Goal: Task Accomplishment & Management: Manage account settings

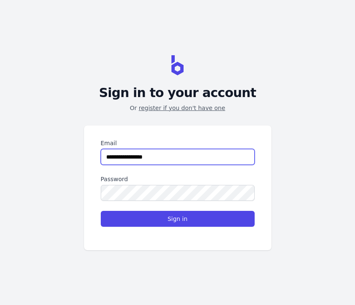
type input "**********"
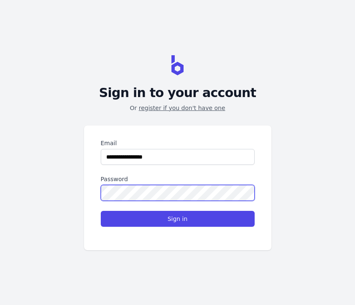
click at [177, 218] on button "Sign in" at bounding box center [178, 219] width 154 height 16
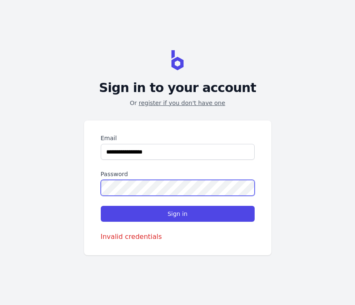
click at [177, 213] on button "Sign in" at bounding box center [178, 214] width 154 height 16
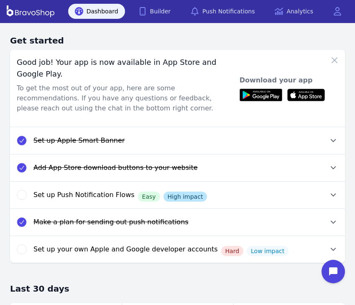
scroll to position [2, 0]
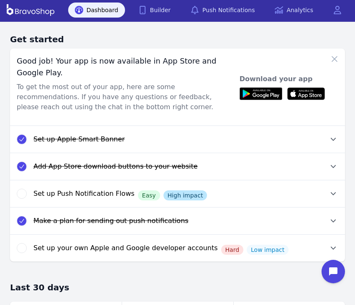
click at [166, 18] on div "Dashboard Builder Push Notifications Analytics Open main menu" at bounding box center [177, 9] width 341 height 23
click at [161, 7] on link "Builder" at bounding box center [155, 10] width 46 height 15
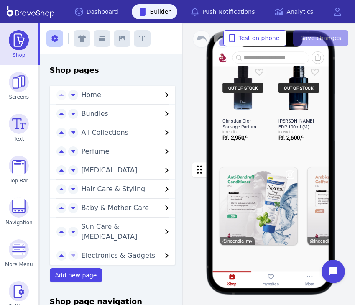
scroll to position [772, 0]
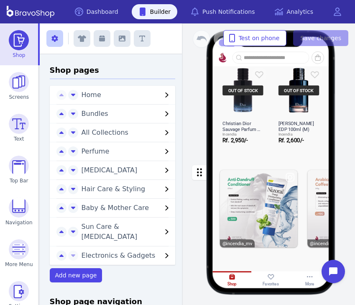
click at [267, 201] on div "button" at bounding box center [270, 208] width 117 height 97
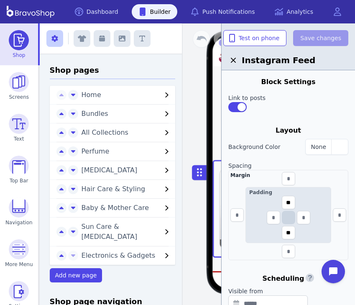
scroll to position [0, 0]
click at [233, 63] on icon "button" at bounding box center [233, 60] width 10 height 10
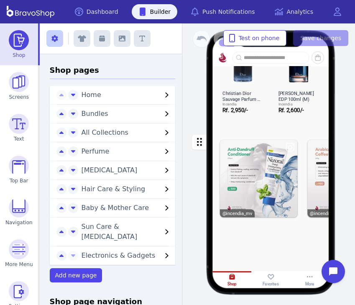
scroll to position [813, 0]
click at [249, 141] on div "button" at bounding box center [270, 178] width 117 height 97
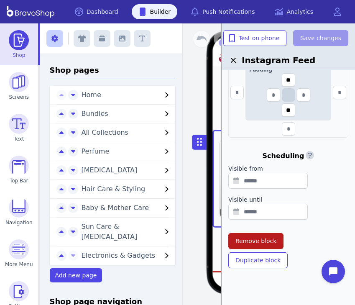
scroll to position [122, 0]
click at [267, 244] on span "Remove block" at bounding box center [255, 241] width 41 height 8
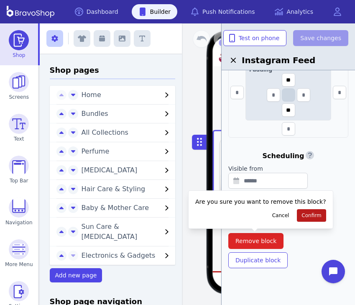
click at [301, 215] on span "Confirm" at bounding box center [311, 215] width 20 height 7
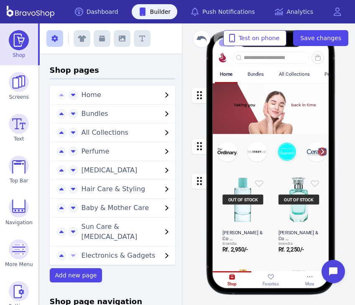
scroll to position [0, 0]
click at [243, 115] on div "button" at bounding box center [270, 108] width 117 height 51
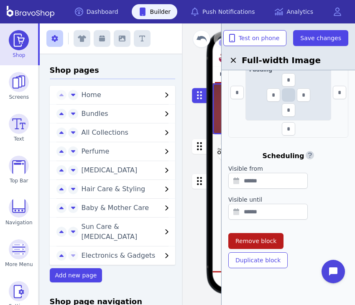
scroll to position [218, 0]
click at [270, 246] on button "Remove block" at bounding box center [255, 241] width 55 height 16
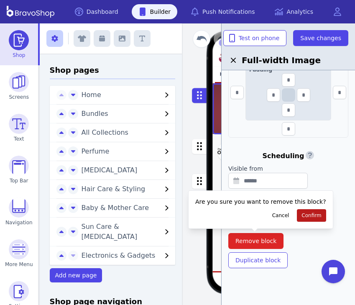
click at [298, 219] on button "Confirm" at bounding box center [311, 215] width 29 height 13
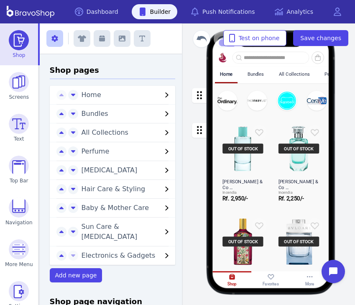
scroll to position [0, 0]
click at [83, 42] on button "button" at bounding box center [82, 38] width 17 height 17
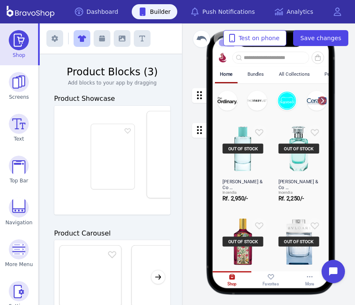
scroll to position [0, 85]
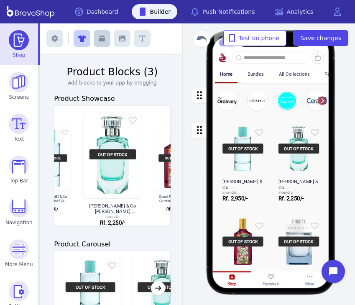
click at [101, 40] on icon "button" at bounding box center [102, 39] width 6 height 6
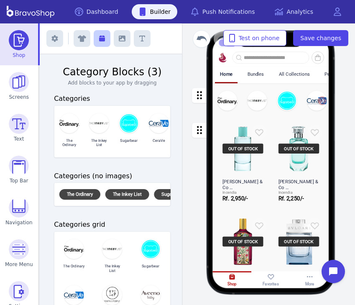
scroll to position [0, 0]
click at [244, 100] on div "button" at bounding box center [270, 100] width 117 height 35
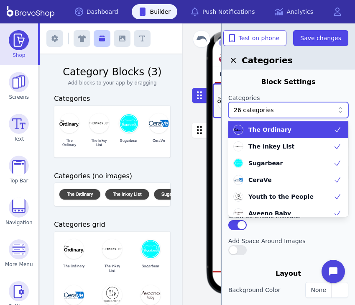
click at [284, 109] on div at bounding box center [304, 110] width 60 height 8
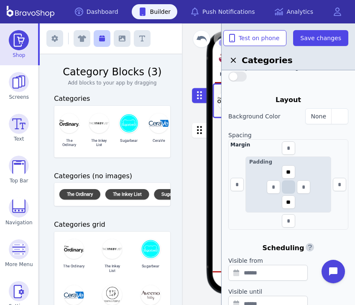
scroll to position [185, 0]
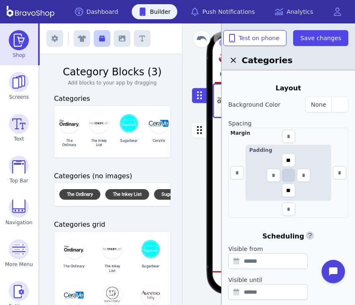
click at [236, 60] on icon "button" at bounding box center [233, 60] width 10 height 10
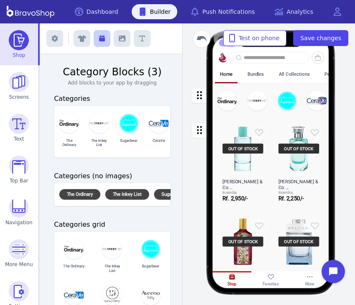
click at [259, 75] on div "Bundles" at bounding box center [255, 73] width 16 height 5
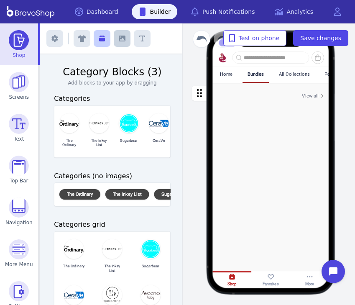
click at [121, 39] on icon "button" at bounding box center [122, 38] width 7 height 7
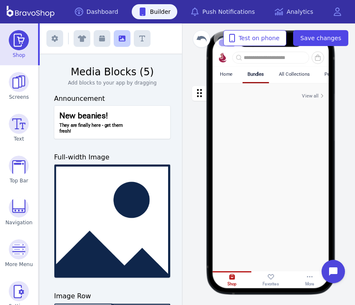
click at [235, 74] on div "Home" at bounding box center [226, 73] width 23 height 15
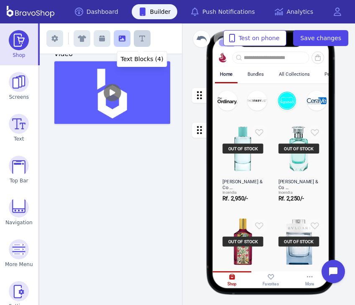
click at [143, 35] on button "button" at bounding box center [142, 38] width 17 height 17
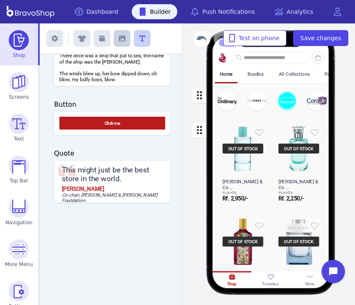
click at [122, 37] on icon "button" at bounding box center [122, 39] width 7 height 6
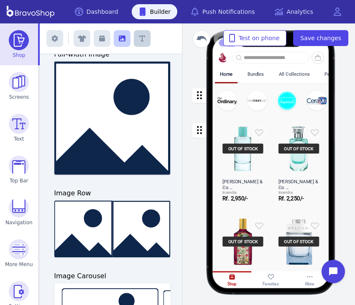
click at [140, 39] on icon "button" at bounding box center [142, 38] width 6 height 7
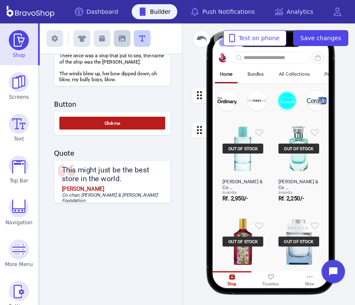
click at [125, 40] on button "button" at bounding box center [122, 38] width 17 height 17
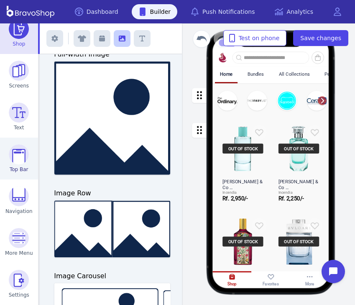
scroll to position [11, 0]
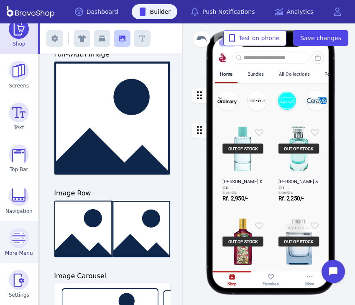
click at [23, 231] on img at bounding box center [19, 238] width 20 height 20
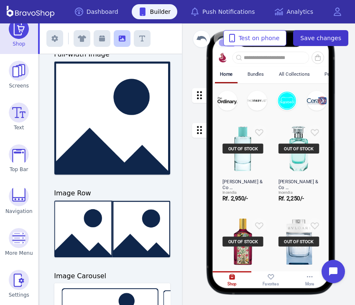
click at [328, 41] on span "Save changes" at bounding box center [320, 38] width 41 height 8
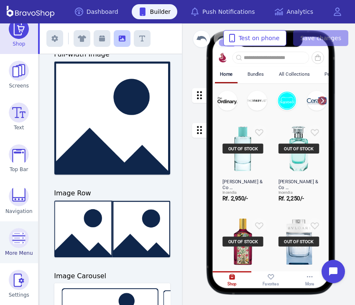
click at [20, 247] on img at bounding box center [19, 238] width 20 height 20
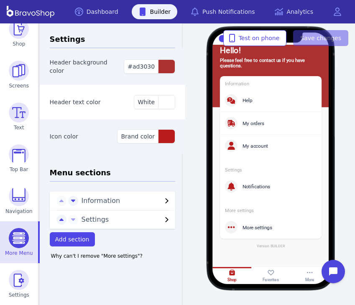
scroll to position [9, 0]
click at [74, 202] on button "button" at bounding box center [73, 201] width 10 height 10
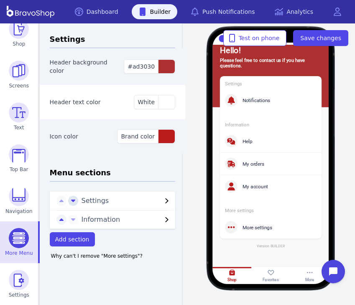
click at [68, 198] on button "button" at bounding box center [73, 201] width 10 height 10
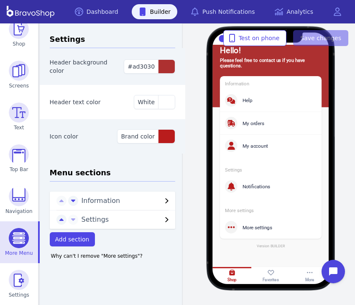
click at [270, 244] on div "Version BUILDER" at bounding box center [271, 245] width 102 height 4
click at [77, 233] on button "Add section" at bounding box center [72, 239] width 45 height 14
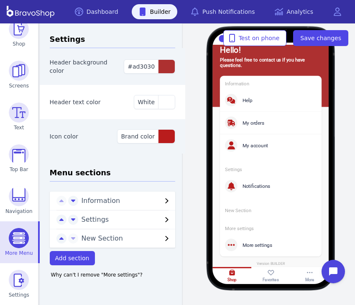
click at [87, 240] on span "New Section" at bounding box center [121, 238] width 81 height 10
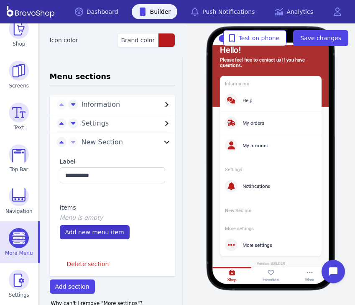
scroll to position [97, 0]
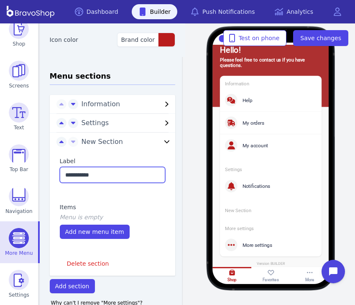
click at [109, 178] on input "**********" at bounding box center [113, 175] width 106 height 16
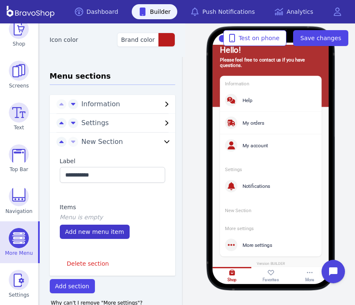
click at [84, 230] on span "Add new menu item" at bounding box center [94, 231] width 59 height 7
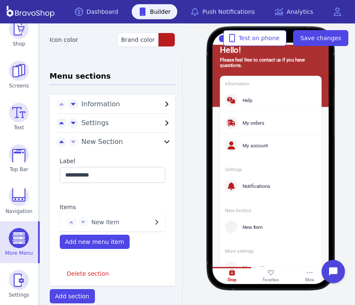
click at [97, 224] on span "New Item" at bounding box center [122, 222] width 61 height 8
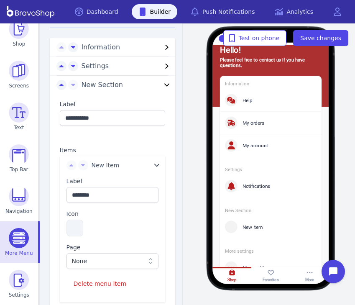
scroll to position [154, 0]
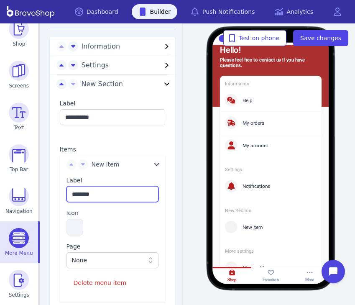
click at [98, 192] on input "********" at bounding box center [112, 194] width 92 height 16
click at [87, 263] on div "None" at bounding box center [108, 260] width 73 height 8
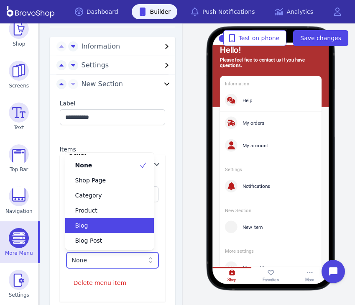
scroll to position [52, 0]
click at [100, 223] on div "Blog" at bounding box center [104, 225] width 69 height 8
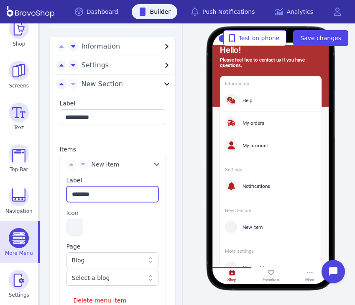
click at [104, 197] on input "********" at bounding box center [112, 194] width 92 height 16
drag, startPoint x: 107, startPoint y: 194, endPoint x: 17, endPoint y: 209, distance: 91.4
click at [17, 209] on div "**********" at bounding box center [177, 163] width 355 height 281
type input "*"
type input "****"
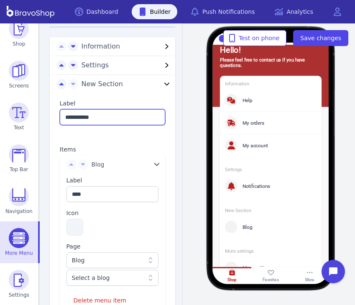
click at [116, 121] on input "**********" at bounding box center [113, 117] width 106 height 16
drag, startPoint x: 116, startPoint y: 121, endPoint x: -3, endPoint y: 121, distance: 119.1
click at [0, 121] on html "**********" at bounding box center [177, 152] width 355 height 305
type input "*"
type input "********"
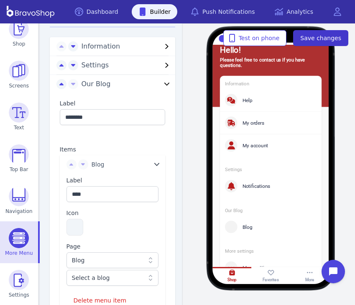
click at [335, 40] on span "Save changes" at bounding box center [320, 38] width 41 height 8
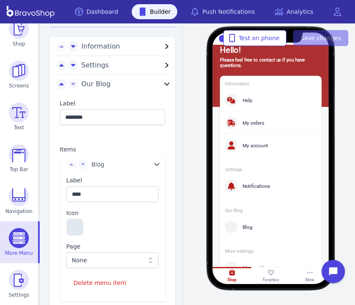
click at [70, 230] on button "button" at bounding box center [74, 227] width 17 height 17
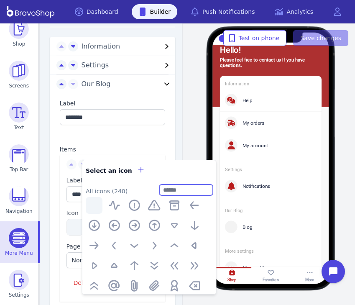
click at [173, 188] on input "text" at bounding box center [185, 189] width 53 height 11
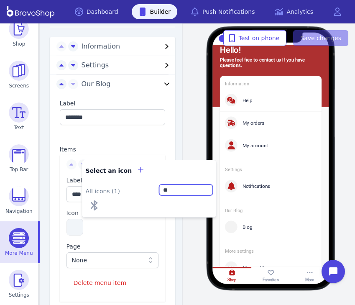
type input "*"
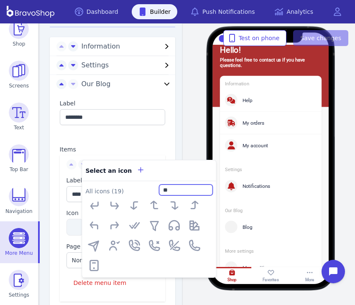
type input "*"
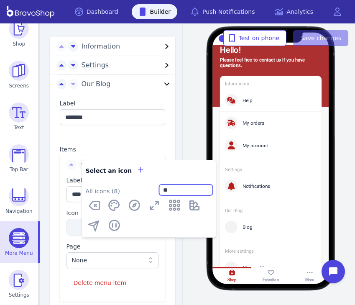
type input "*"
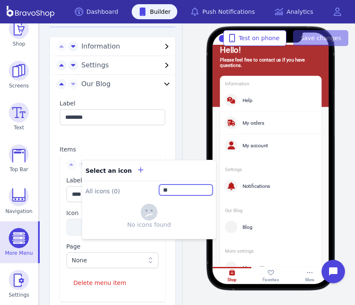
type input "*"
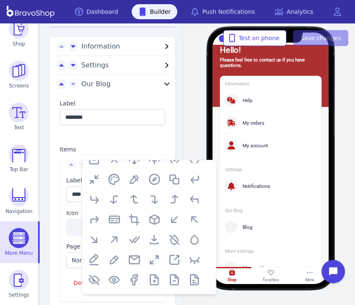
scroll to position [246, 0]
click at [91, 262] on icon "button" at bounding box center [93, 260] width 13 height 13
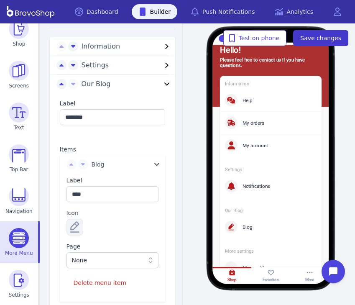
click at [335, 42] on span "Save changes" at bounding box center [320, 38] width 41 height 8
click at [243, 230] on div "Blog" at bounding box center [267, 226] width 87 height 13
click at [246, 228] on div "Blog" at bounding box center [276, 227] width 69 height 6
click at [254, 230] on div "Blog" at bounding box center [267, 226] width 87 height 13
click at [261, 125] on div "My orders" at bounding box center [276, 123] width 69 height 6
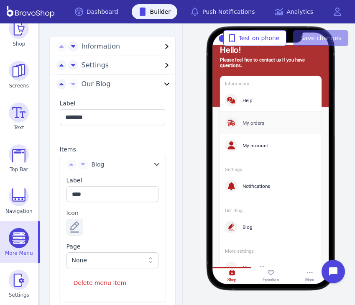
click at [261, 125] on div "My orders" at bounding box center [276, 123] width 69 height 6
click at [251, 41] on span "Test on phone" at bounding box center [254, 38] width 49 height 8
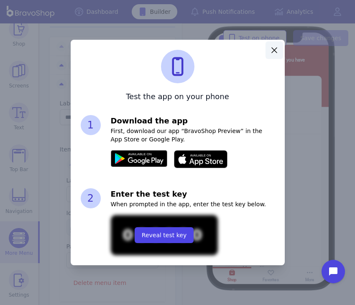
click at [268, 48] on button "button" at bounding box center [274, 50] width 18 height 18
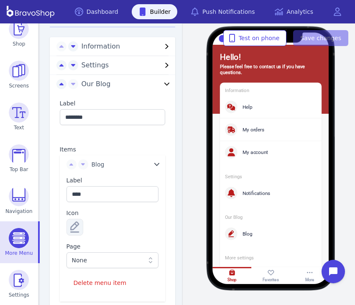
scroll to position [0, 0]
click at [280, 280] on div "Favorites" at bounding box center [270, 275] width 39 height 17
click at [304, 274] on div "More" at bounding box center [309, 275] width 39 height 17
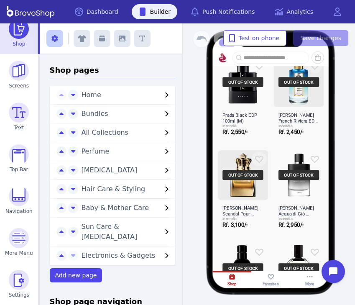
scroll to position [364, 0]
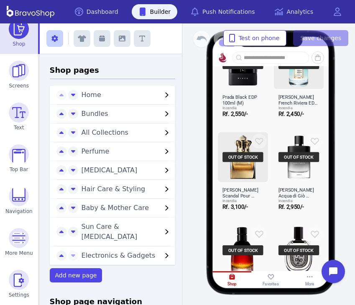
click at [253, 158] on div "button" at bounding box center [270, 128] width 117 height 563
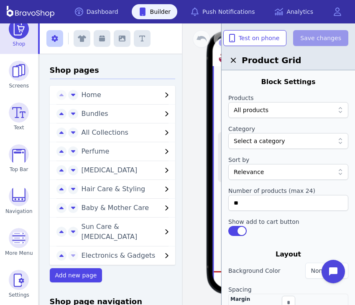
click at [233, 61] on icon "button" at bounding box center [233, 60] width 10 height 10
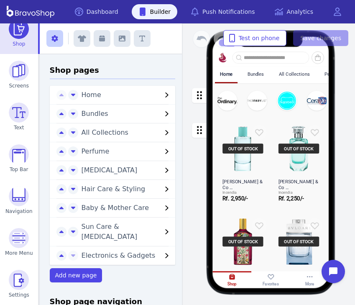
scroll to position [0, 0]
click at [255, 76] on div "Bundles" at bounding box center [255, 73] width 16 height 5
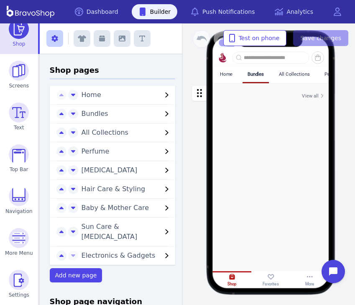
click at [320, 288] on div "Home Bundles All Collections Perfume Skin Care Hair Care & Styling Baby & Mothe…" at bounding box center [270, 167] width 157 height 247
click at [312, 284] on div "More" at bounding box center [309, 283] width 9 height 5
click at [311, 282] on div "More" at bounding box center [309, 283] width 9 height 5
click at [219, 60] on img at bounding box center [222, 57] width 15 height 10
click at [230, 75] on div "Home" at bounding box center [226, 73] width 13 height 5
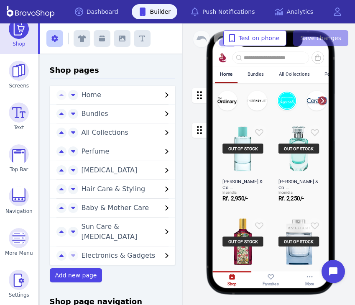
click at [147, 112] on span "Bundles" at bounding box center [121, 114] width 81 height 10
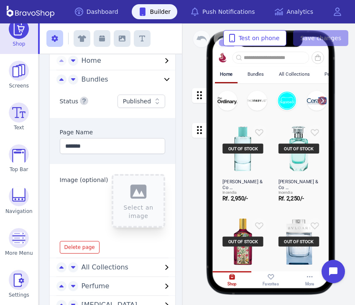
scroll to position [42, 0]
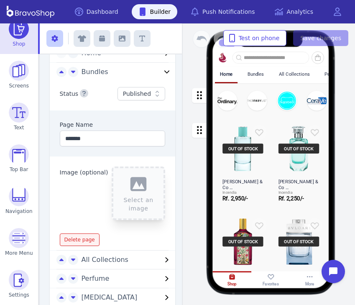
click at [89, 238] on span "Delete page" at bounding box center [79, 239] width 31 height 7
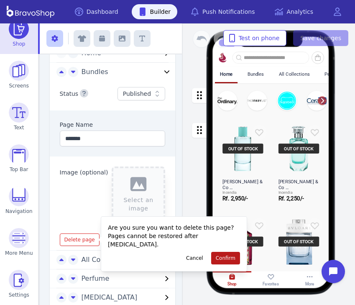
click at [232, 254] on span "Confirm" at bounding box center [226, 257] width 20 height 7
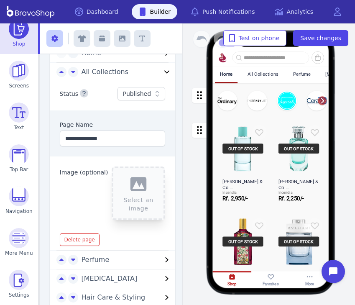
click at [261, 70] on div "All Collections" at bounding box center [262, 73] width 41 height 15
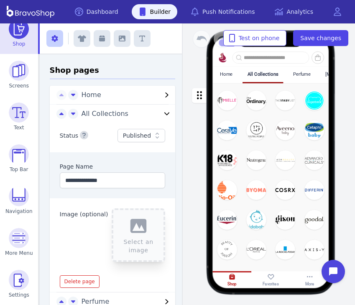
scroll to position [0, 0]
click at [239, 133] on div "button" at bounding box center [270, 175] width 117 height 184
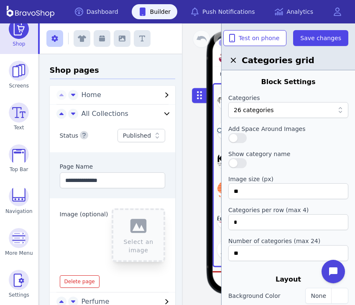
click at [130, 120] on div "Status Published" at bounding box center [113, 135] width 126 height 33
click at [76, 282] on span "Delete page" at bounding box center [79, 281] width 31 height 7
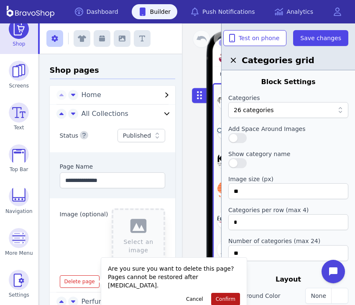
click at [229, 295] on span "Confirm" at bounding box center [226, 298] width 20 height 7
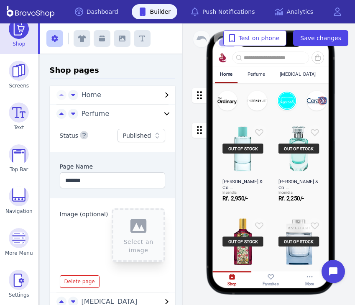
click at [259, 74] on div "Perfume" at bounding box center [256, 73] width 18 height 5
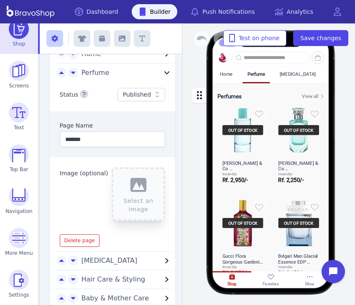
scroll to position [39, 0]
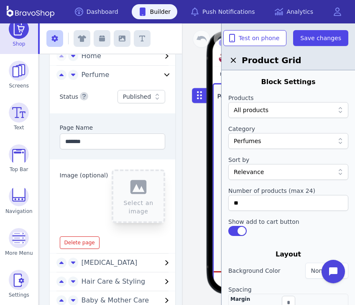
click at [262, 171] on div "Relevance" at bounding box center [284, 172] width 100 height 8
click at [289, 151] on div at bounding box center [288, 152] width 120 height 7
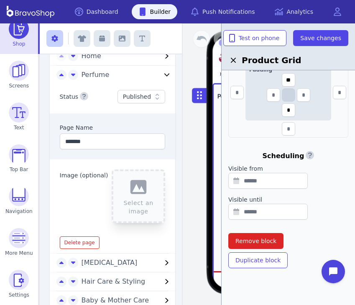
scroll to position [246, 0]
click at [187, 245] on div "Home Perfume [MEDICAL_DATA] Hair Care & Styling Baby & Mother Care Sun Care & […" at bounding box center [270, 176] width 166 height 221
click at [320, 36] on span "Save changes" at bounding box center [320, 38] width 41 height 8
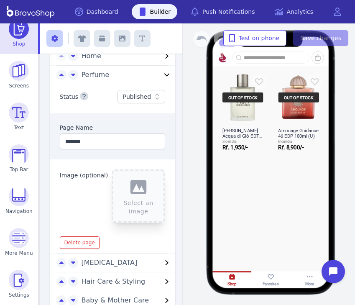
scroll to position [1420, 0]
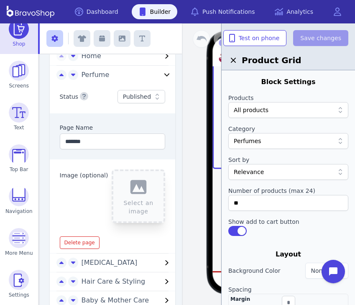
scroll to position [0, 0]
click at [195, 167] on div "Home Perfume [MEDICAL_DATA] Hair Care & Styling Baby & Mother Care Sun Care & […" at bounding box center [270, 176] width 166 height 221
click at [237, 59] on icon "button" at bounding box center [233, 60] width 10 height 10
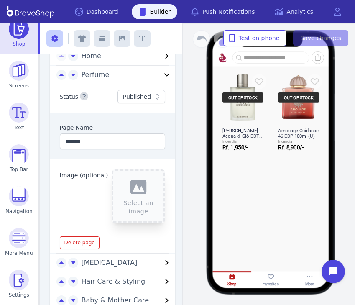
click at [306, 272] on div "More" at bounding box center [309, 279] width 39 height 17
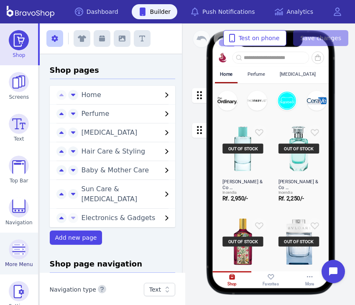
click at [20, 252] on img at bounding box center [19, 249] width 20 height 20
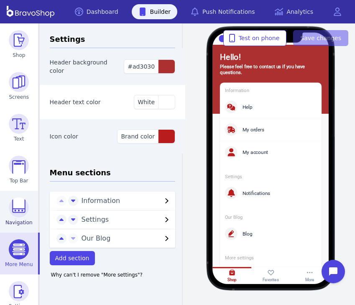
click at [21, 232] on link "Navigation" at bounding box center [19, 212] width 38 height 42
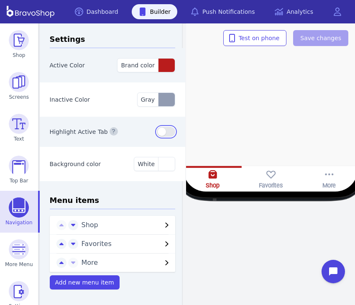
click at [160, 130] on button "button" at bounding box center [166, 132] width 18 height 10
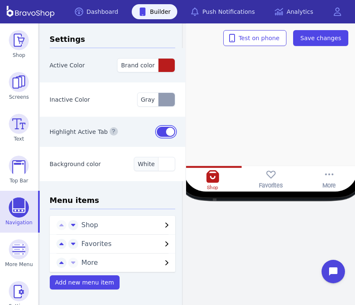
click at [148, 166] on span "White" at bounding box center [145, 163] width 17 height 7
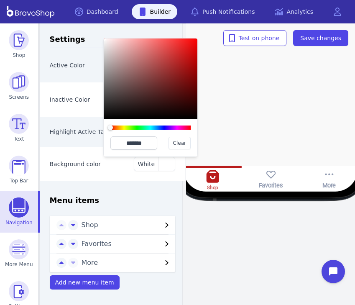
click at [148, 174] on div "Background color White ******* Clear" at bounding box center [113, 164] width 146 height 34
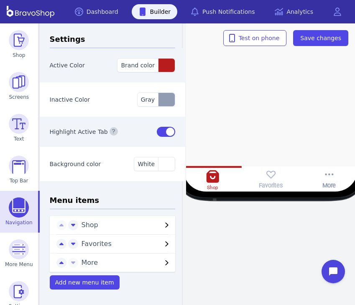
click at [269, 176] on rect at bounding box center [270, 174] width 11 height 11
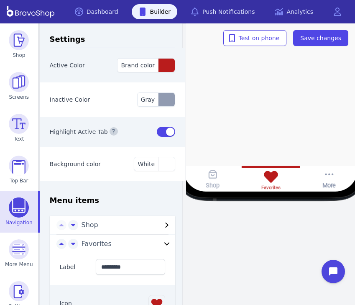
click at [204, 182] on div "Shop" at bounding box center [212, 178] width 58 height 25
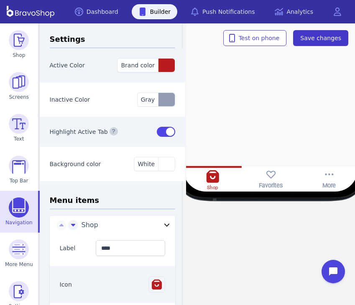
click at [310, 38] on span "Save changes" at bounding box center [320, 38] width 41 height 8
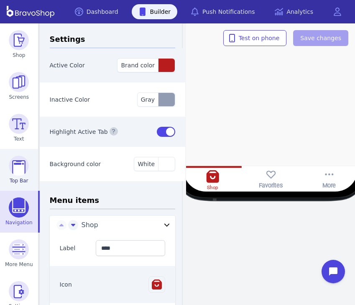
click at [11, 169] on img at bounding box center [19, 165] width 20 height 20
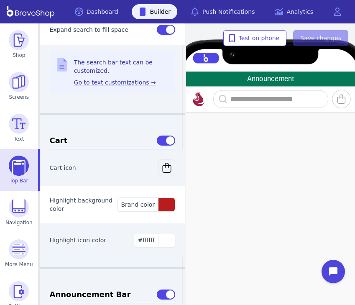
scroll to position [349, 0]
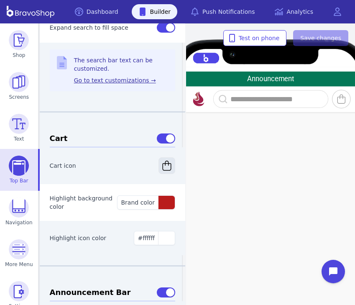
click at [158, 161] on button "button" at bounding box center [166, 165] width 17 height 17
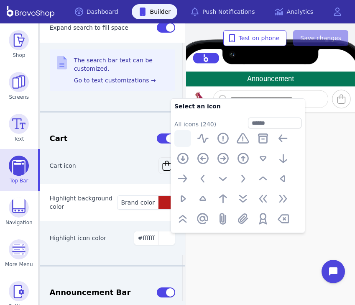
click at [118, 124] on div at bounding box center [113, 122] width 126 height 20
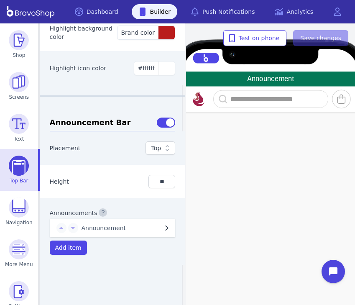
scroll to position [519, 0]
click at [122, 231] on span "Announcement" at bounding box center [121, 228] width 81 height 8
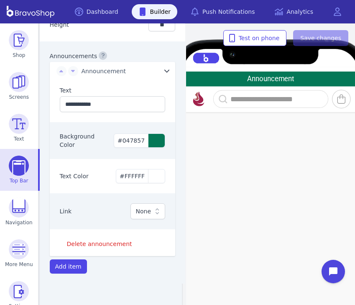
scroll to position [676, 0]
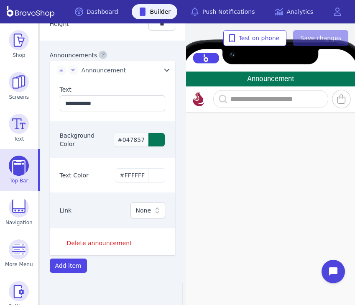
click at [155, 142] on div "button" at bounding box center [156, 139] width 17 height 13
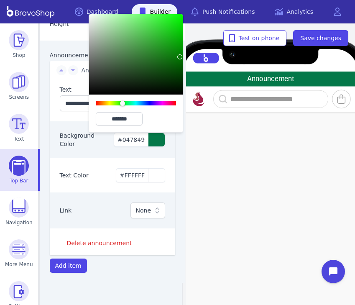
type input "*******"
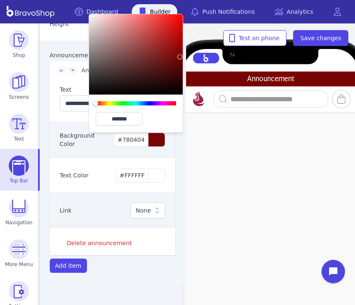
drag, startPoint x: 130, startPoint y: 104, endPoint x: 92, endPoint y: 110, distance: 38.6
click at [92, 110] on div "*******" at bounding box center [136, 113] width 94 height 38
click at [327, 35] on span "Save changes" at bounding box center [320, 38] width 41 height 8
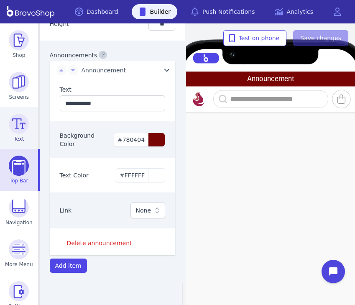
click at [10, 128] on img at bounding box center [19, 124] width 20 height 20
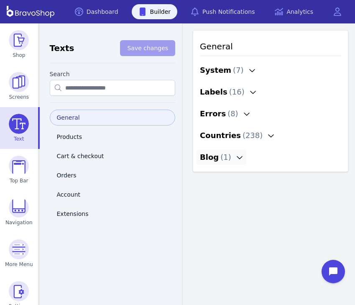
click at [220, 159] on span "( 1 )" at bounding box center [225, 157] width 11 height 12
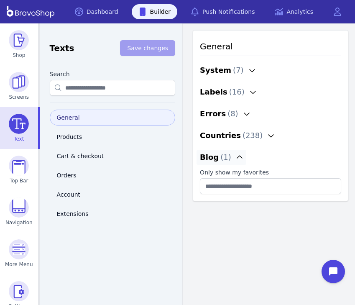
click at [220, 159] on span "( 1 )" at bounding box center [225, 157] width 11 height 12
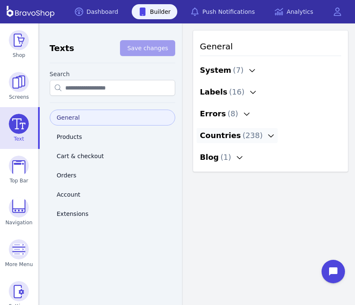
click at [219, 139] on div "Countries ( 238 )" at bounding box center [231, 136] width 63 height 12
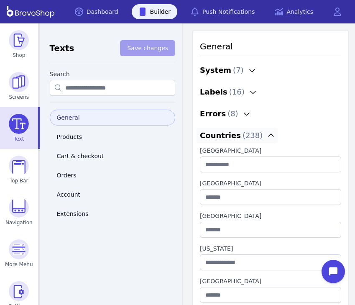
click at [219, 139] on div "Countries ( 238 )" at bounding box center [231, 136] width 63 height 12
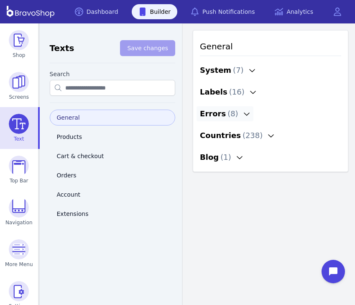
click at [229, 121] on button "Errors ( 8 )" at bounding box center [224, 113] width 57 height 15
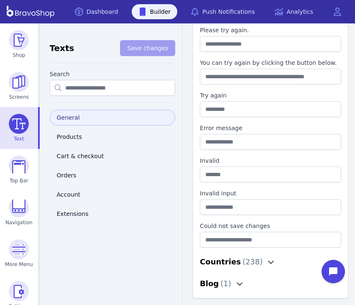
scroll to position [131, 0]
click at [215, 285] on div "Blog ( 1 )" at bounding box center [215, 283] width 31 height 12
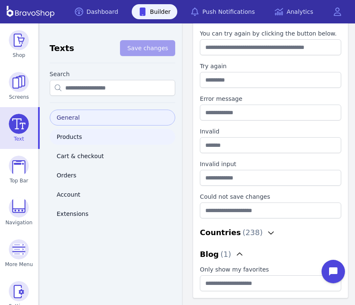
scroll to position [160, 0]
click at [79, 136] on link "Products" at bounding box center [113, 137] width 126 height 16
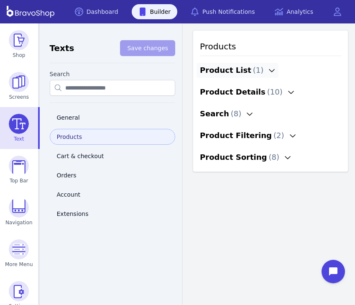
click at [224, 76] on div "Product List ( 1 )" at bounding box center [232, 70] width 64 height 12
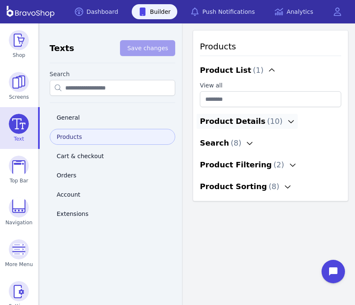
click at [218, 116] on div "Product Details ( 10 )" at bounding box center [241, 121] width 83 height 12
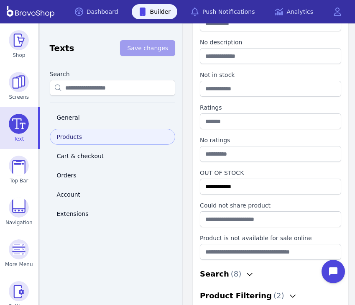
scroll to position [194, 0]
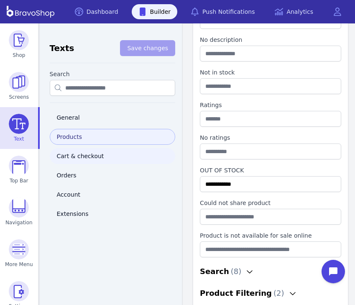
click at [71, 151] on link "Cart & checkout" at bounding box center [113, 156] width 126 height 16
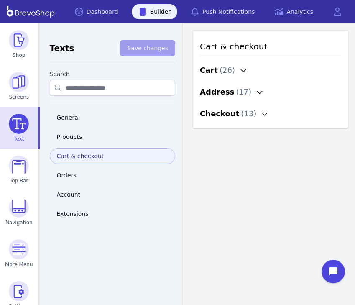
click at [213, 79] on div "Cart ( 26 )" at bounding box center [270, 70] width 148 height 22
click at [213, 74] on div "Cart ( 26 )" at bounding box center [217, 70] width 35 height 12
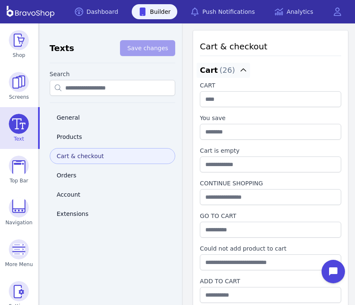
click at [213, 75] on div "Cart ( 26 )" at bounding box center [217, 70] width 35 height 12
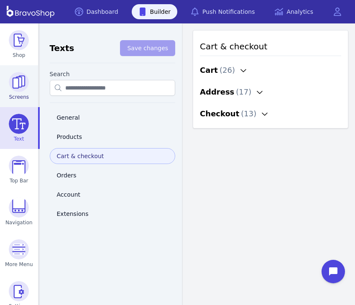
click at [16, 83] on img at bounding box center [19, 82] width 20 height 20
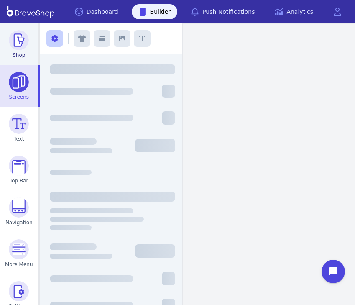
click at [18, 49] on img at bounding box center [19, 40] width 20 height 20
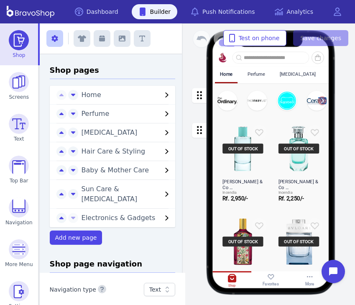
click at [265, 117] on div "button" at bounding box center [270, 100] width 117 height 35
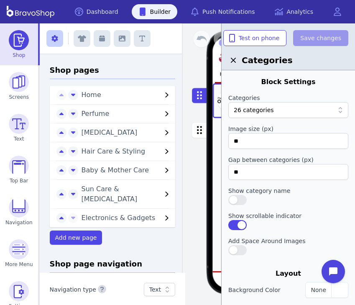
click at [211, 132] on div "Home Perfume [MEDICAL_DATA] Hair Care & Styling Baby & Mother Care Sun Care & […" at bounding box center [270, 176] width 166 height 221
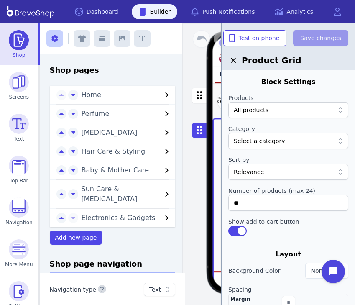
click at [232, 59] on icon "button" at bounding box center [233, 60] width 10 height 10
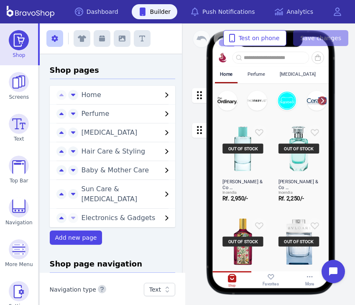
click at [254, 77] on div "Perfume" at bounding box center [255, 73] width 27 height 15
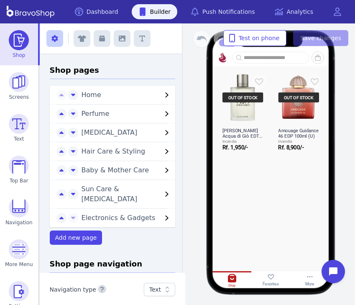
scroll to position [1420, 0]
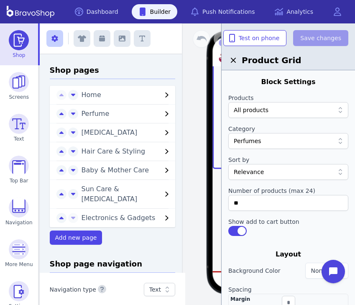
scroll to position [0, 0]
click at [220, 193] on div at bounding box center [270, 188] width 117 height 40
click at [217, 199] on div at bounding box center [270, 188] width 117 height 40
click at [193, 201] on div "Home Perfume [MEDICAL_DATA] Hair Care & Styling Baby & Mother Care Sun Care & […" at bounding box center [270, 176] width 166 height 221
click at [11, 88] on img at bounding box center [19, 82] width 20 height 20
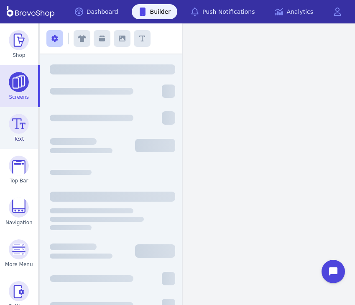
click at [20, 132] on img at bounding box center [19, 124] width 20 height 20
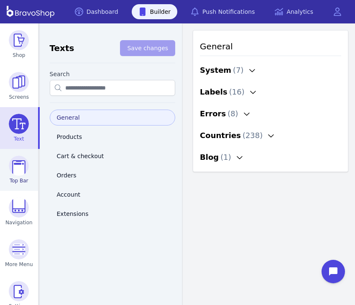
click at [25, 162] on img at bounding box center [19, 165] width 20 height 20
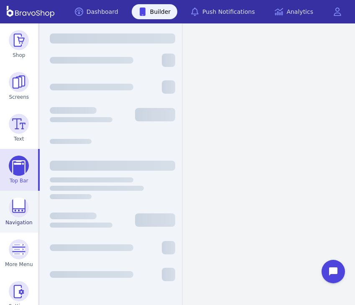
click at [34, 228] on link "Navigation" at bounding box center [19, 212] width 38 height 42
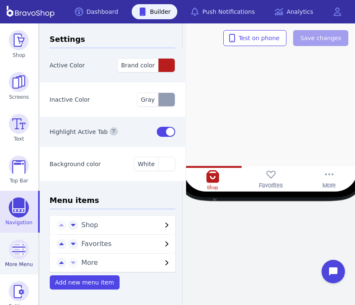
click at [21, 264] on span "More Menu" at bounding box center [19, 264] width 28 height 7
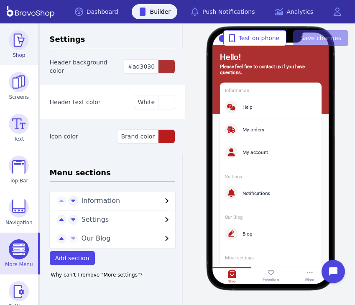
click at [14, 36] on img at bounding box center [19, 40] width 20 height 20
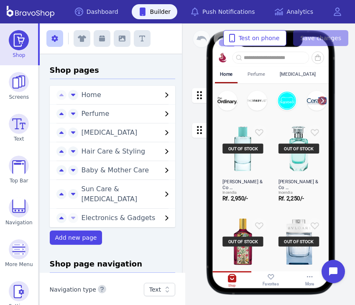
click at [249, 77] on div "Perfume" at bounding box center [255, 73] width 27 height 15
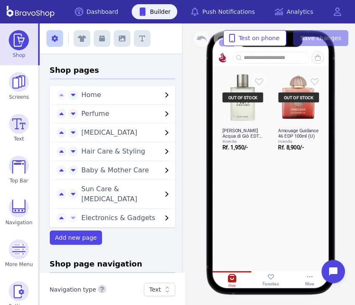
scroll to position [1420, 0]
click at [102, 41] on icon "button" at bounding box center [102, 39] width 6 height 6
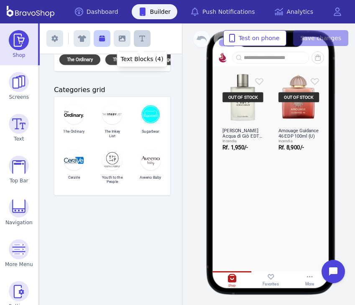
click at [143, 41] on icon "button" at bounding box center [142, 38] width 6 height 7
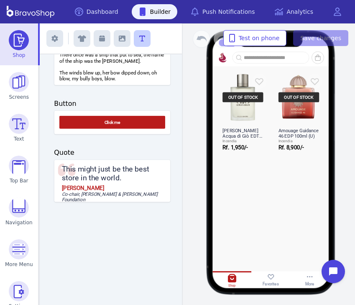
scroll to position [107, 0]
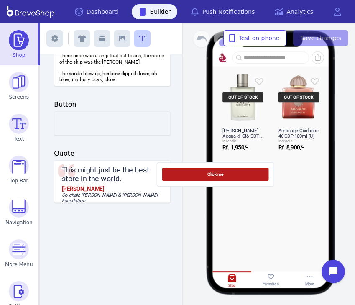
drag, startPoint x: 117, startPoint y: 122, endPoint x: 264, endPoint y: 195, distance: 163.7
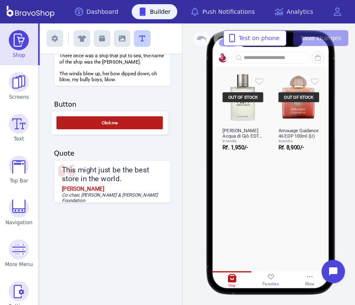
click at [257, 191] on div "Click me Exit builder Text Blocks (4) Add blocks to your app by dragging Headin…" at bounding box center [197, 163] width 315 height 281
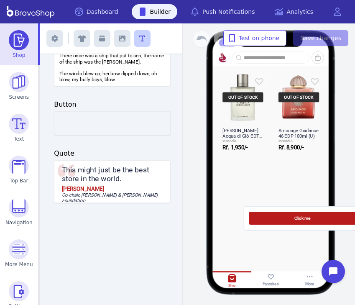
drag, startPoint x: 114, startPoint y: 128, endPoint x: 302, endPoint y: 225, distance: 211.9
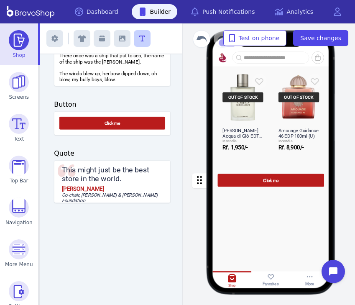
click at [288, 183] on div "button" at bounding box center [270, 179] width 117 height 23
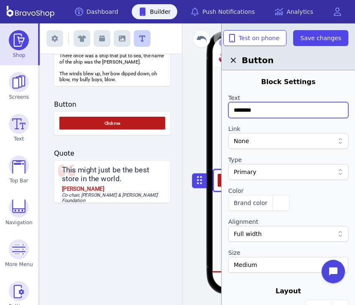
click at [272, 109] on input "********" at bounding box center [288, 110] width 120 height 16
type input "*"
type input "********"
click at [298, 150] on div at bounding box center [288, 152] width 120 height 7
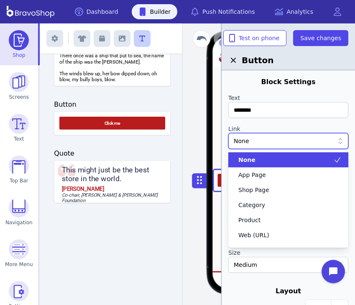
click at [295, 142] on div "None" at bounding box center [284, 141] width 100 height 8
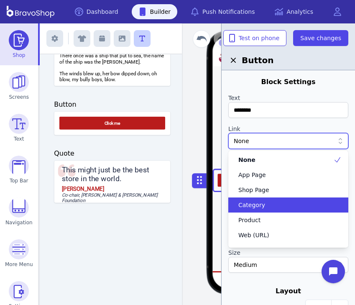
click at [301, 204] on div "Category" at bounding box center [283, 205] width 100 height 8
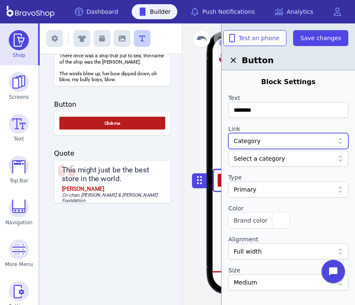
click at [276, 166] on div at bounding box center [288, 169] width 120 height 7
click at [276, 163] on div "Select a category" at bounding box center [288, 158] width 120 height 16
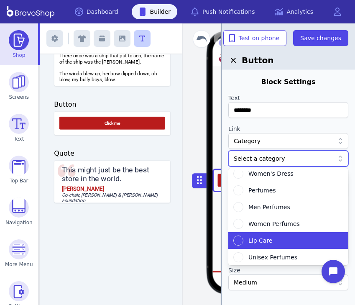
scroll to position [602, 0]
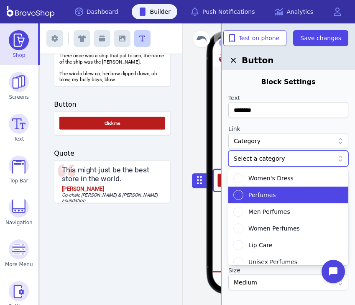
click at [279, 196] on div "Perfumes" at bounding box center [283, 195] width 100 height 10
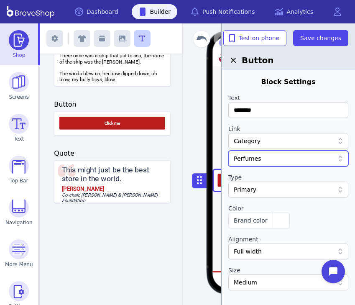
click at [284, 191] on div "Primary" at bounding box center [284, 189] width 100 height 8
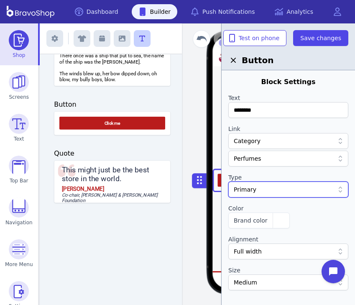
click at [284, 191] on div "Primary" at bounding box center [284, 189] width 100 height 8
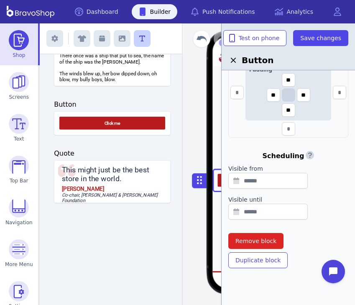
scroll to position [300, 0]
click at [316, 36] on span "Save changes" at bounding box center [320, 38] width 41 height 8
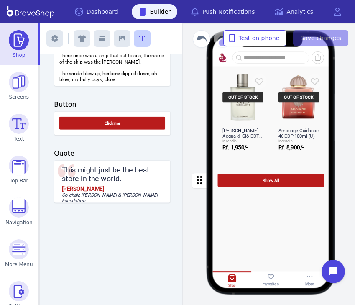
click at [294, 176] on div "button" at bounding box center [270, 179] width 117 height 23
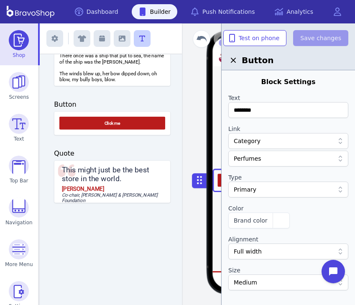
click at [282, 46] on div "Button" at bounding box center [287, 46] width 133 height 47
click at [281, 43] on button "Test on phone" at bounding box center [255, 38] width 64 height 16
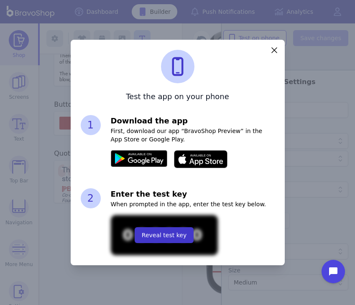
click at [174, 235] on span "Reveal test key" at bounding box center [164, 235] width 45 height 8
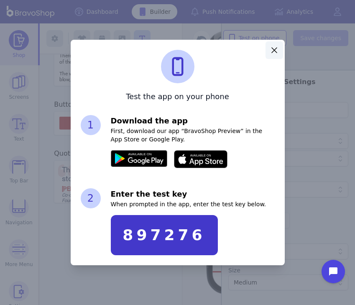
click at [275, 44] on button "button" at bounding box center [274, 50] width 18 height 18
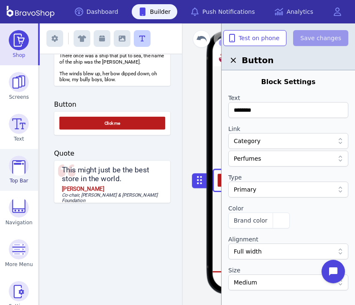
click at [22, 169] on img at bounding box center [19, 165] width 20 height 20
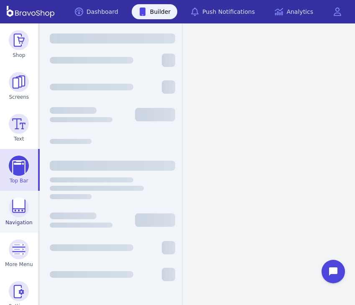
click at [21, 209] on img at bounding box center [19, 207] width 20 height 20
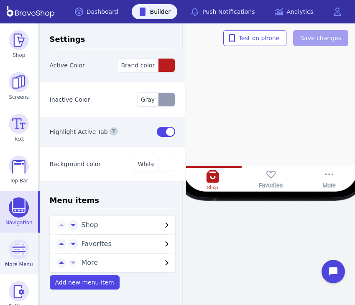
click at [25, 252] on img at bounding box center [19, 249] width 20 height 20
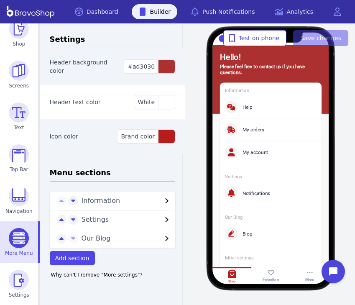
scroll to position [11, 0]
click at [20, 292] on span "Settings" at bounding box center [19, 294] width 20 height 7
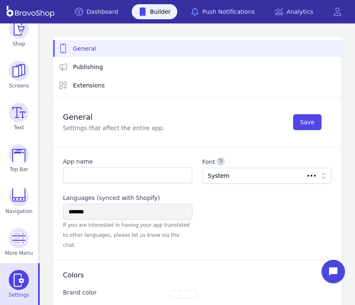
type input "********"
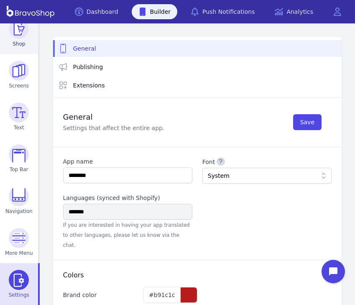
click at [13, 35] on img at bounding box center [19, 29] width 20 height 20
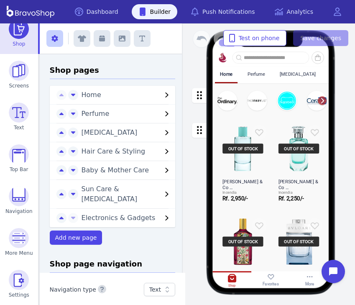
click at [103, 175] on span "Baby & Mother Care" at bounding box center [121, 170] width 81 height 10
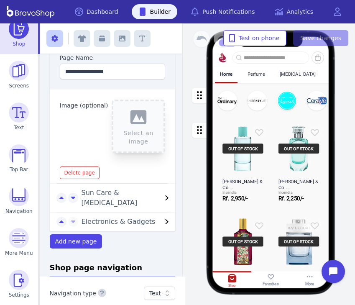
scroll to position [178, 0]
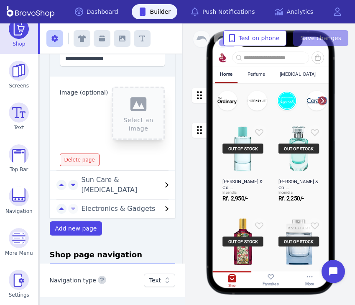
click at [87, 161] on span "Delete page" at bounding box center [79, 159] width 31 height 7
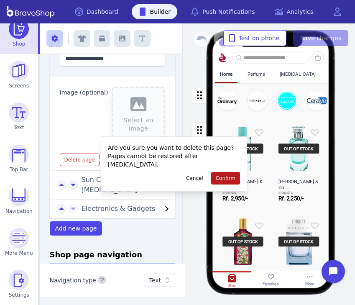
click at [235, 172] on button "Confirm" at bounding box center [225, 178] width 29 height 13
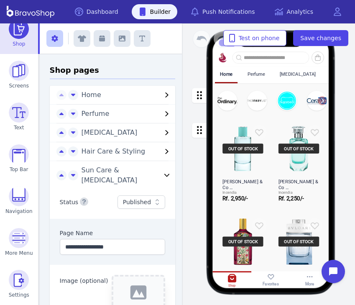
scroll to position [0, 0]
click at [127, 169] on span "Sun Care & [MEDICAL_DATA]" at bounding box center [109, 175] width 56 height 18
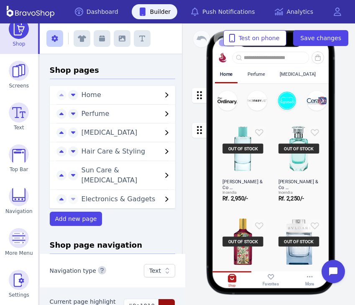
click at [120, 195] on span "Electronics & Gadgets" at bounding box center [118, 199] width 74 height 8
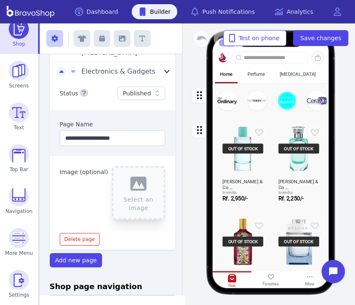
scroll to position [127, 0]
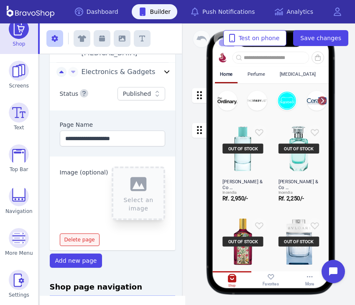
click at [92, 233] on button "Delete page" at bounding box center [80, 239] width 40 height 13
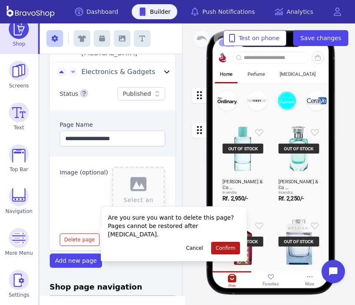
click at [218, 242] on button "Confirm" at bounding box center [225, 248] width 29 height 13
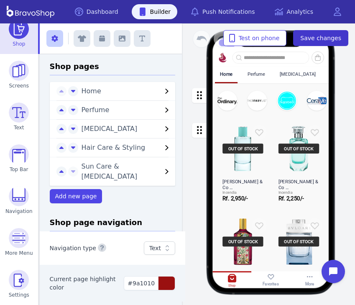
click at [329, 41] on span "Save changes" at bounding box center [320, 38] width 41 height 8
click at [110, 165] on span "Sun Care & [MEDICAL_DATA]" at bounding box center [109, 171] width 56 height 18
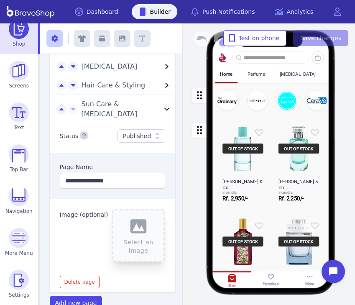
scroll to position [67, 0]
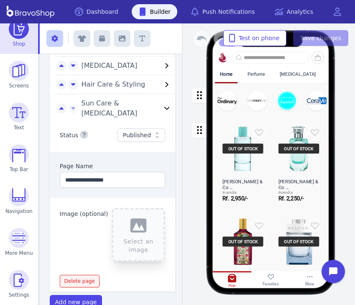
click at [89, 277] on span "Delete page" at bounding box center [79, 280] width 31 height 7
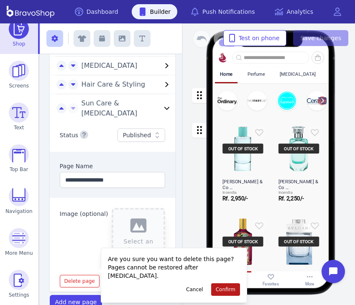
click at [228, 283] on button "Confirm" at bounding box center [225, 289] width 29 height 13
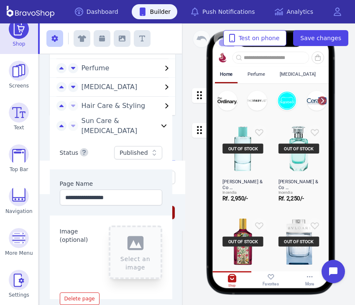
scroll to position [0, 0]
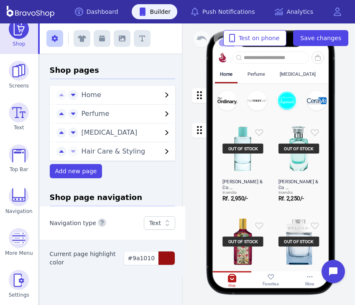
click at [92, 114] on span "Perfume" at bounding box center [95, 113] width 28 height 8
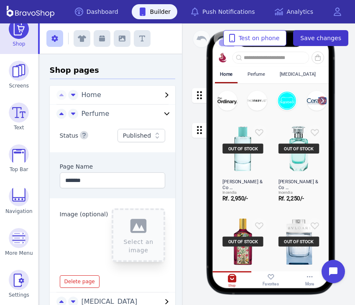
click at [338, 35] on span "Save changes" at bounding box center [320, 38] width 41 height 8
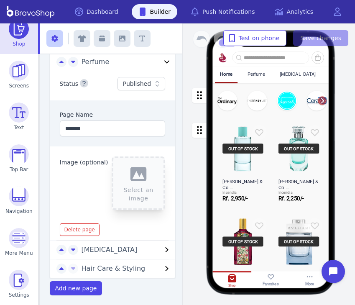
scroll to position [50, 0]
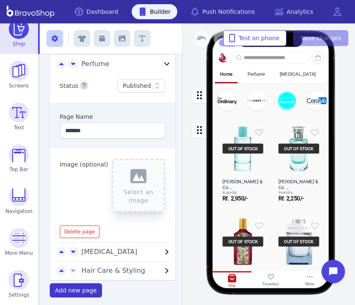
click at [78, 288] on span "Add new page" at bounding box center [76, 290] width 42 height 7
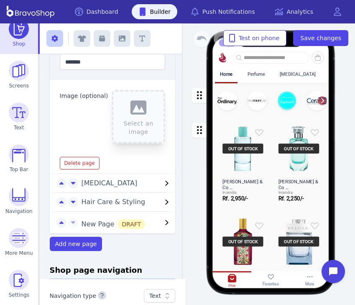
scroll to position [130, 0]
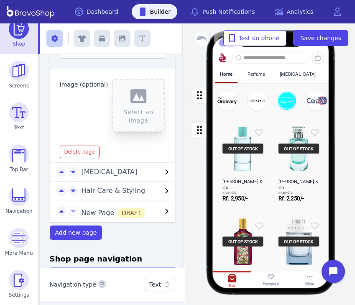
click at [104, 216] on span "New Page DRAFT" at bounding box center [113, 213] width 64 height 8
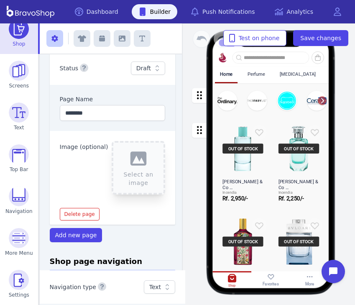
scroll to position [116, 0]
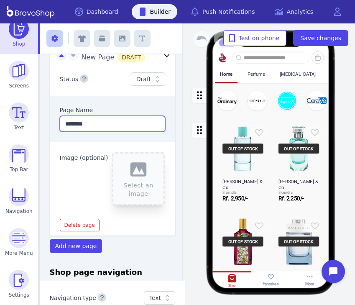
click at [104, 126] on input "********" at bounding box center [113, 124] width 106 height 16
type input "*"
type input "**********"
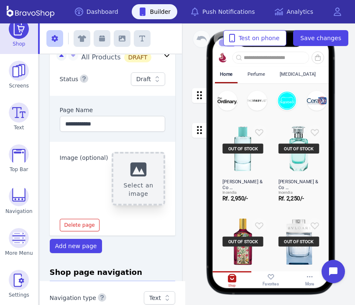
click at [122, 180] on button "Select an image" at bounding box center [138, 178] width 53 height 53
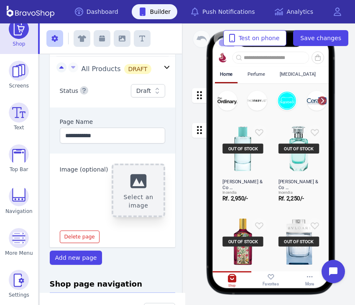
scroll to position [100, 0]
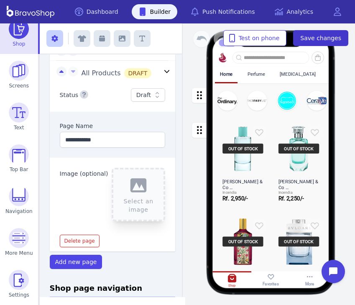
click at [309, 42] on button "Save changes" at bounding box center [320, 38] width 55 height 16
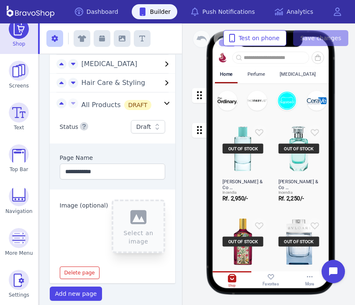
scroll to position [68, 0]
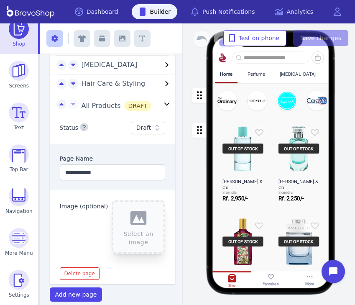
click at [131, 111] on div "Status Draft" at bounding box center [113, 127] width 126 height 33
click at [162, 99] on icon "button" at bounding box center [167, 104] width 10 height 10
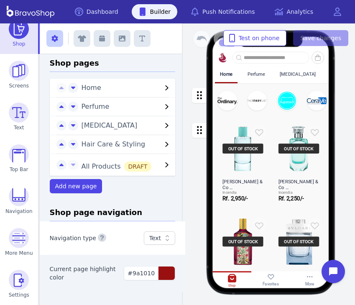
scroll to position [4, 0]
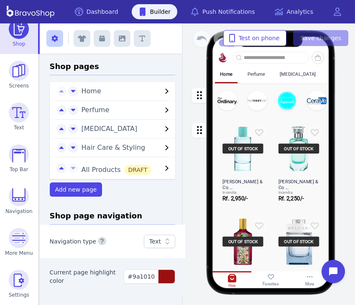
click at [162, 170] on icon "button" at bounding box center [167, 168] width 10 height 10
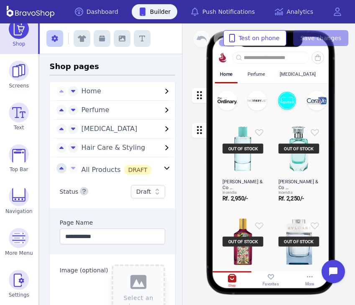
click at [56, 170] on button "button" at bounding box center [61, 168] width 10 height 10
click at [56, 175] on div "**********" at bounding box center [113, 259] width 126 height 169
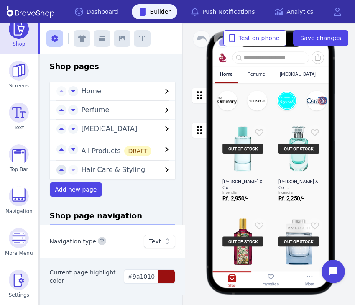
click at [59, 169] on icon "button" at bounding box center [61, 170] width 4 height 7
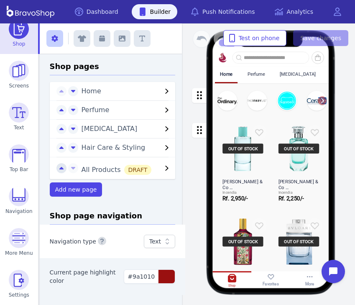
click at [60, 167] on icon "button" at bounding box center [61, 168] width 4 height 7
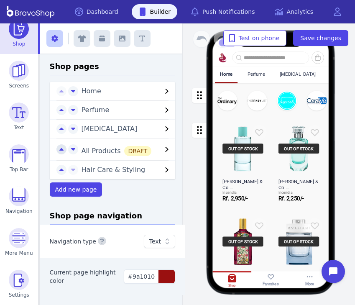
click at [60, 167] on icon "button" at bounding box center [61, 170] width 4 height 7
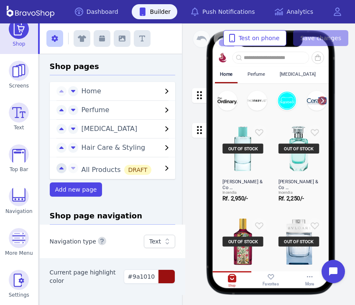
click at [61, 166] on icon "button" at bounding box center [61, 168] width 4 height 7
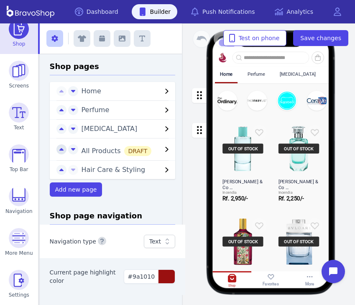
click at [59, 153] on button "button" at bounding box center [61, 149] width 10 height 10
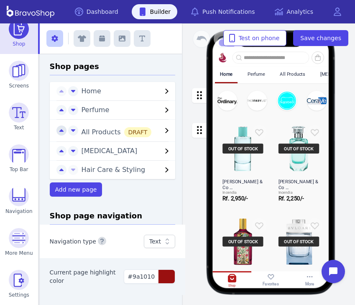
click at [59, 133] on icon "button" at bounding box center [61, 130] width 4 height 7
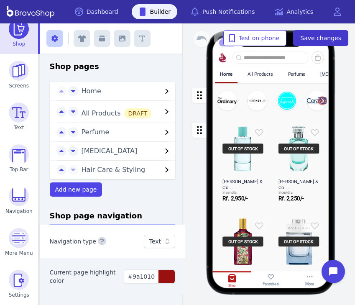
click at [311, 35] on span "Save changes" at bounding box center [320, 38] width 41 height 8
click at [132, 118] on div "DRAFT" at bounding box center [138, 113] width 28 height 10
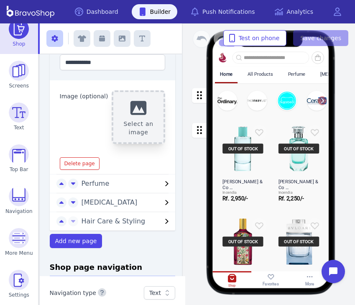
scroll to position [124, 0]
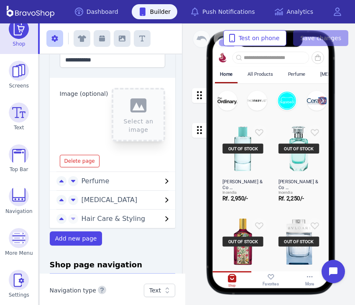
click at [258, 74] on div "All Products" at bounding box center [259, 73] width 25 height 5
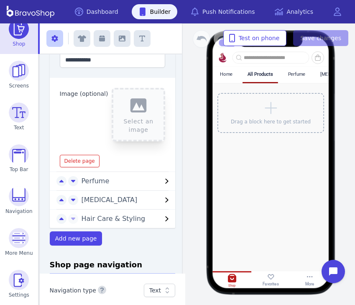
click at [254, 114] on div "Drag a block here to get started" at bounding box center [270, 113] width 107 height 40
click at [264, 114] on icon at bounding box center [270, 107] width 13 height 15
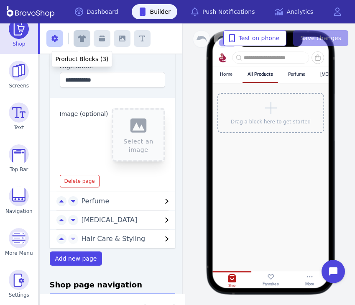
click at [83, 39] on icon "button" at bounding box center [82, 38] width 8 height 7
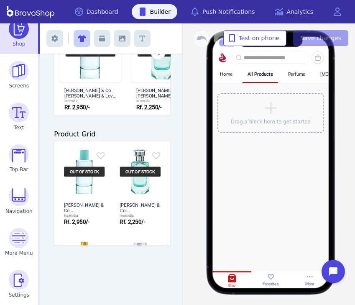
scroll to position [251, 0]
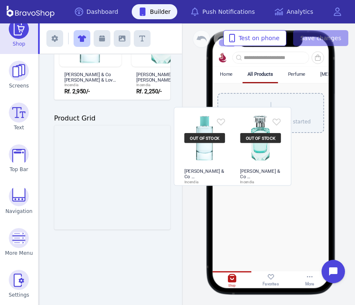
drag, startPoint x: 111, startPoint y: 181, endPoint x: 263, endPoint y: 160, distance: 153.5
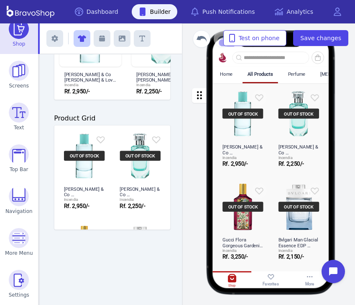
click at [263, 142] on div "button" at bounding box center [270, 178] width 117 height 191
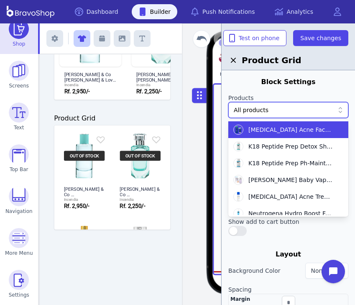
click at [273, 115] on div "All products" at bounding box center [288, 110] width 120 height 16
click at [270, 96] on label "Products" at bounding box center [288, 97] width 120 height 8
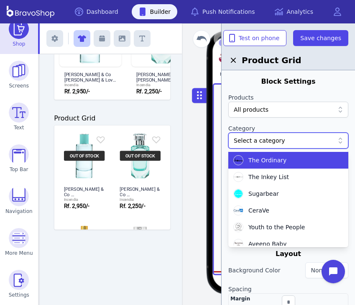
click at [288, 141] on div at bounding box center [284, 140] width 100 height 8
click at [270, 125] on label "Category" at bounding box center [288, 128] width 120 height 8
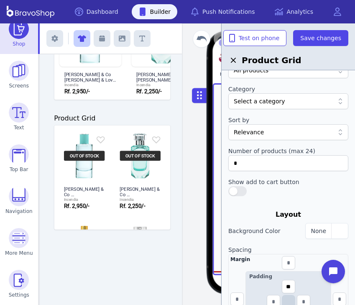
scroll to position [41, 0]
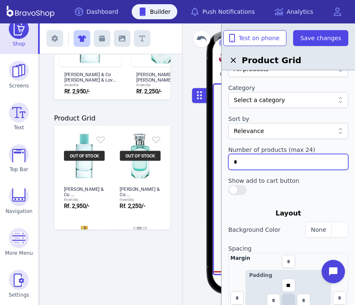
drag, startPoint x: 264, startPoint y: 160, endPoint x: 221, endPoint y: 166, distance: 43.1
click at [221, 166] on div "Block Settings Products All products Category Select a category Sort by Relevan…" at bounding box center [287, 175] width 133 height 305
type input "**"
click at [248, 193] on div at bounding box center [288, 190] width 120 height 10
click at [242, 189] on button "button" at bounding box center [237, 190] width 18 height 10
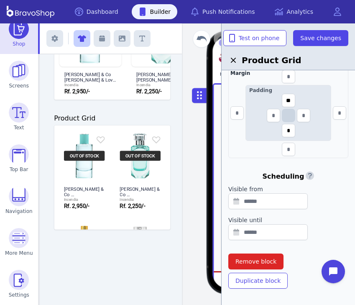
scroll to position [234, 0]
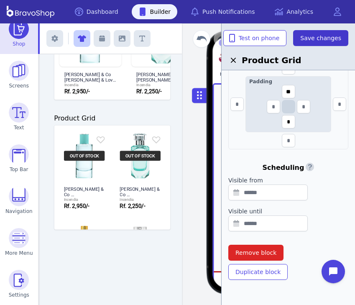
click at [309, 39] on span "Save changes" at bounding box center [320, 38] width 41 height 8
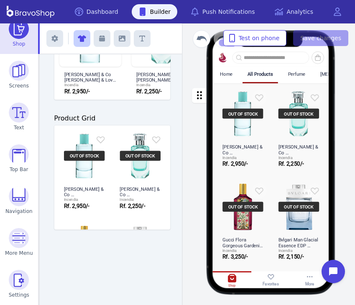
scroll to position [0, 0]
click at [21, 240] on img at bounding box center [19, 238] width 20 height 20
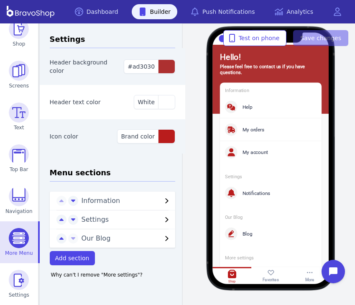
click at [121, 238] on span "Our Blog" at bounding box center [121, 238] width 81 height 10
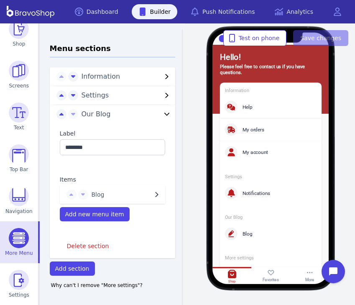
scroll to position [124, 0]
click at [112, 196] on span "Blog" at bounding box center [122, 195] width 61 height 8
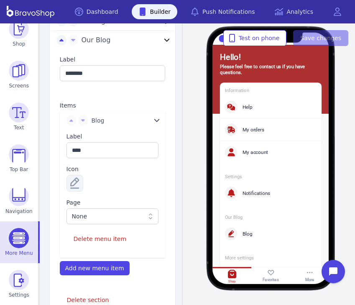
scroll to position [208, 0]
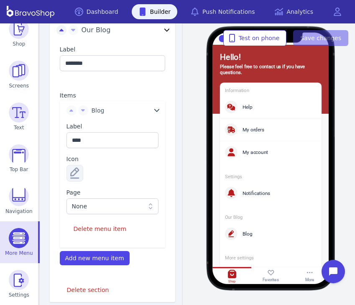
click at [109, 211] on div "None" at bounding box center [112, 206] width 92 height 16
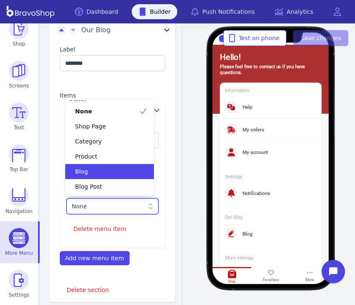
scroll to position [52, 0]
click at [106, 169] on div "Blog" at bounding box center [104, 171] width 69 height 8
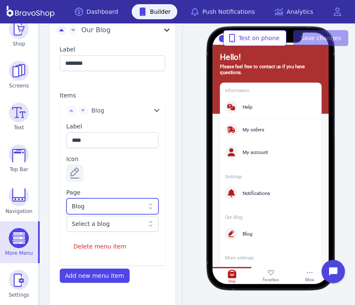
click at [112, 223] on div "Select a blog" at bounding box center [108, 223] width 73 height 8
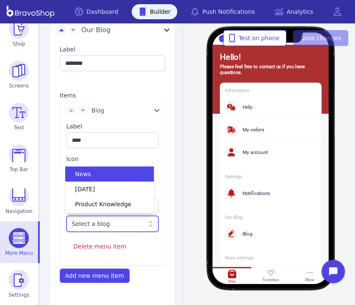
click at [111, 179] on div "News" at bounding box center [109, 173] width 89 height 15
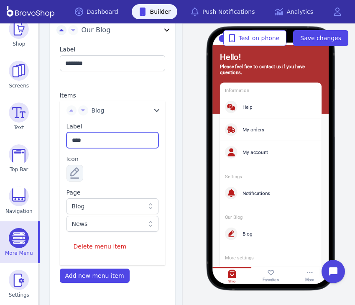
click at [95, 145] on input "****" at bounding box center [112, 140] width 92 height 16
type input "*"
type input "****"
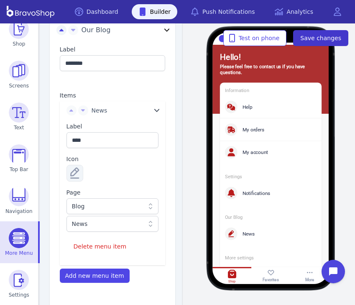
click at [333, 36] on span "Save changes" at bounding box center [320, 38] width 41 height 8
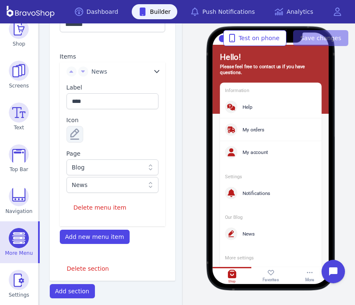
scroll to position [245, 0]
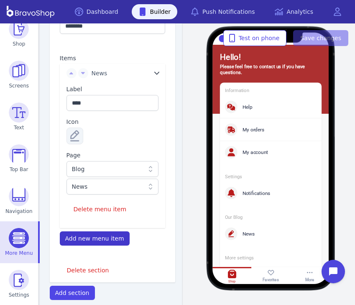
click at [115, 239] on span "Add new menu item" at bounding box center [94, 238] width 59 height 7
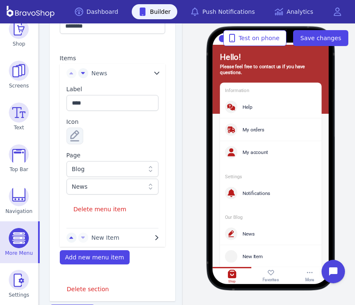
click at [124, 235] on span "New Item" at bounding box center [122, 237] width 61 height 8
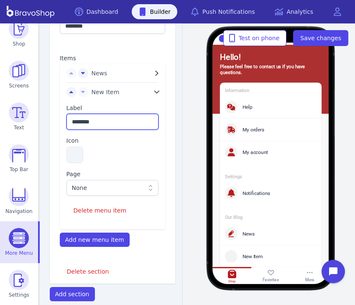
click at [106, 122] on input "********" at bounding box center [112, 122] width 92 height 16
type input "*"
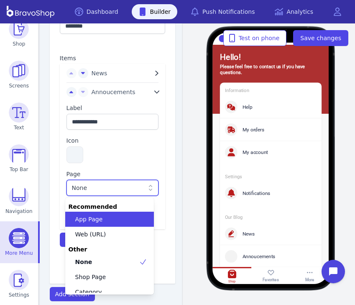
click at [90, 192] on div "None" at bounding box center [112, 188] width 92 height 16
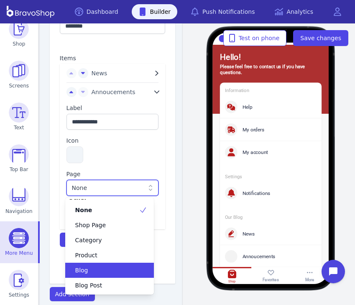
scroll to position [52, 0]
click at [112, 269] on div "Blog" at bounding box center [104, 270] width 69 height 8
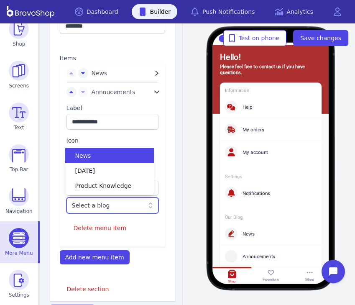
click at [113, 202] on div "Select a blog" at bounding box center [108, 205] width 73 height 8
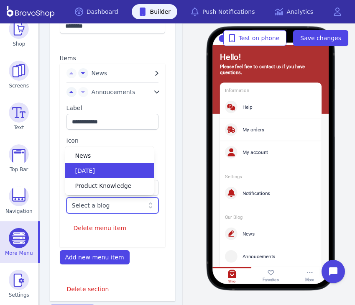
click at [95, 174] on span "[DATE]" at bounding box center [85, 170] width 20 height 8
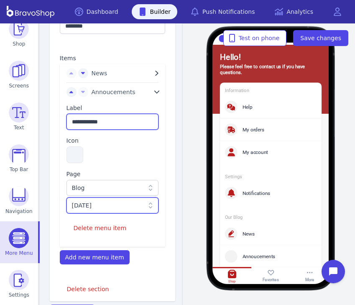
click at [122, 120] on input "**********" at bounding box center [112, 122] width 92 height 16
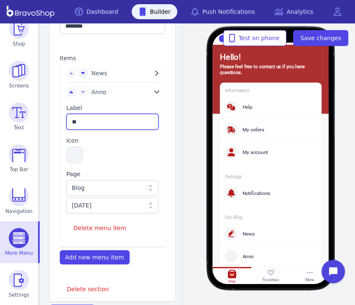
type input "*"
type input "**********"
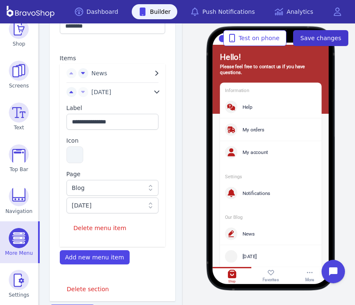
click at [327, 38] on span "Save changes" at bounding box center [320, 38] width 41 height 8
click at [78, 158] on button "button" at bounding box center [74, 154] width 17 height 17
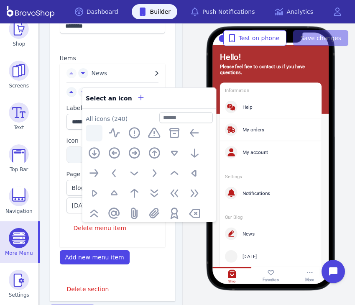
scroll to position [0, 0]
click at [187, 117] on input "text" at bounding box center [185, 117] width 53 height 11
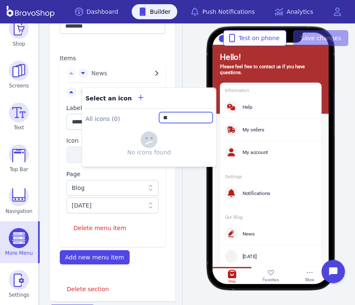
type input "*"
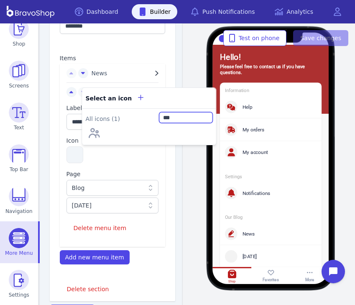
type input "***"
drag, startPoint x: 187, startPoint y: 113, endPoint x: 89, endPoint y: 133, distance: 99.9
click at [89, 133] on icon "button" at bounding box center [93, 132] width 13 height 13
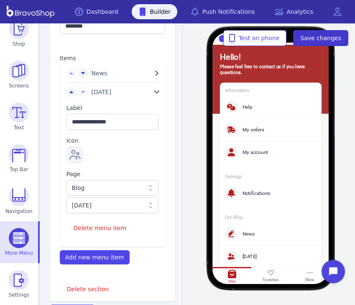
click at [316, 37] on span "Save changes" at bounding box center [320, 38] width 41 height 8
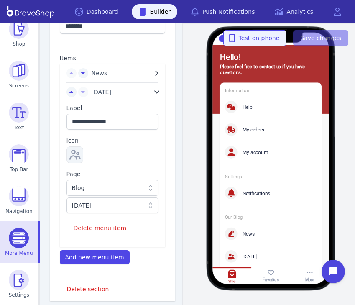
click at [254, 37] on span "Test on phone" at bounding box center [254, 38] width 49 height 8
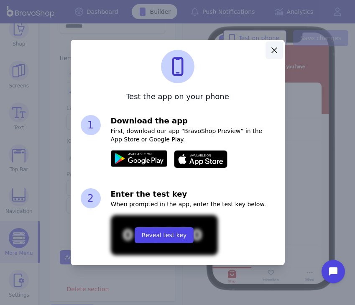
click at [273, 53] on icon "button" at bounding box center [274, 50] width 10 height 10
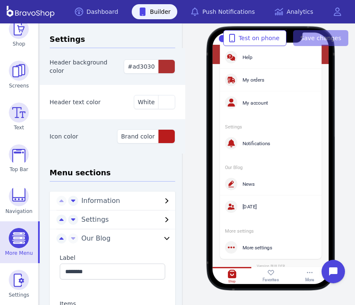
scroll to position [94, 0]
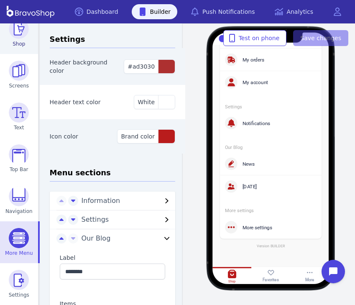
click at [25, 39] on link "Shop" at bounding box center [19, 33] width 38 height 42
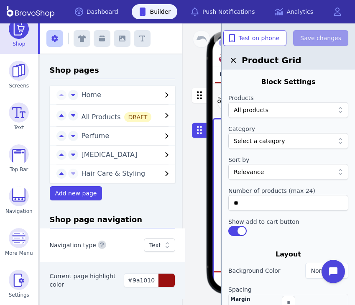
click at [215, 112] on div "button" at bounding box center [270, 100] width 117 height 35
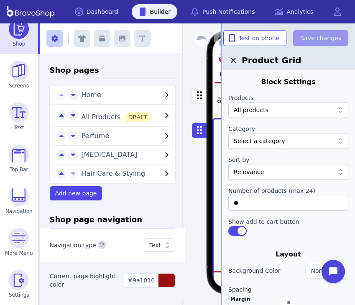
click at [214, 109] on div "button" at bounding box center [270, 100] width 117 height 35
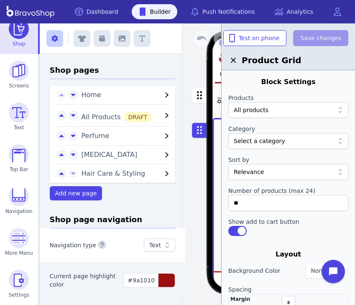
click at [214, 107] on div "button" at bounding box center [270, 100] width 117 height 35
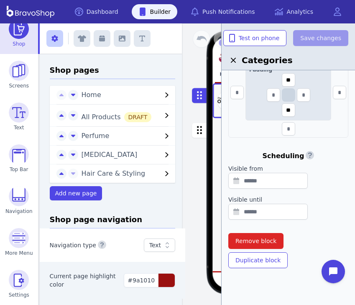
scroll to position [265, 0]
click at [252, 238] on span "Remove block" at bounding box center [255, 241] width 41 height 8
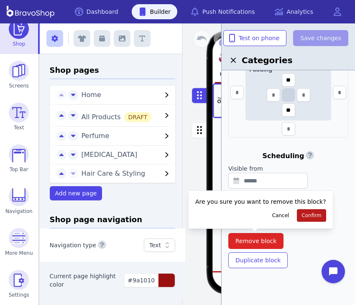
click at [300, 211] on button "Confirm" at bounding box center [311, 215] width 29 height 13
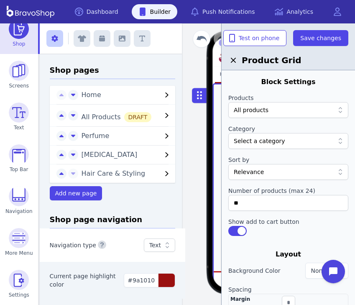
click at [215, 78] on div "Home" at bounding box center [226, 73] width 23 height 15
click at [233, 64] on icon "button" at bounding box center [233, 60] width 10 height 10
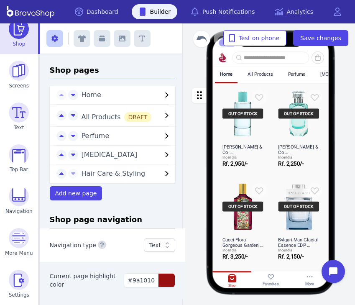
click at [125, 114] on div "DRAFT" at bounding box center [138, 117] width 28 height 10
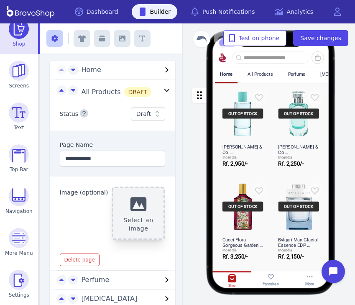
scroll to position [7, 0]
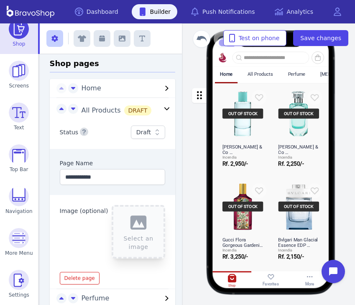
click at [127, 113] on div "DRAFT" at bounding box center [138, 110] width 28 height 10
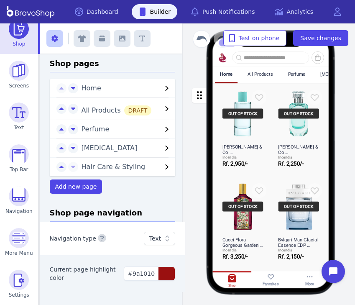
click at [130, 115] on div "All Products DRAFT" at bounding box center [113, 109] width 126 height 22
click at [133, 111] on div "DRAFT" at bounding box center [138, 110] width 28 height 10
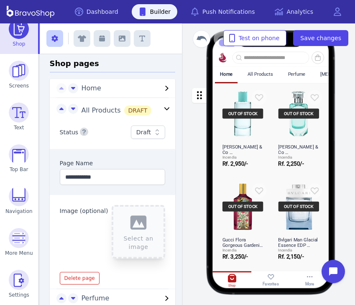
click at [146, 130] on div "Draft" at bounding box center [143, 132] width 15 height 8
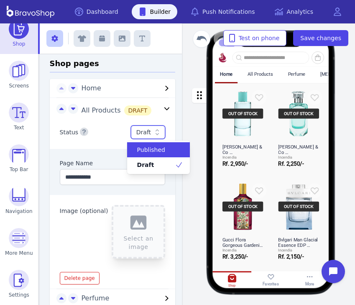
click at [154, 151] on span "Published" at bounding box center [151, 149] width 28 height 8
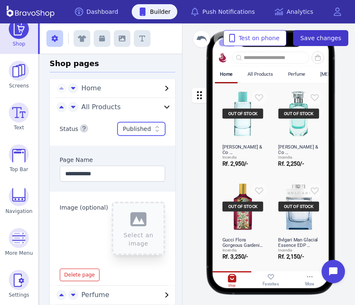
click at [307, 33] on button "Save changes" at bounding box center [320, 38] width 55 height 16
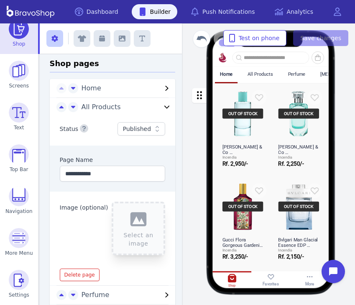
click at [109, 89] on span "Home" at bounding box center [121, 88] width 81 height 10
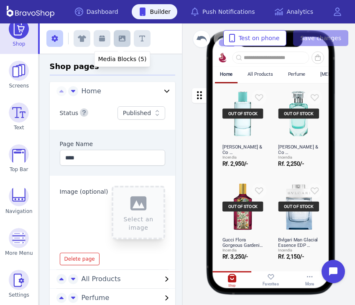
click at [122, 41] on icon "button" at bounding box center [122, 39] width 7 height 6
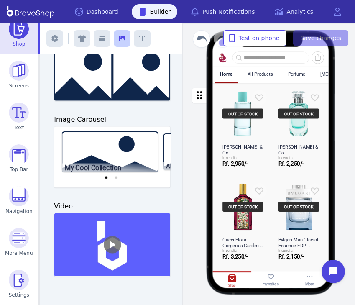
scroll to position [146, 0]
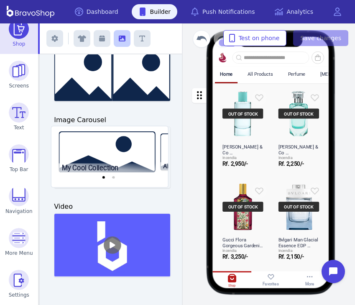
click at [120, 158] on div "My Cool Collection Another Cool One Exit builder Media Blocks (5) Add blocks to…" at bounding box center [197, 163] width 315 height 281
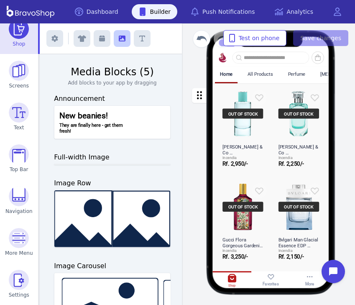
scroll to position [0, 0]
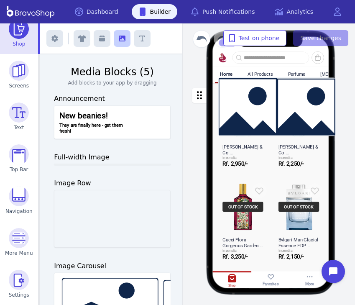
drag, startPoint x: 95, startPoint y: 219, endPoint x: 257, endPoint y: 108, distance: 196.6
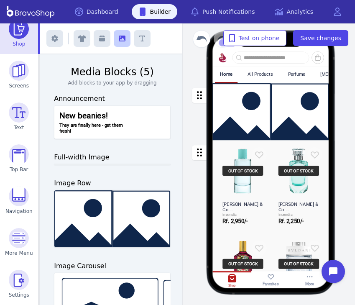
click at [257, 108] on div "button" at bounding box center [270, 111] width 117 height 57
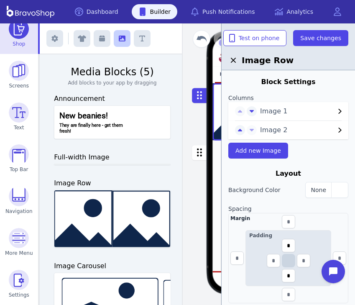
click at [272, 128] on span "Image 2" at bounding box center [297, 130] width 75 height 10
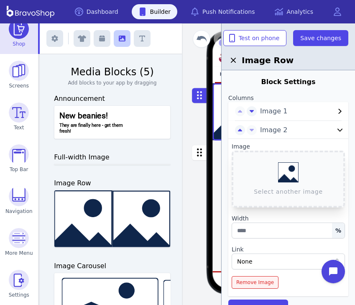
click at [255, 284] on span "Remove Image" at bounding box center [255, 282] width 38 height 7
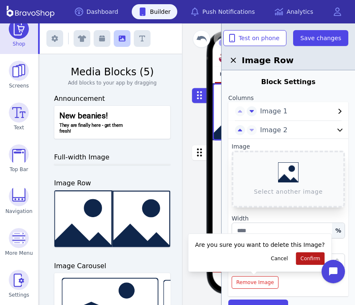
click at [310, 254] on button "Confirm" at bounding box center [310, 258] width 29 height 13
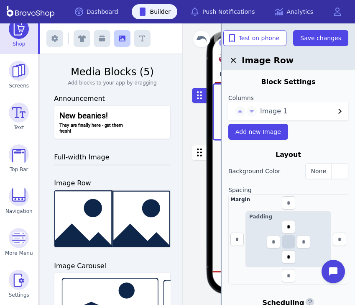
click at [271, 117] on div "Image 1" at bounding box center [288, 111] width 120 height 18
click at [275, 108] on span "Image 1" at bounding box center [297, 111] width 75 height 10
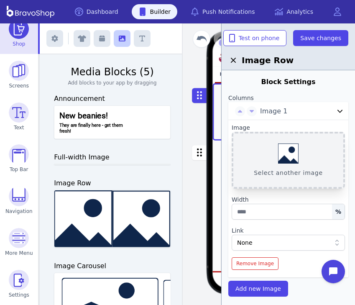
click at [285, 148] on button "Select another image" at bounding box center [288, 160] width 113 height 57
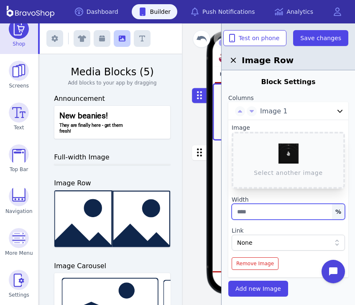
click at [258, 212] on input "text" at bounding box center [288, 212] width 113 height 16
click at [253, 200] on label "Width" at bounding box center [288, 199] width 113 height 8
click at [261, 240] on div "None" at bounding box center [284, 242] width 94 height 8
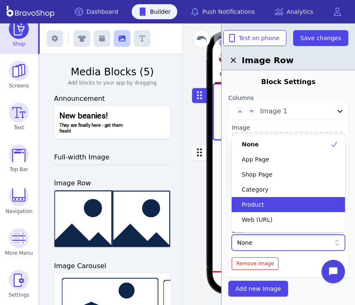
click at [263, 206] on span "Product" at bounding box center [253, 204] width 22 height 8
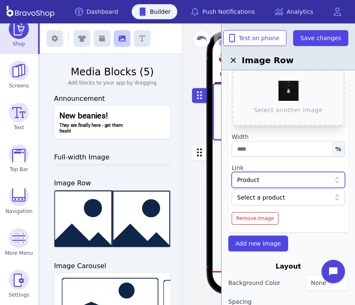
scroll to position [65, 0]
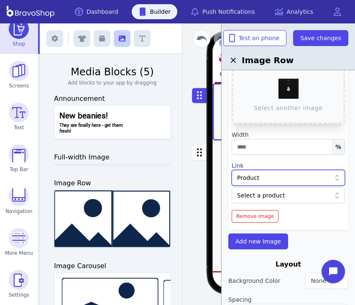
click at [272, 193] on div "Select a product" at bounding box center [284, 195] width 94 height 8
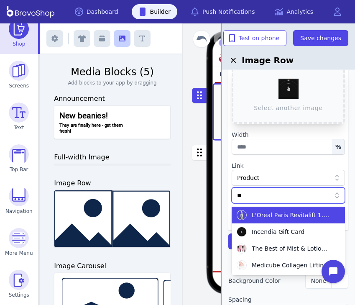
type input "*"
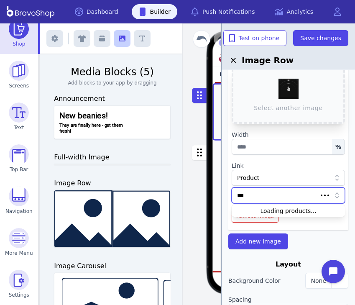
type input "****"
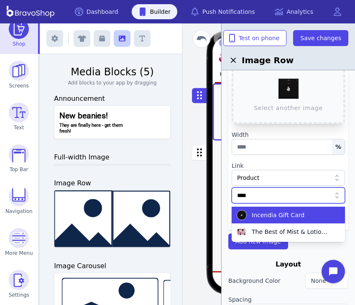
click at [285, 215] on span "Incendia Gift Card" at bounding box center [278, 215] width 53 height 8
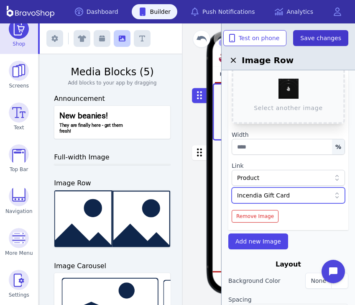
click at [335, 43] on button "Save changes" at bounding box center [320, 38] width 55 height 16
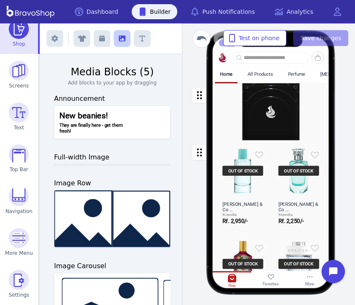
scroll to position [0, 0]
click at [286, 118] on div "button" at bounding box center [270, 111] width 117 height 57
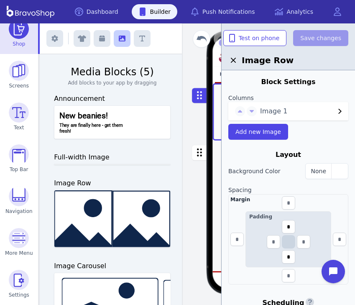
click at [237, 61] on icon "button" at bounding box center [233, 60] width 10 height 10
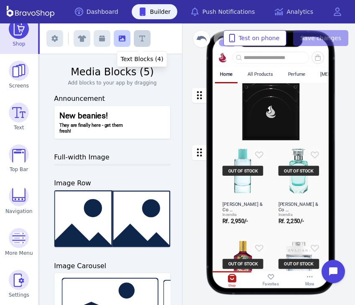
click at [148, 32] on button "button" at bounding box center [142, 38] width 17 height 17
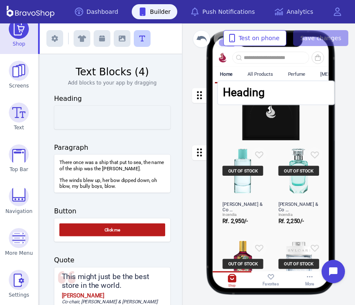
drag, startPoint x: 110, startPoint y: 120, endPoint x: 275, endPoint y: 98, distance: 166.5
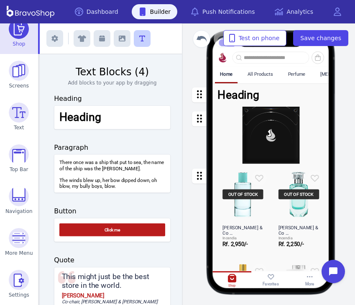
click at [251, 94] on div "button" at bounding box center [270, 94] width 117 height 23
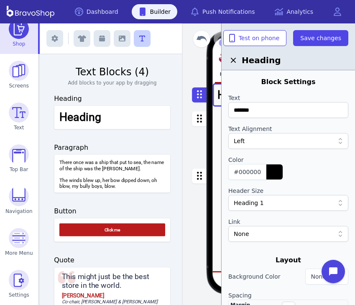
click at [236, 66] on h2 "Heading" at bounding box center [288, 60] width 120 height 12
click at [234, 61] on icon "button" at bounding box center [233, 60] width 10 height 10
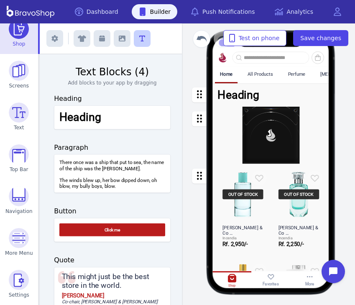
click at [240, 94] on div "button" at bounding box center [270, 94] width 117 height 23
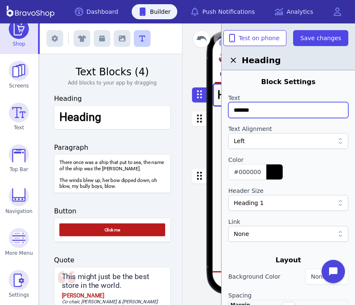
drag, startPoint x: 265, startPoint y: 112, endPoint x: 198, endPoint y: 107, distance: 67.9
click at [198, 107] on div "Exit builder Text Blocks (4) Add blocks to your app by dragging Heading Heading…" at bounding box center [197, 163] width 315 height 281
drag, startPoint x: 285, startPoint y: 111, endPoint x: 189, endPoint y: 117, distance: 96.3
click at [189, 117] on div "Exit builder Text Blocks (4) Add blocks to your app by dragging Heading Heading…" at bounding box center [197, 163] width 315 height 281
paste input "**********"
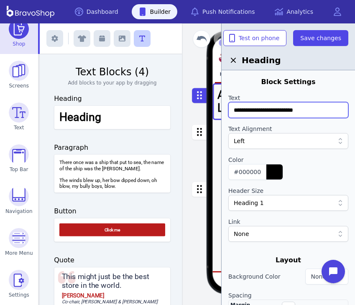
type input "**********"
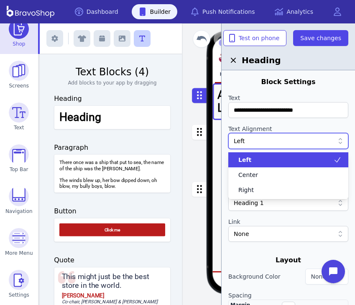
click at [269, 139] on div "Left" at bounding box center [284, 141] width 100 height 8
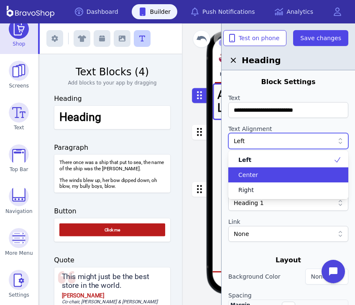
click at [269, 177] on div "Center" at bounding box center [283, 175] width 100 height 8
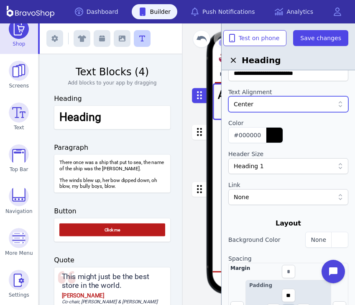
scroll to position [41, 0]
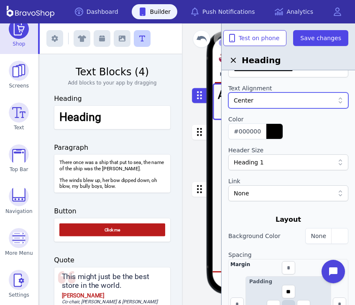
click at [288, 167] on div "Heading 1" at bounding box center [288, 162] width 120 height 16
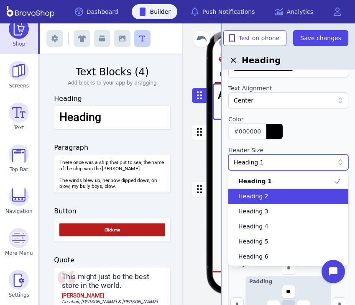
click at [285, 196] on div "Heading 2" at bounding box center [283, 196] width 100 height 8
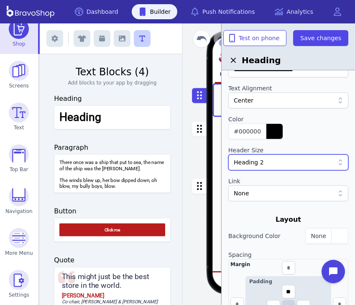
click at [288, 164] on div "Heading 2" at bounding box center [284, 162] width 100 height 8
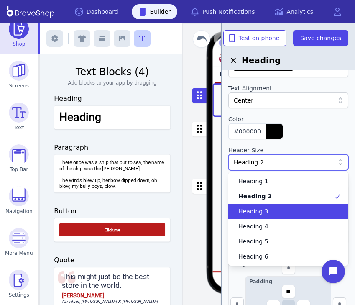
click at [280, 209] on div "Heading 3" at bounding box center [283, 211] width 100 height 8
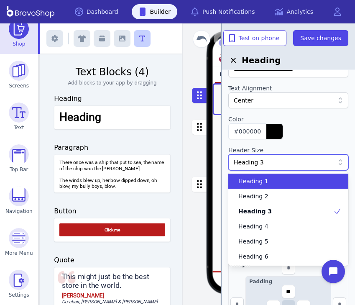
click at [276, 162] on div "Heading 3" at bounding box center [284, 162] width 100 height 8
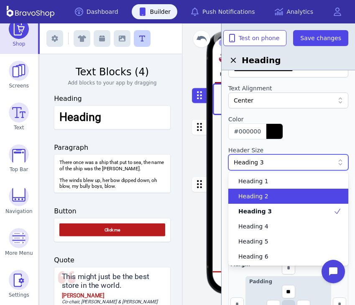
click at [273, 193] on div "Heading 2" at bounding box center [283, 196] width 100 height 8
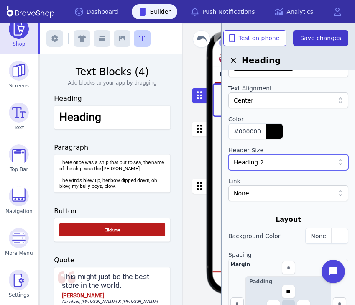
click at [314, 37] on span "Save changes" at bounding box center [320, 38] width 41 height 8
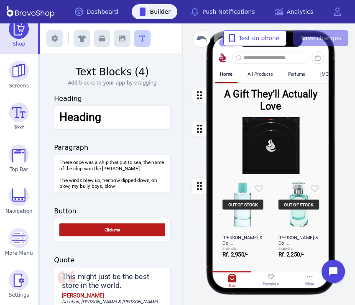
click at [234, 57] on div at bounding box center [270, 57] width 77 height 12
click at [256, 97] on div "button" at bounding box center [270, 99] width 117 height 33
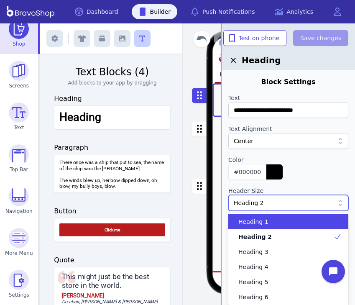
click at [274, 209] on div "Heading 2" at bounding box center [288, 203] width 120 height 16
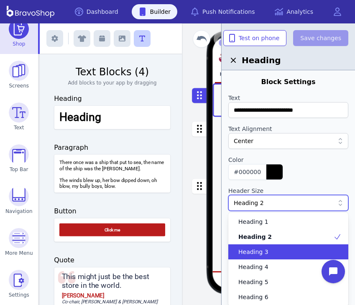
click at [268, 252] on div "Heading 3" at bounding box center [283, 251] width 100 height 8
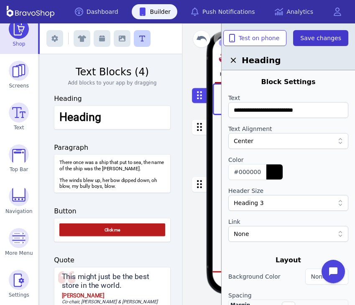
click at [321, 37] on span "Save changes" at bounding box center [320, 38] width 41 height 8
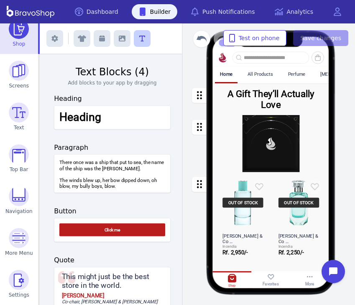
click at [269, 89] on div "button" at bounding box center [270, 99] width 117 height 32
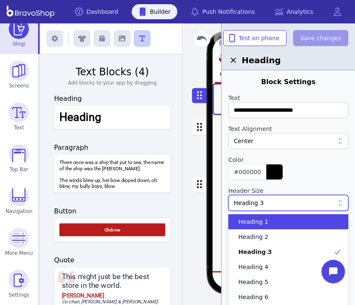
click at [277, 204] on div "Heading 3" at bounding box center [284, 202] width 100 height 8
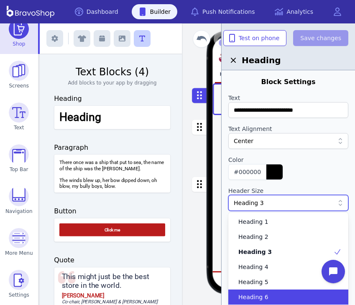
click at [270, 295] on div "Heading 6" at bounding box center [283, 297] width 100 height 8
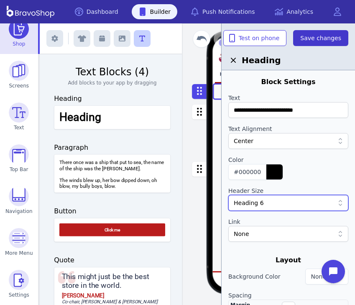
click at [329, 41] on span "Save changes" at bounding box center [320, 38] width 41 height 8
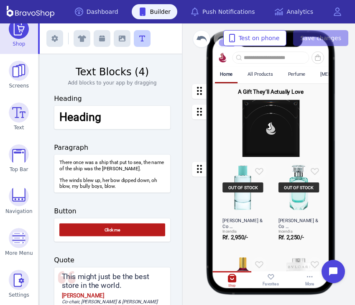
click at [287, 93] on div "button" at bounding box center [270, 91] width 117 height 16
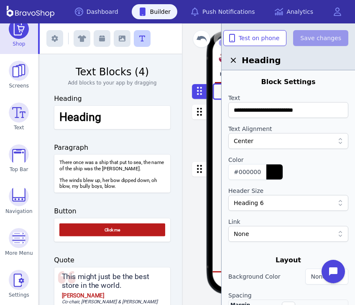
click at [270, 199] on div "Heading 6" at bounding box center [284, 202] width 100 height 8
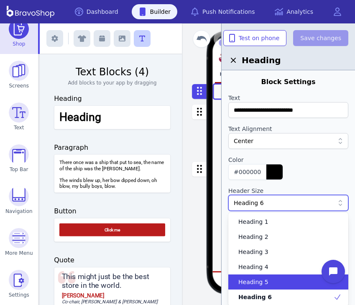
click at [269, 289] on div "Heading 5" at bounding box center [288, 281] width 120 height 15
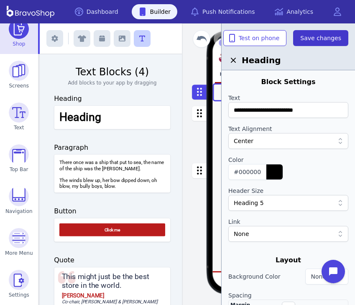
click at [333, 35] on span "Save changes" at bounding box center [320, 38] width 41 height 8
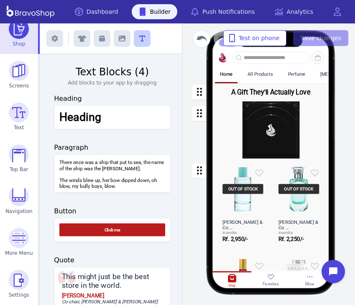
click at [243, 93] on div "button" at bounding box center [270, 92] width 117 height 18
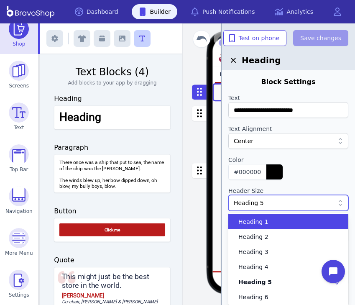
click at [278, 195] on div "Heading 5" at bounding box center [288, 203] width 120 height 16
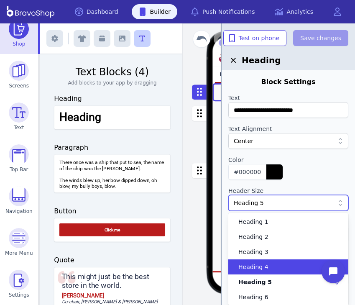
click at [272, 260] on div "Heading 4" at bounding box center [288, 266] width 120 height 15
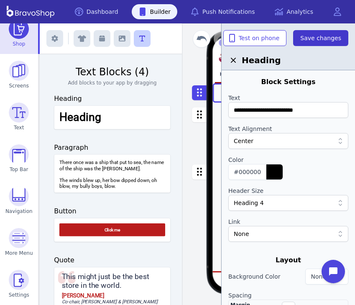
click at [307, 43] on button "Save changes" at bounding box center [320, 38] width 55 height 16
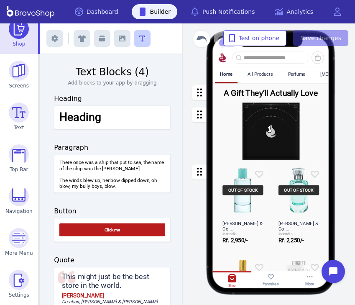
click at [279, 89] on div "button" at bounding box center [270, 92] width 117 height 19
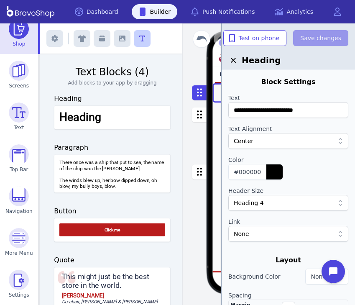
click at [218, 115] on div "button" at bounding box center [270, 130] width 117 height 57
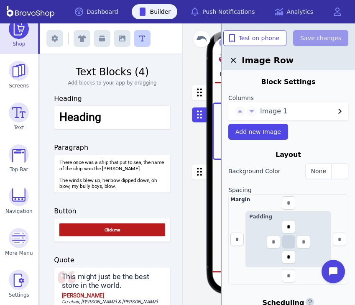
click at [238, 58] on icon "button" at bounding box center [233, 60] width 10 height 10
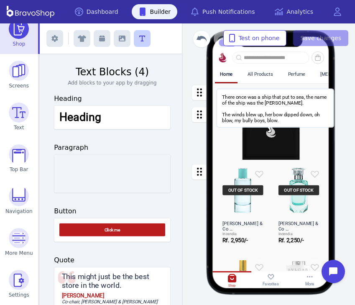
drag, startPoint x: 105, startPoint y: 183, endPoint x: 271, endPoint y: 118, distance: 177.9
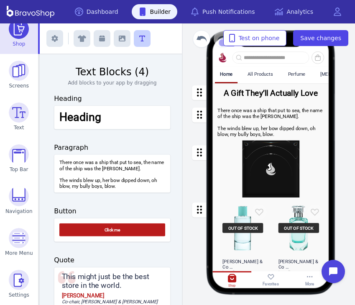
click at [261, 116] on div "button" at bounding box center [270, 121] width 117 height 39
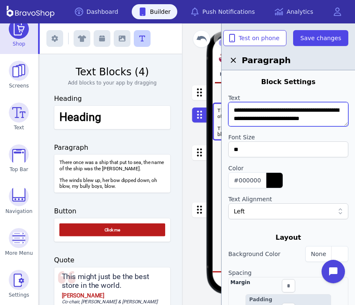
click at [259, 112] on textarea "**********" at bounding box center [288, 114] width 120 height 24
paste textarea
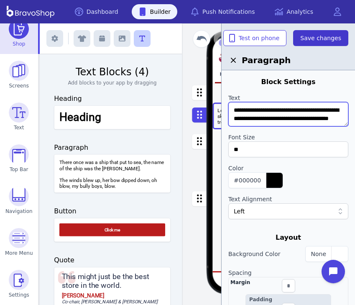
scroll to position [8, 0]
type textarea "**********"
click at [316, 36] on span "Save changes" at bounding box center [320, 38] width 41 height 8
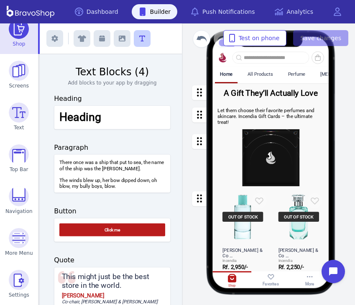
click at [247, 102] on div "button" at bounding box center [270, 92] width 117 height 19
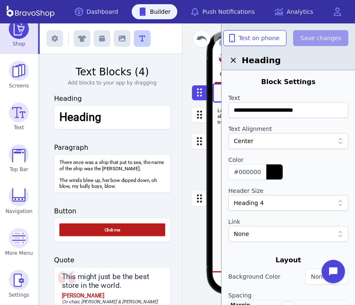
click at [229, 62] on icon "button" at bounding box center [233, 60] width 10 height 10
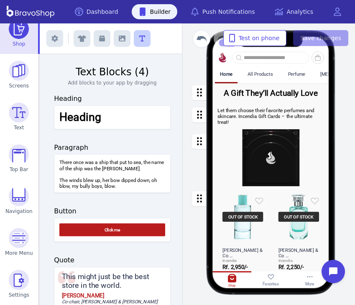
click at [231, 115] on div "button" at bounding box center [270, 116] width 117 height 28
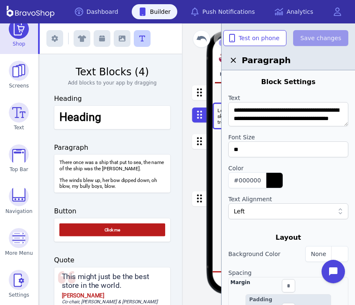
click at [233, 61] on icon "button" at bounding box center [233, 60] width 10 height 10
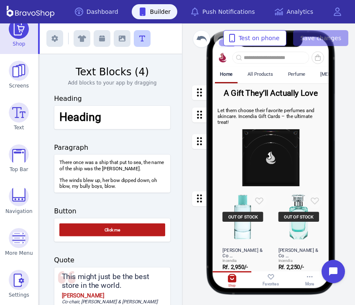
click at [265, 145] on div "button" at bounding box center [270, 157] width 117 height 57
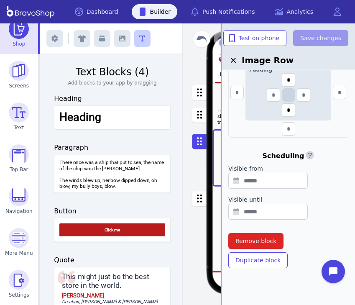
scroll to position [98, 0]
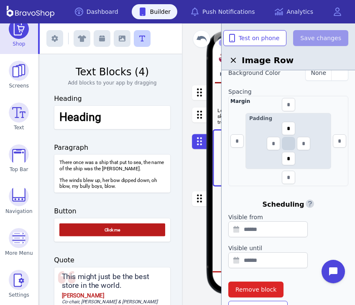
click at [236, 59] on icon "button" at bounding box center [233, 60] width 10 height 10
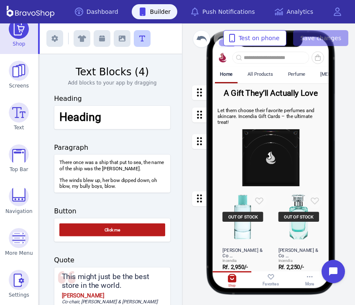
click at [249, 138] on div "button" at bounding box center [270, 157] width 117 height 57
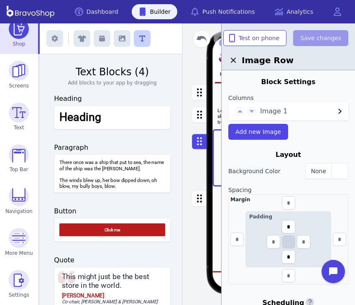
click at [265, 115] on span "Image 1" at bounding box center [297, 111] width 75 height 10
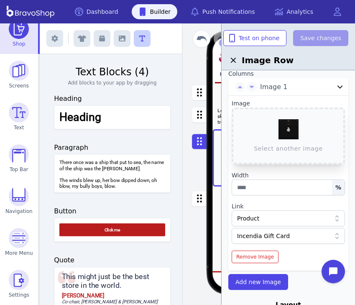
scroll to position [25, 0]
click at [235, 55] on icon "button" at bounding box center [233, 60] width 10 height 10
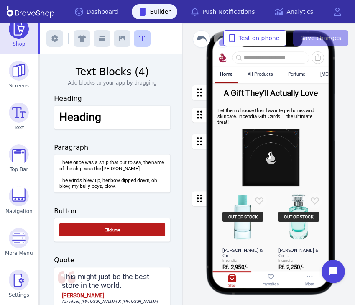
click at [110, 36] on div at bounding box center [111, 38] width 143 height 31
click at [115, 36] on button "button" at bounding box center [122, 38] width 17 height 17
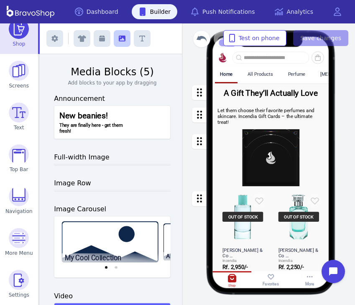
click at [84, 159] on h3 "Full-width Image" at bounding box center [112, 157] width 117 height 10
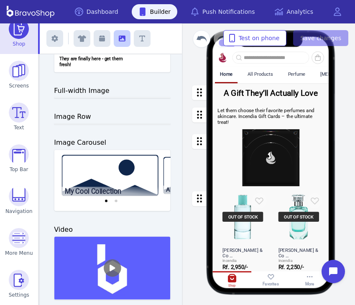
scroll to position [66, 0]
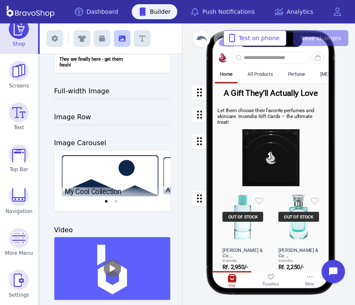
click at [74, 92] on h3 "Full-width Image" at bounding box center [112, 91] width 117 height 10
click at [69, 118] on h3 "Image Row" at bounding box center [112, 117] width 117 height 10
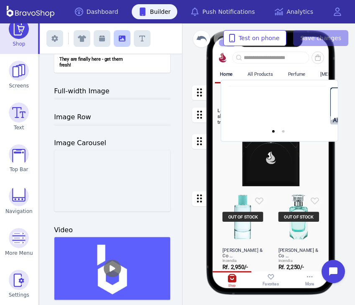
drag, startPoint x: 86, startPoint y: 166, endPoint x: 252, endPoint y: 96, distance: 180.9
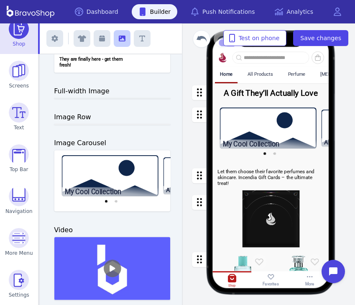
click at [249, 120] on div "button" at bounding box center [270, 132] width 117 height 61
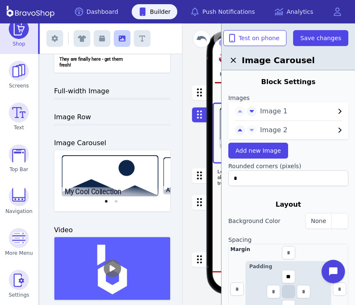
click at [258, 134] on button "Image 2" at bounding box center [303, 130] width 92 height 10
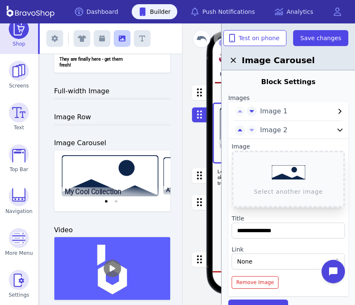
click at [269, 118] on div "Image 1" at bounding box center [288, 111] width 120 height 18
click at [268, 111] on span "Image 1" at bounding box center [297, 111] width 75 height 10
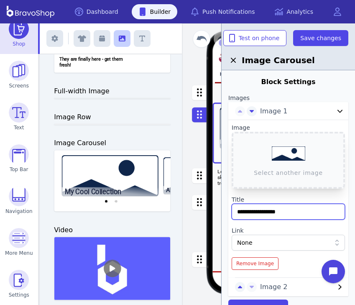
click at [298, 211] on input "**********" at bounding box center [288, 212] width 113 height 16
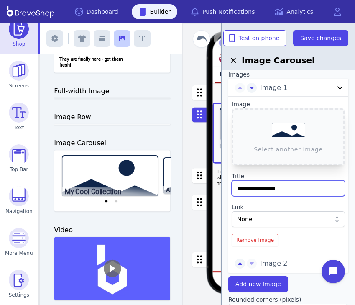
scroll to position [21, 0]
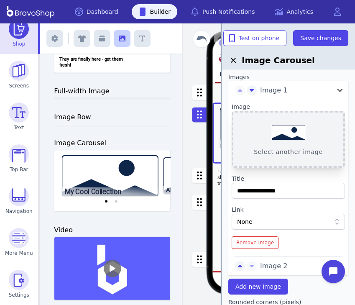
click at [290, 155] on button "Select another image" at bounding box center [288, 139] width 113 height 57
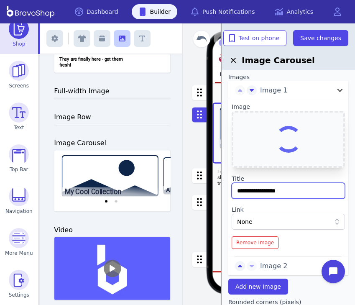
click at [299, 190] on input "**********" at bounding box center [288, 191] width 113 height 16
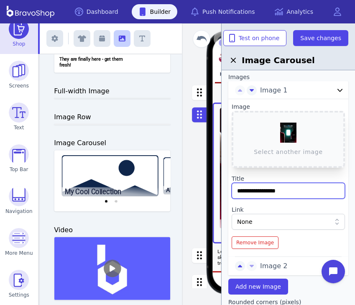
click at [292, 190] on input "**********" at bounding box center [288, 191] width 113 height 16
type input "**********"
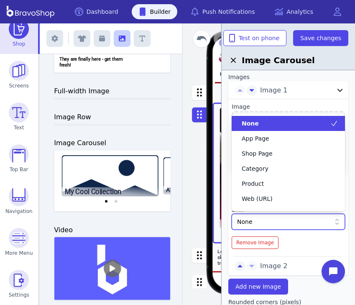
click at [271, 224] on div "None" at bounding box center [284, 221] width 94 height 8
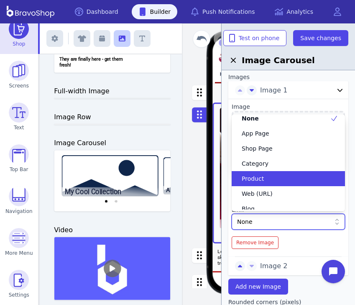
scroll to position [0, 0]
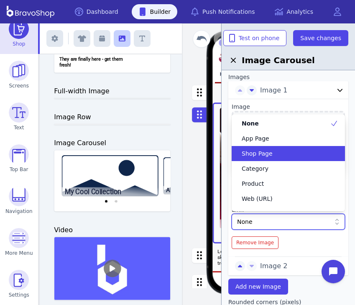
click at [288, 158] on div "Shop Page" at bounding box center [288, 153] width 113 height 15
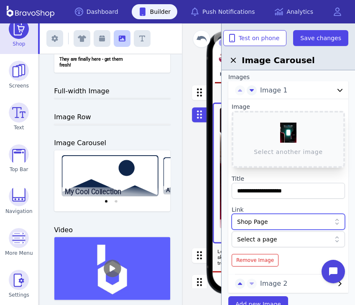
click at [289, 219] on div "Shop Page" at bounding box center [284, 221] width 94 height 8
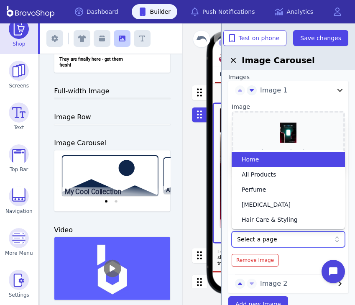
click at [295, 236] on div "Select a page" at bounding box center [284, 239] width 94 height 8
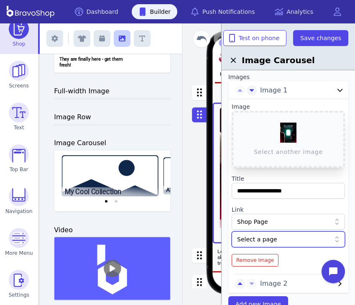
click at [293, 228] on div "Shop Page" at bounding box center [288, 222] width 113 height 16
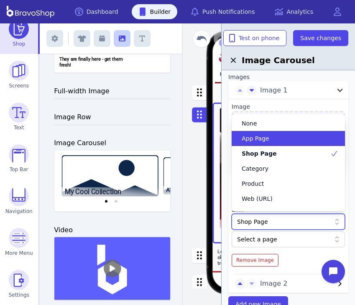
click at [273, 143] on div "App Page" at bounding box center [288, 138] width 113 height 15
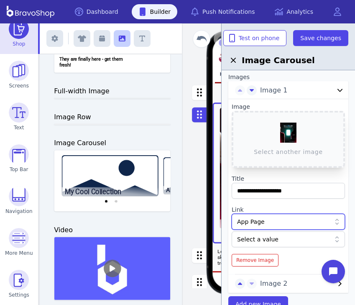
click at [293, 240] on div "Select a value" at bounding box center [284, 239] width 94 height 8
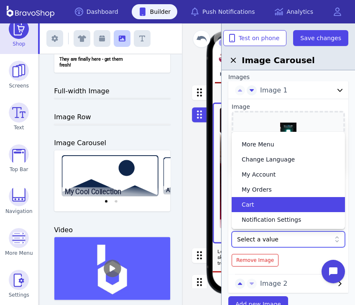
scroll to position [27, 0]
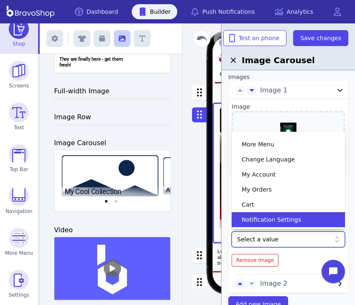
click at [285, 240] on div "Select a value" at bounding box center [284, 239] width 94 height 8
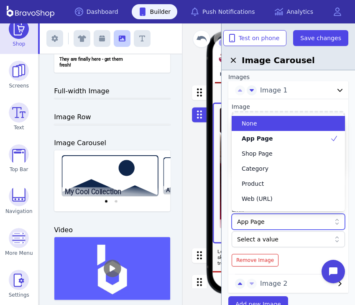
click at [282, 225] on div "App Page" at bounding box center [284, 221] width 94 height 8
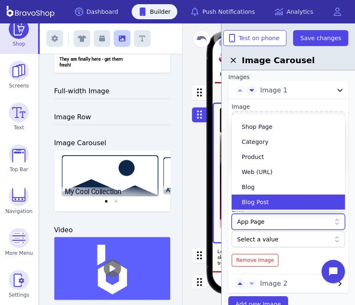
click at [280, 200] on div "Blog Post" at bounding box center [283, 202] width 93 height 8
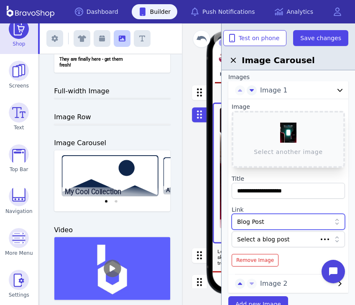
click at [280, 230] on div at bounding box center [288, 230] width 113 height 2
click at [280, 232] on div "Select a blog post" at bounding box center [288, 239] width 113 height 16
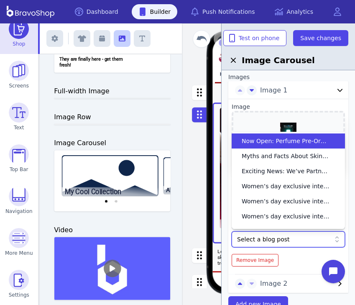
click at [291, 143] on span "Now Open: Perfume Pre-Orders at Incendia!" at bounding box center [286, 141] width 88 height 8
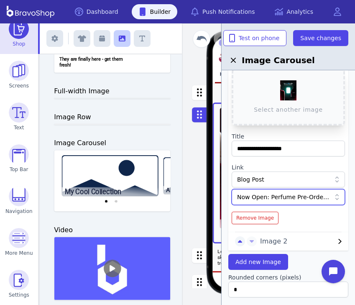
scroll to position [64, 0]
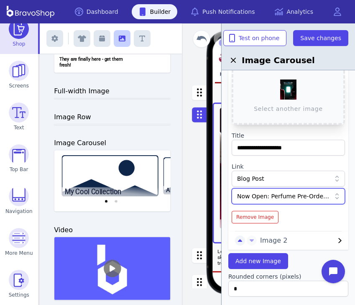
click at [321, 47] on div "Image Carousel" at bounding box center [287, 46] width 133 height 47
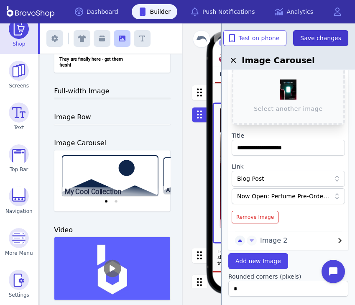
click at [322, 35] on span "Save changes" at bounding box center [320, 38] width 41 height 8
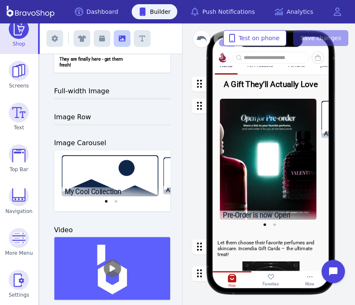
scroll to position [12, 0]
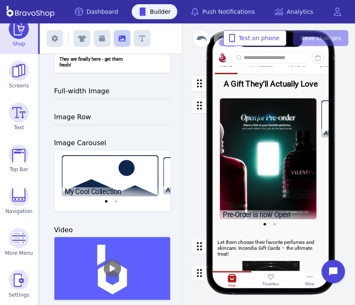
drag, startPoint x: 268, startPoint y: 84, endPoint x: 282, endPoint y: 136, distance: 53.6
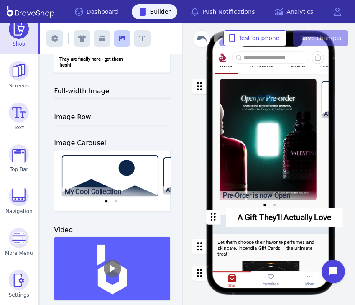
drag, startPoint x: 200, startPoint y: 82, endPoint x: 214, endPoint y: 216, distance: 134.1
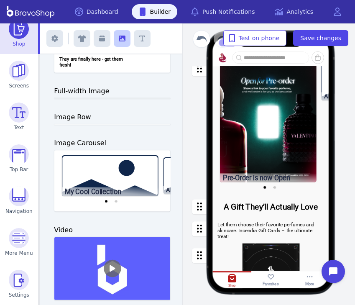
scroll to position [36, 0]
click at [270, 135] on div "button" at bounding box center [270, 126] width 117 height 140
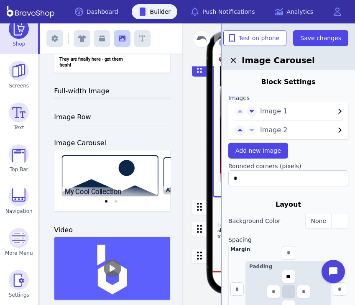
click at [275, 128] on span "Image 2" at bounding box center [297, 130] width 75 height 10
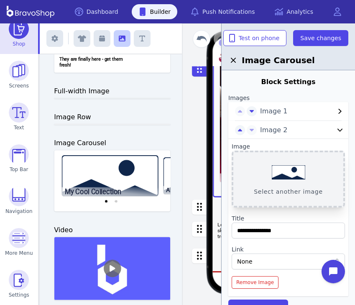
click at [284, 174] on button "Select another image" at bounding box center [288, 178] width 113 height 57
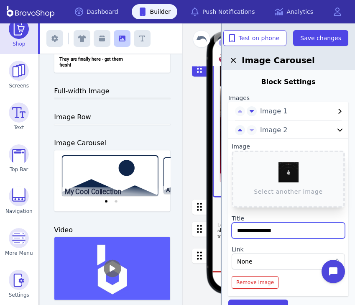
click at [295, 224] on input "**********" at bounding box center [288, 230] width 113 height 16
type input "**********"
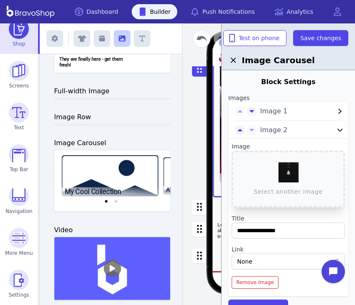
click at [290, 256] on div "None" at bounding box center [288, 261] width 113 height 16
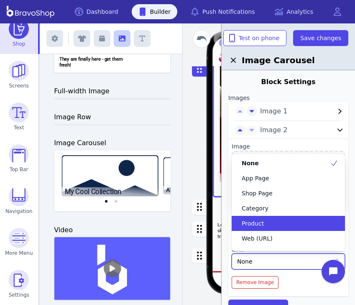
click at [276, 226] on div "Product" at bounding box center [283, 223] width 93 height 8
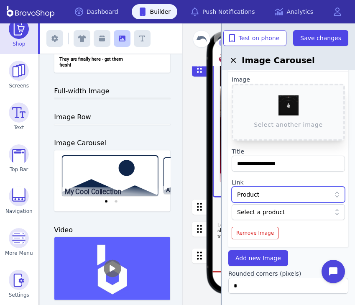
scroll to position [68, 0]
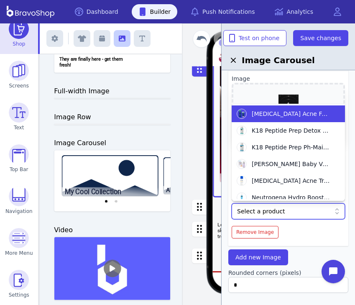
click at [285, 206] on div "Select a product" at bounding box center [288, 211] width 113 height 16
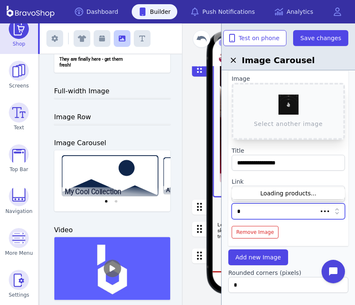
scroll to position [0, 0]
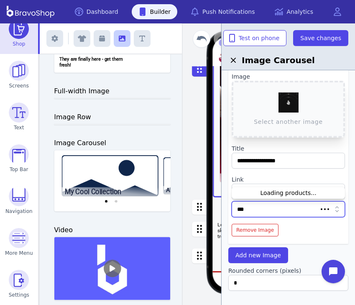
type input "****"
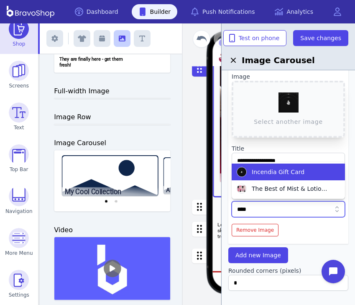
click at [281, 172] on span "Incendia Gift Card" at bounding box center [278, 172] width 53 height 8
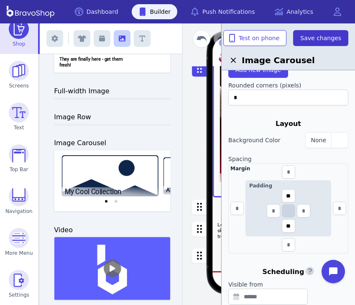
scroll to position [250, 0]
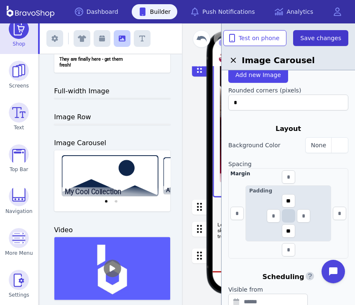
click at [326, 35] on span "Save changes" at bounding box center [320, 38] width 41 height 8
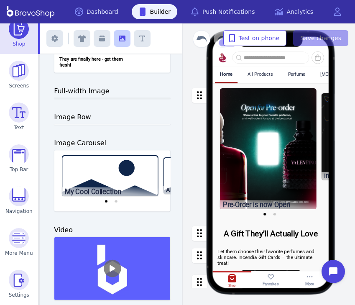
scroll to position [0, 0]
click at [322, 163] on div "button" at bounding box center [270, 153] width 117 height 140
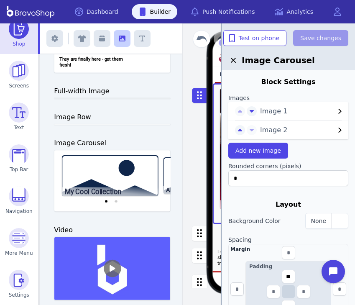
click at [232, 60] on icon "button" at bounding box center [233, 60] width 10 height 10
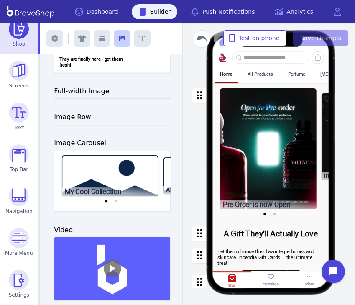
click at [275, 214] on div "button" at bounding box center [270, 153] width 117 height 140
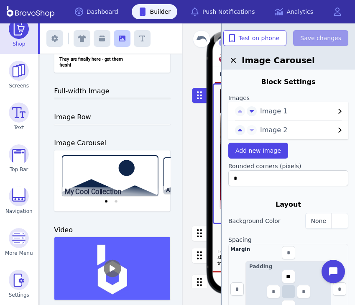
click at [235, 59] on icon "button" at bounding box center [233, 60] width 10 height 10
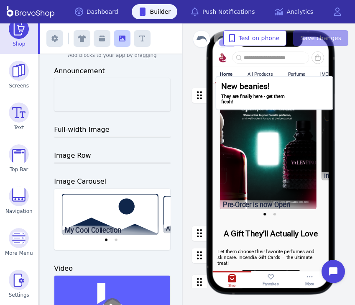
drag, startPoint x: 112, startPoint y: 97, endPoint x: 276, endPoint y: 95, distance: 164.2
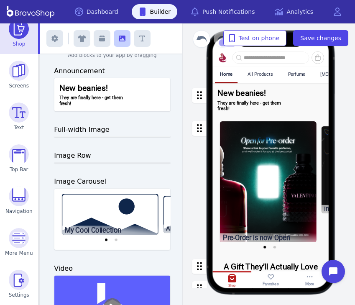
click at [248, 96] on div "button" at bounding box center [270, 99] width 117 height 33
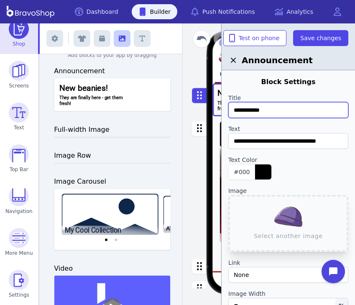
click at [278, 111] on input "**********" at bounding box center [288, 110] width 120 height 16
type input "**********"
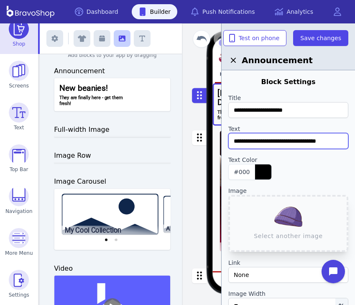
click at [338, 144] on input "**********" at bounding box center [288, 141] width 120 height 16
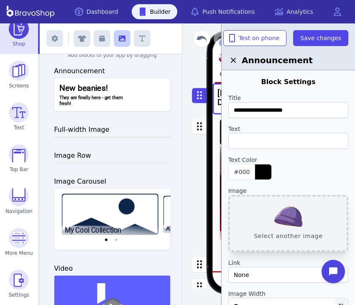
click at [275, 211] on button "Select another image" at bounding box center [288, 223] width 120 height 57
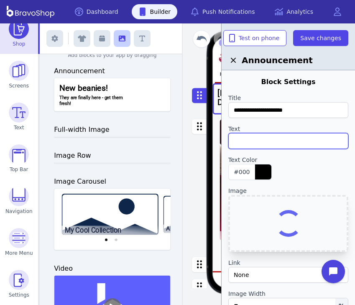
click at [276, 146] on input "text" at bounding box center [288, 141] width 120 height 16
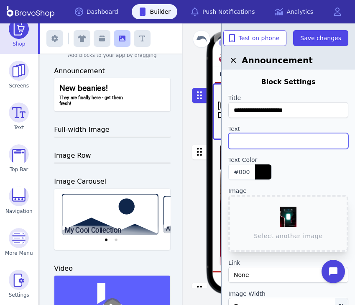
paste input "**********"
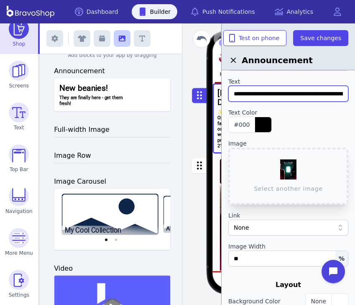
scroll to position [50, 0]
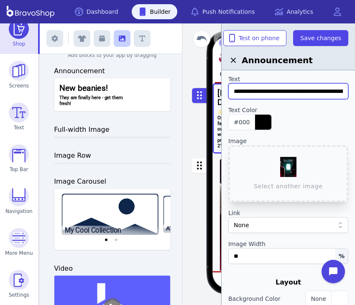
type input "**********"
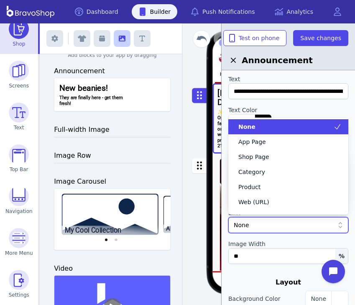
click at [308, 230] on div "None" at bounding box center [288, 225] width 120 height 16
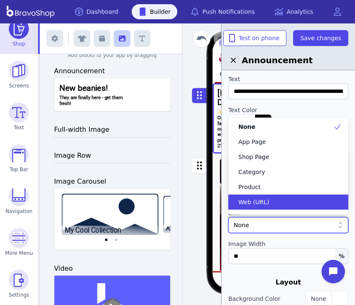
drag, startPoint x: 300, startPoint y: 163, endPoint x: 298, endPoint y: 197, distance: 33.5
click at [298, 197] on div "None App Page Shop Page Category Product Web (URL) Blog Blog Post" at bounding box center [288, 166] width 120 height 94
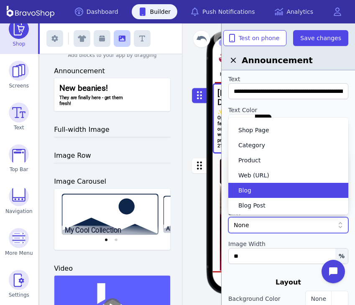
scroll to position [27, 0]
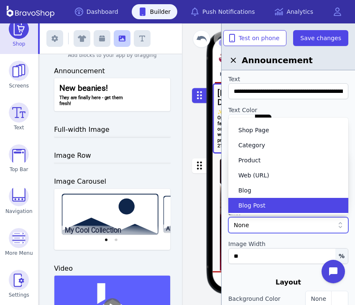
click at [295, 213] on div "None App Page Shop Page Category Product Web (URL) Blog Blog Post" at bounding box center [288, 165] width 120 height 97
click at [292, 204] on div "Blog Post" at bounding box center [283, 205] width 100 height 8
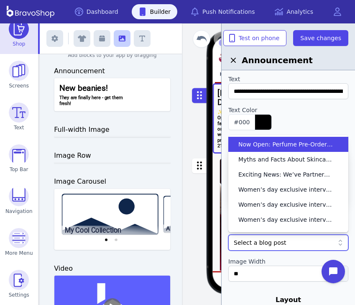
click at [285, 239] on div "Select a blog post" at bounding box center [284, 242] width 100 height 8
click at [277, 150] on div "Now Open: Perfume Pre-Orders at Incendia!" at bounding box center [288, 144] width 120 height 15
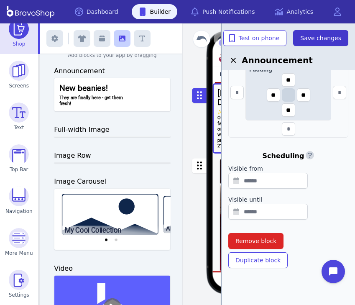
scroll to position [341, 0]
click at [319, 37] on span "Save changes" at bounding box center [320, 38] width 41 height 8
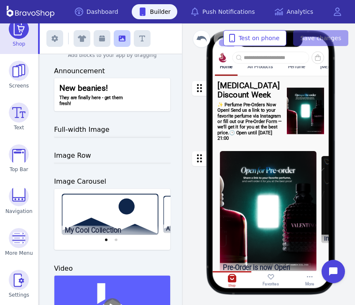
scroll to position [10, 0]
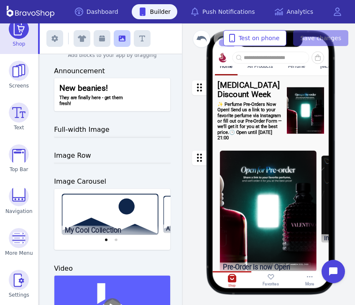
click at [224, 95] on div "button" at bounding box center [270, 110] width 117 height 70
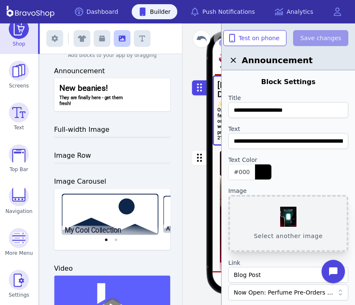
click at [289, 236] on button "Select another image" at bounding box center [288, 223] width 120 height 57
click at [301, 219] on button "Select another image" at bounding box center [288, 223] width 120 height 57
click at [289, 222] on button "Select another image" at bounding box center [288, 223] width 120 height 57
click at [294, 209] on button "Select another image" at bounding box center [288, 223] width 120 height 57
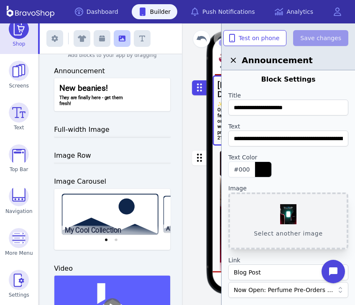
scroll to position [5, 0]
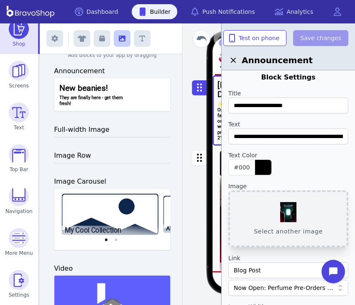
click at [277, 214] on button "Select another image" at bounding box center [288, 218] width 120 height 57
click at [261, 234] on button "Select another image" at bounding box center [288, 218] width 120 height 57
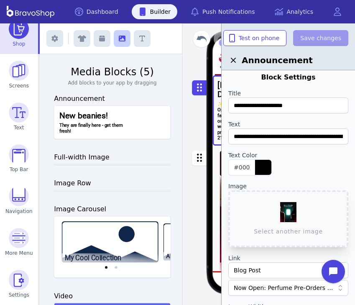
scroll to position [0, 0]
click at [19, 87] on span "Screens" at bounding box center [19, 85] width 20 height 7
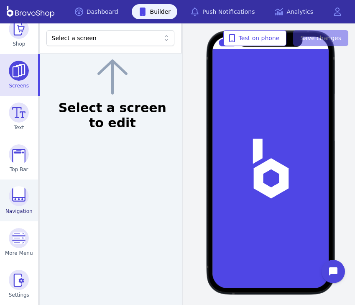
click at [20, 214] on span "Navigation" at bounding box center [18, 211] width 27 height 7
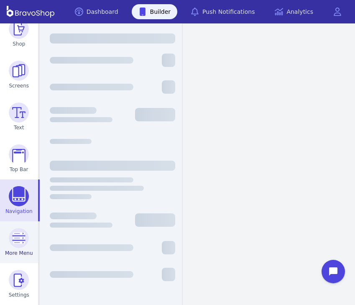
click at [23, 237] on img at bounding box center [19, 238] width 20 height 20
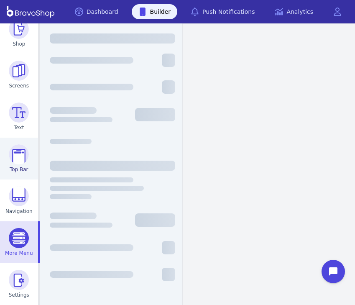
click at [24, 168] on span "Top Bar" at bounding box center [19, 169] width 19 height 7
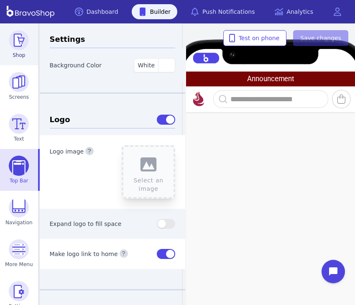
click at [17, 51] on link "Shop" at bounding box center [19, 44] width 38 height 42
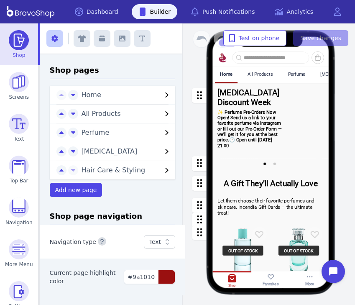
click at [95, 117] on span "All Products" at bounding box center [121, 114] width 81 height 10
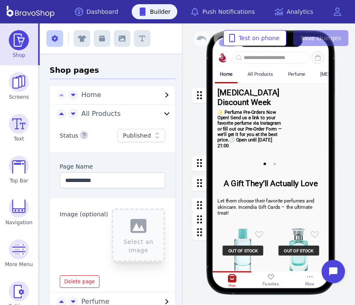
click at [255, 73] on div "All Products" at bounding box center [259, 73] width 25 height 5
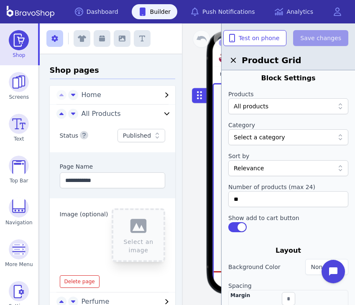
scroll to position [8, 0]
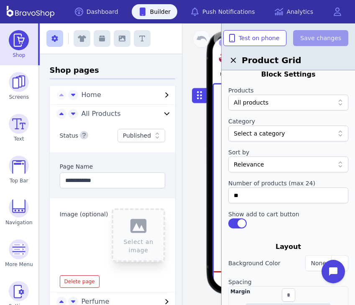
click at [282, 131] on div at bounding box center [284, 133] width 100 height 8
click at [282, 117] on label "Category" at bounding box center [288, 121] width 120 height 8
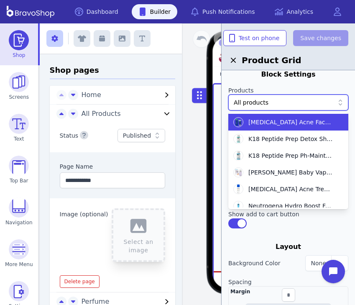
click at [282, 104] on div at bounding box center [284, 102] width 100 height 8
click at [281, 86] on label "Products" at bounding box center [288, 90] width 120 height 8
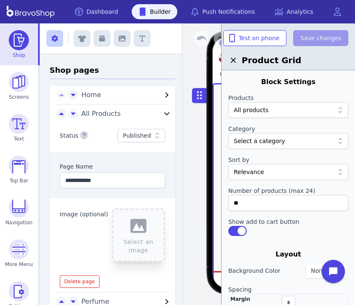
scroll to position [0, 0]
click at [190, 143] on div "Home All Products Perfume [MEDICAL_DATA] Hair Care & Styling OUT OF STOCK [PERS…" at bounding box center [270, 176] width 166 height 221
click at [234, 59] on icon "button" at bounding box center [233, 60] width 5 height 5
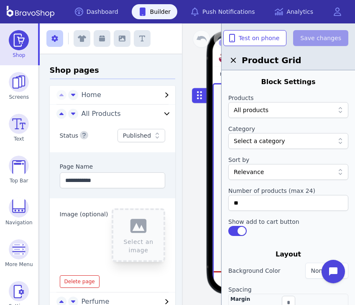
click at [234, 64] on icon "button" at bounding box center [233, 60] width 10 height 10
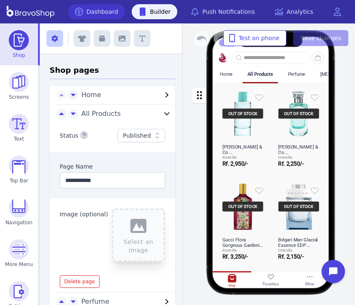
click at [114, 13] on link "Dashboard" at bounding box center [96, 11] width 57 height 15
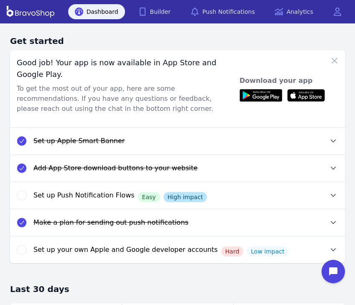
click at [183, 9] on div "Dashboard Builder Push Notifications Analytics" at bounding box center [208, 11] width 280 height 15
click at [177, 10] on link "Builder" at bounding box center [155, 11] width 46 height 15
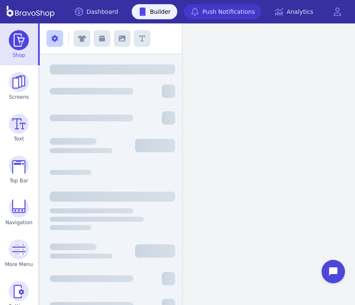
click at [208, 12] on link "Push Notifications" at bounding box center [222, 11] width 77 height 15
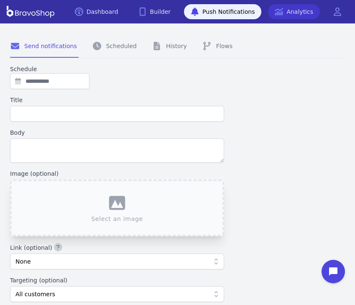
click at [296, 17] on link "Analytics" at bounding box center [294, 11] width 52 height 15
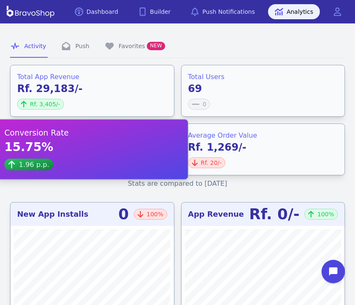
scroll to position [4, 0]
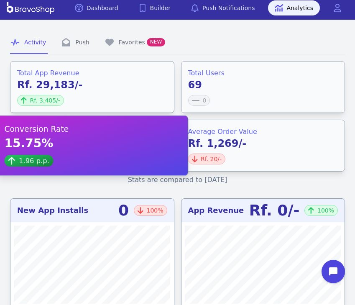
click at [94, 85] on div "Rf. 29,183/- Rf. 3,405/-" at bounding box center [92, 92] width 150 height 28
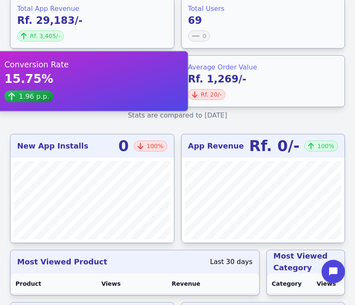
scroll to position [71, 0]
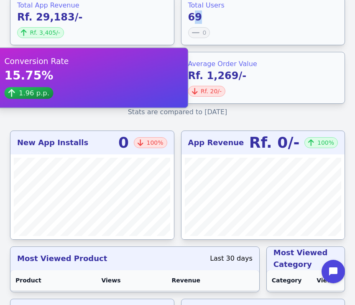
drag, startPoint x: 191, startPoint y: 18, endPoint x: 213, endPoint y: 18, distance: 21.7
click at [213, 18] on div "69 0" at bounding box center [263, 24] width 150 height 28
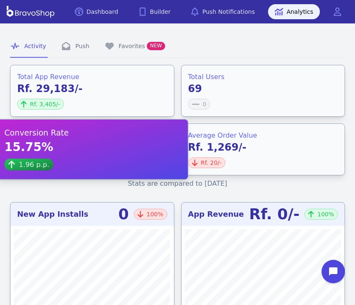
scroll to position [0, 0]
click at [131, 44] on link "Favorites NEW" at bounding box center [135, 46] width 63 height 23
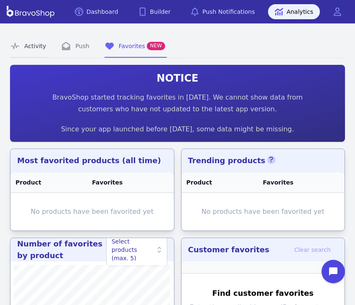
click at [39, 48] on link "Activity" at bounding box center [29, 46] width 38 height 23
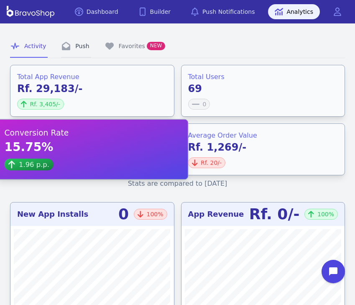
click at [69, 51] on link "Push" at bounding box center [76, 46] width 30 height 23
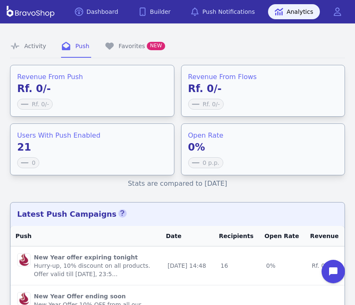
click at [107, 20] on div "Dashboard Builder Push Notifications Analytics Open main menu" at bounding box center [177, 11] width 341 height 23
click at [107, 16] on link "Dashboard" at bounding box center [96, 11] width 57 height 15
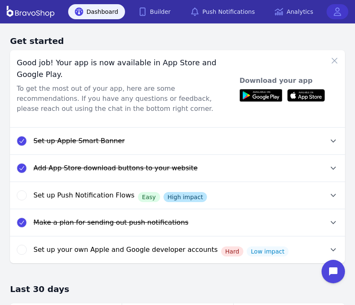
click at [333, 18] on link at bounding box center [337, 11] width 22 height 15
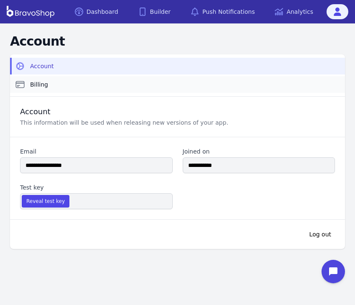
click at [151, 89] on link "Billing" at bounding box center [177, 84] width 335 height 17
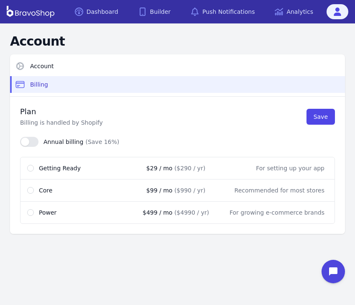
click at [61, 168] on span "Getting Ready" at bounding box center [60, 168] width 42 height 8
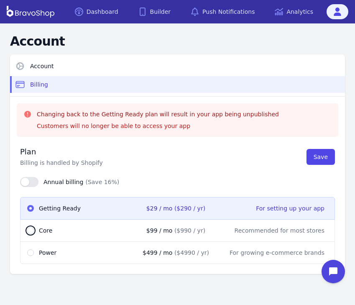
click at [59, 234] on div "Core $ 99 / mo ($ 990 / yr) Recommended for most stores" at bounding box center [177, 230] width 315 height 23
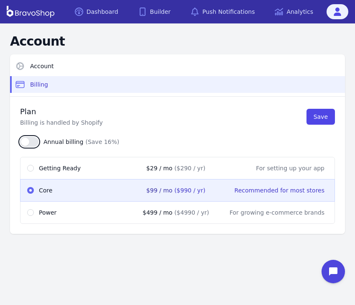
click at [32, 143] on button "button" at bounding box center [29, 142] width 18 height 10
click at [32, 143] on span "button" at bounding box center [33, 141] width 8 height 8
click at [32, 143] on button "button" at bounding box center [29, 142] width 18 height 10
click at [32, 143] on span "button" at bounding box center [33, 141] width 8 height 8
click at [41, 209] on span "Power" at bounding box center [48, 212] width 18 height 8
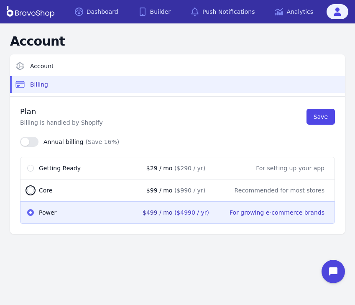
click at [41, 181] on div "Core $ 99 / mo ($ 990 / yr) Recommended for most stores" at bounding box center [177, 190] width 315 height 23
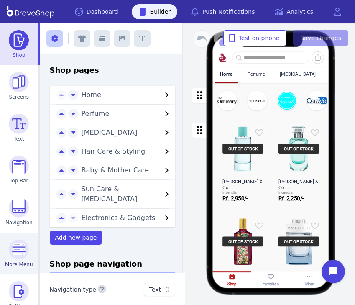
click at [20, 252] on img at bounding box center [19, 249] width 20 height 20
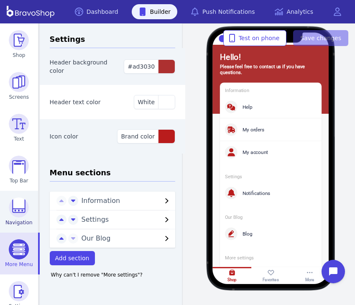
click at [21, 232] on link "Navigation" at bounding box center [19, 212] width 38 height 42
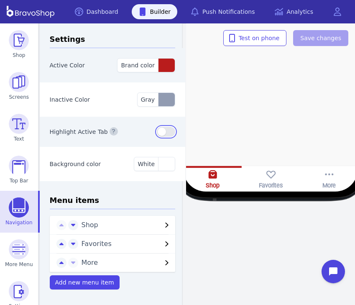
click at [160, 130] on button "button" at bounding box center [166, 132] width 18 height 10
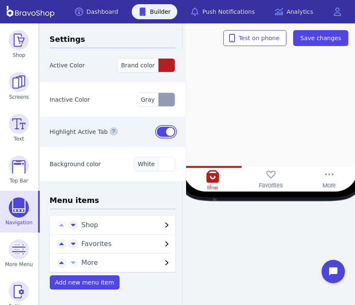
click at [148, 166] on span "White" at bounding box center [145, 163] width 17 height 7
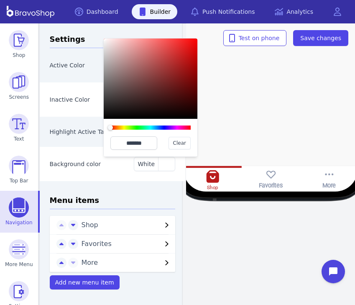
click at [148, 174] on div "Background color White ******* Clear" at bounding box center [113, 164] width 146 height 34
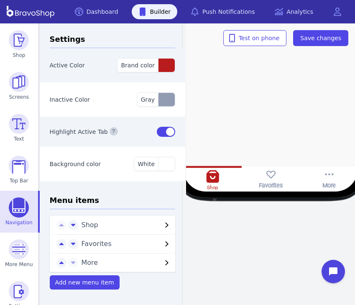
click at [269, 176] on rect at bounding box center [270, 174] width 11 height 11
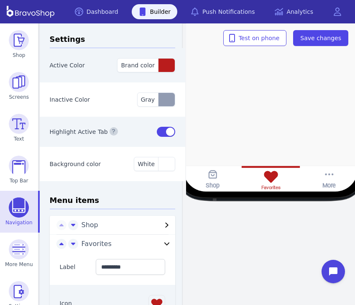
click at [204, 182] on div "Shop" at bounding box center [212, 178] width 58 height 25
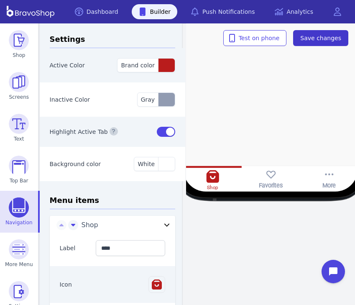
click at [310, 38] on span "Save changes" at bounding box center [320, 38] width 41 height 8
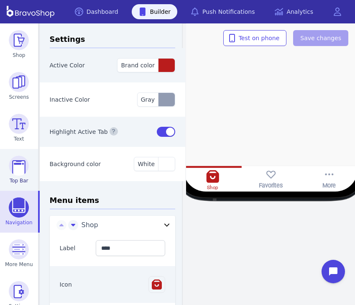
click at [11, 169] on img at bounding box center [19, 165] width 20 height 20
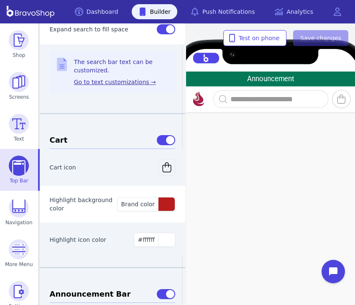
scroll to position [349, 0]
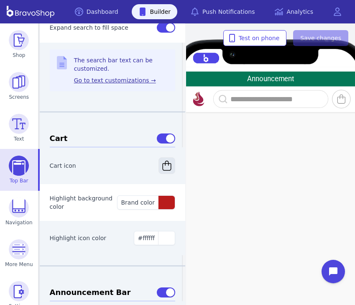
click at [158, 161] on button "button" at bounding box center [166, 165] width 17 height 17
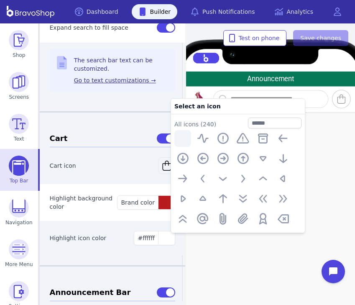
click at [118, 124] on div at bounding box center [113, 122] width 126 height 20
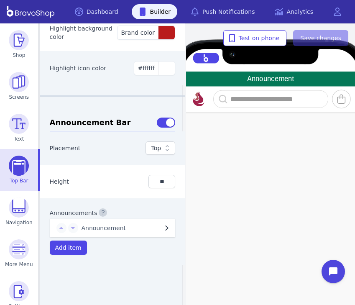
scroll to position [519, 0]
click at [122, 231] on span "Announcement" at bounding box center [121, 228] width 81 height 8
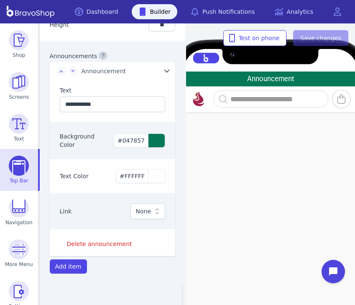
scroll to position [676, 0]
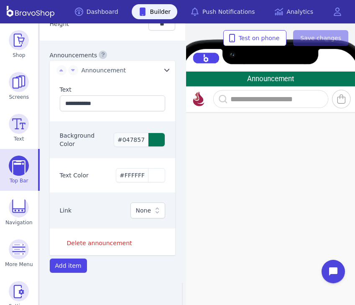
click at [155, 142] on div "button" at bounding box center [156, 139] width 17 height 13
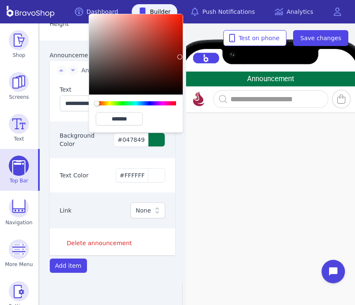
type input "*******"
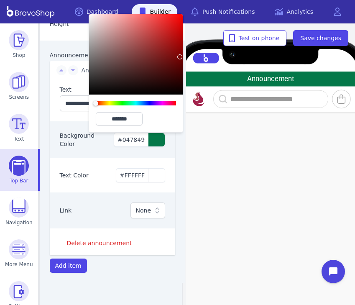
drag, startPoint x: 130, startPoint y: 104, endPoint x: 92, endPoint y: 110, distance: 38.6
click at [92, 110] on div "*******" at bounding box center [136, 113] width 94 height 38
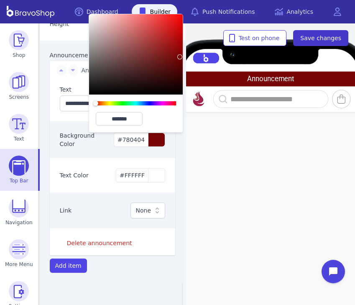
click at [327, 35] on span "Save changes" at bounding box center [320, 38] width 41 height 8
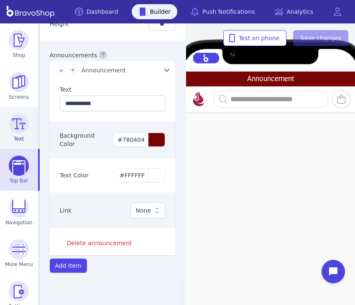
click at [10, 128] on img at bounding box center [19, 124] width 20 height 20
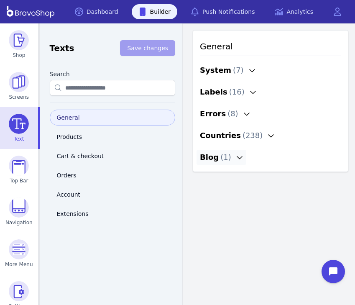
click at [220, 159] on span "( 1 )" at bounding box center [225, 157] width 11 height 12
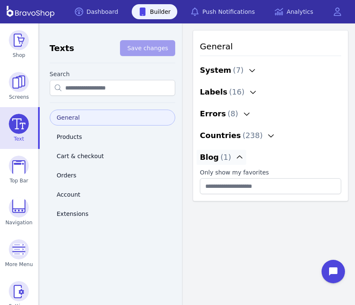
click at [220, 159] on span "( 1 )" at bounding box center [225, 157] width 11 height 12
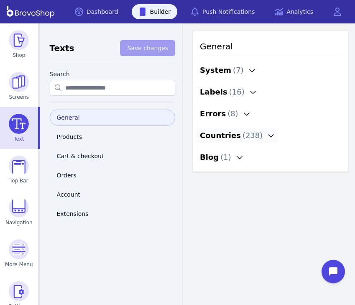
click at [219, 139] on div "Countries ( 238 )" at bounding box center [231, 136] width 63 height 12
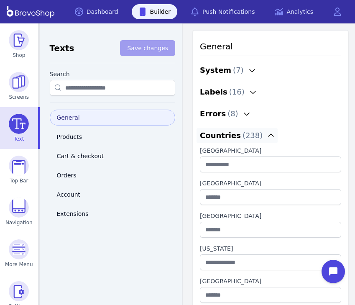
click at [219, 139] on div "Countries ( 238 )" at bounding box center [231, 136] width 63 height 12
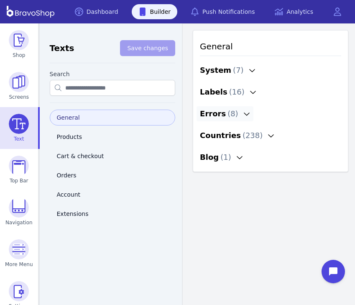
click at [229, 121] on button "Errors ( 8 )" at bounding box center [224, 113] width 57 height 15
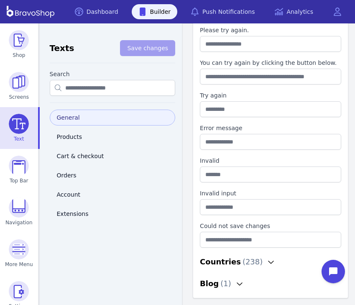
scroll to position [131, 0]
click at [215, 285] on div "Blog ( 1 )" at bounding box center [215, 283] width 31 height 12
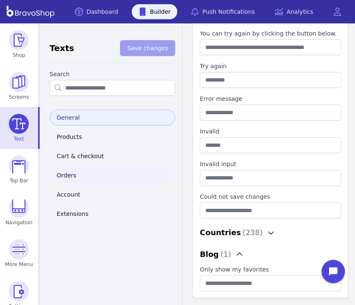
scroll to position [160, 0]
click at [79, 136] on link "Products" at bounding box center [113, 137] width 126 height 16
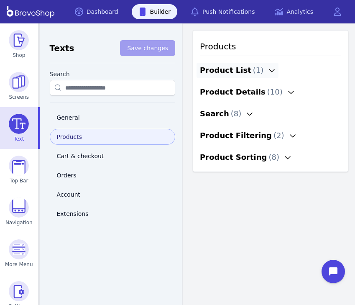
click at [224, 76] on div "Product List ( 1 )" at bounding box center [232, 70] width 64 height 12
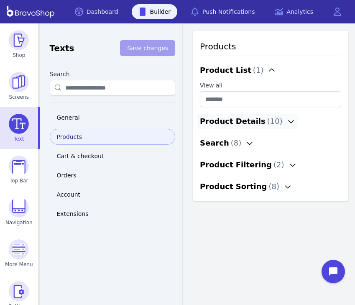
click at [218, 116] on div "Product Details ( 10 )" at bounding box center [241, 121] width 83 height 12
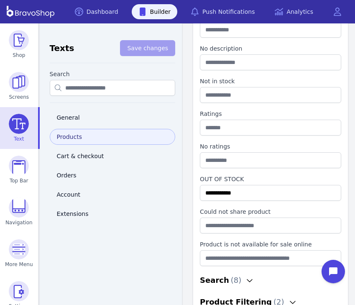
scroll to position [194, 0]
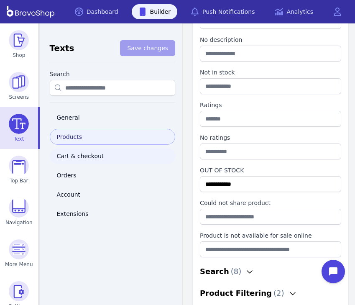
click at [71, 151] on link "Cart & checkout" at bounding box center [113, 156] width 126 height 16
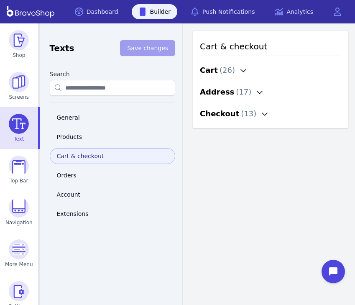
click at [213, 79] on div "Cart ( 26 )" at bounding box center [270, 70] width 148 height 22
click at [213, 74] on div "Cart ( 26 )" at bounding box center [217, 70] width 35 height 12
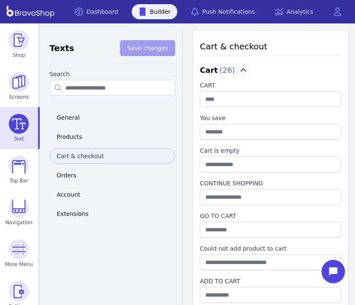
click at [213, 75] on div "Cart ( 26 )" at bounding box center [217, 70] width 35 height 12
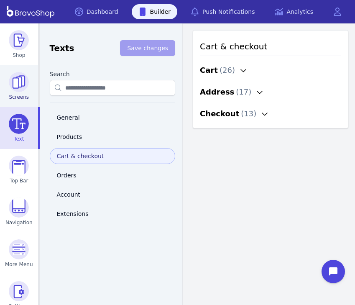
click at [16, 83] on img at bounding box center [19, 82] width 20 height 20
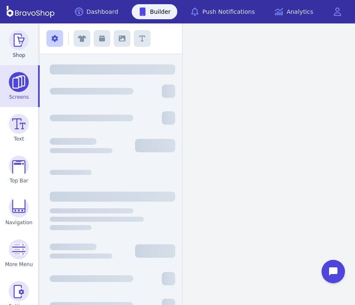
click at [18, 49] on img at bounding box center [19, 40] width 20 height 20
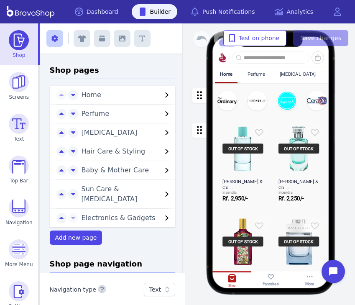
click at [265, 117] on div "button" at bounding box center [270, 100] width 117 height 35
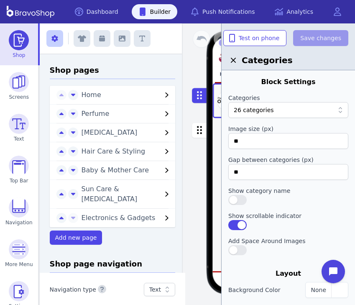
click at [211, 132] on div "Home Perfume [MEDICAL_DATA] Hair Care & Styling Baby & Mother Care Sun Care & […" at bounding box center [270, 176] width 166 height 221
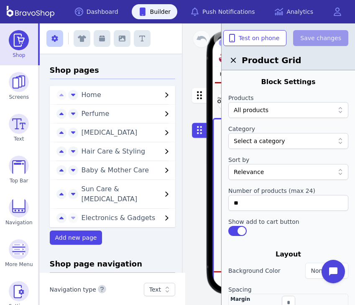
click at [232, 59] on icon "button" at bounding box center [233, 60] width 10 height 10
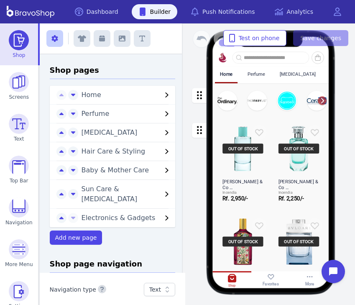
click at [254, 77] on div "Perfume" at bounding box center [255, 73] width 27 height 15
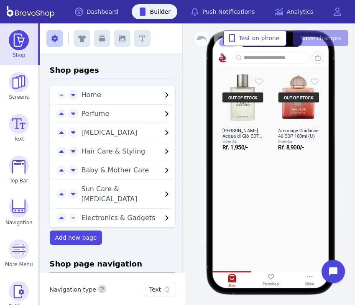
scroll to position [1420, 0]
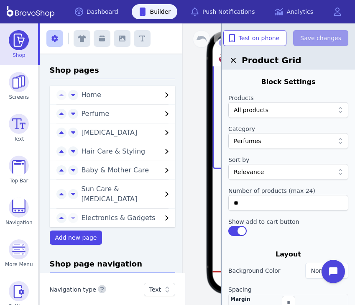
scroll to position [0, 0]
click at [220, 193] on div at bounding box center [270, 188] width 117 height 40
click at [217, 199] on div at bounding box center [270, 188] width 117 height 40
click at [193, 201] on div "Home Perfume [MEDICAL_DATA] Hair Care & Styling Baby & Mother Care Sun Care & […" at bounding box center [270, 176] width 166 height 221
click at [11, 88] on img at bounding box center [19, 82] width 20 height 20
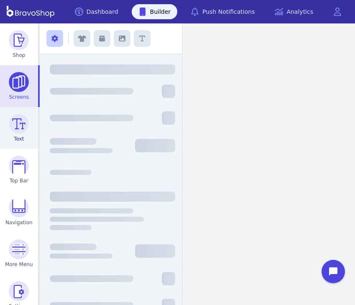
click at [20, 132] on img at bounding box center [19, 124] width 20 height 20
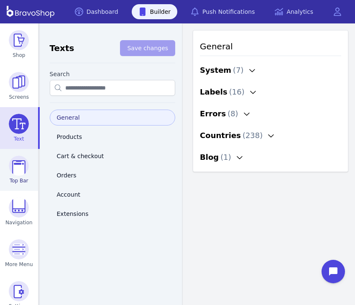
click at [25, 162] on img at bounding box center [19, 165] width 20 height 20
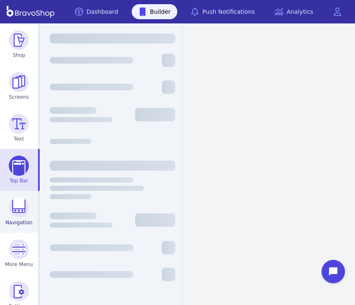
click at [34, 228] on link "Navigation" at bounding box center [19, 212] width 38 height 42
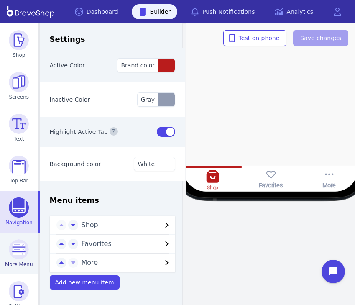
click at [21, 264] on span "More Menu" at bounding box center [19, 264] width 28 height 7
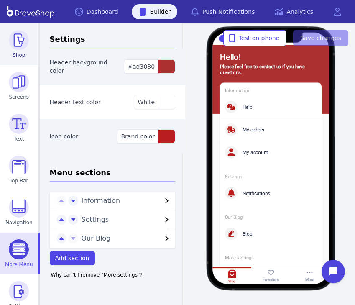
click at [14, 36] on img at bounding box center [19, 40] width 20 height 20
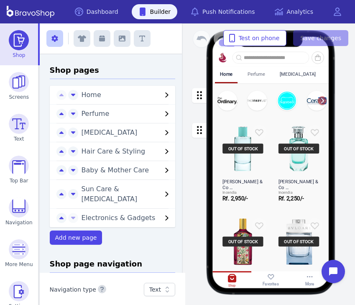
click at [249, 77] on div "Perfume" at bounding box center [255, 73] width 27 height 15
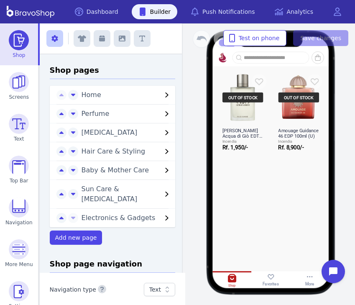
scroll to position [1420, 0]
click at [102, 41] on icon "button" at bounding box center [102, 39] width 6 height 6
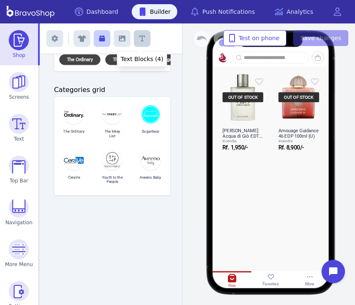
click at [143, 41] on icon "button" at bounding box center [142, 38] width 6 height 7
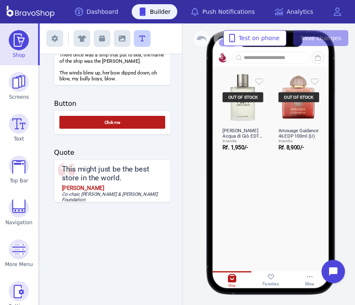
scroll to position [107, 0]
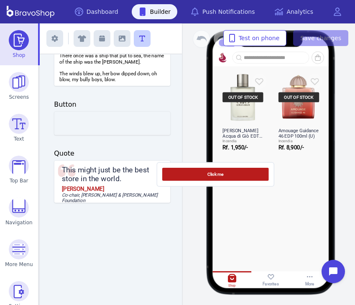
drag, startPoint x: 117, startPoint y: 122, endPoint x: 264, endPoint y: 195, distance: 163.7
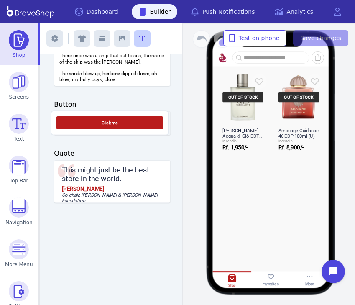
click at [257, 191] on div "Click me Exit builder Text Blocks (4) Add blocks to your app by dragging Headin…" at bounding box center [197, 163] width 315 height 281
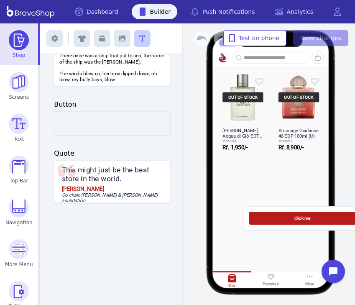
drag, startPoint x: 114, startPoint y: 128, endPoint x: 302, endPoint y: 225, distance: 211.9
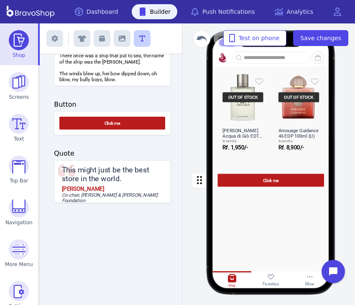
click at [288, 183] on div "button" at bounding box center [270, 179] width 117 height 23
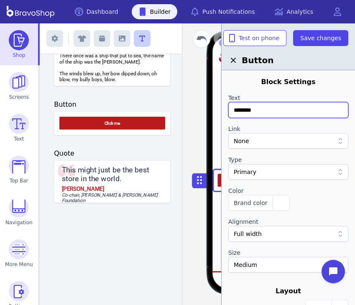
click at [272, 109] on input "********" at bounding box center [288, 110] width 120 height 16
type input "*"
type input "********"
click at [298, 150] on div at bounding box center [288, 152] width 120 height 7
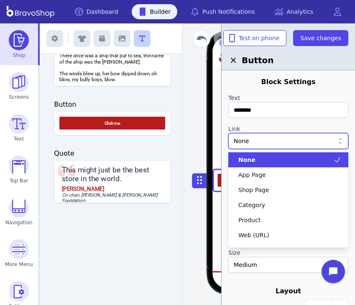
click at [295, 142] on div "None" at bounding box center [284, 141] width 100 height 8
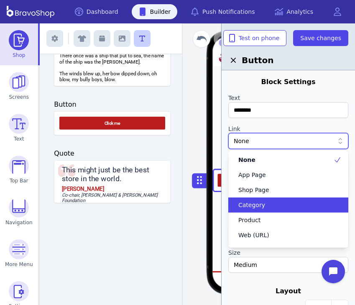
click at [301, 204] on div "Category" at bounding box center [283, 205] width 100 height 8
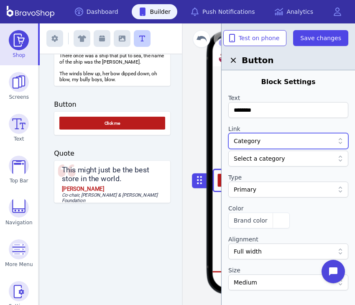
click at [276, 166] on div at bounding box center [288, 169] width 120 height 7
click at [276, 163] on div "Select a category" at bounding box center [288, 158] width 120 height 16
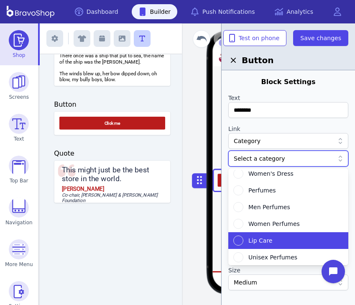
scroll to position [602, 0]
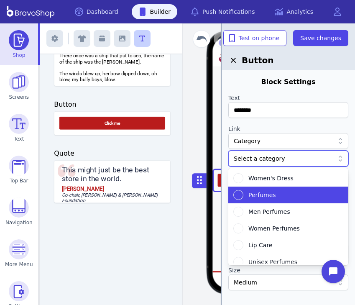
click at [279, 196] on div "Perfumes" at bounding box center [283, 195] width 100 height 10
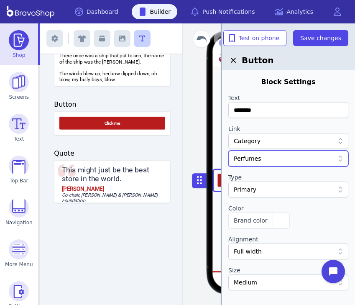
click at [284, 191] on div "Primary" at bounding box center [284, 189] width 100 height 8
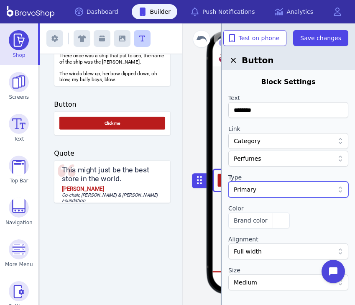
click at [284, 191] on div "Primary" at bounding box center [284, 189] width 100 height 8
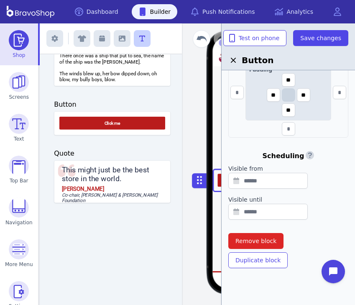
scroll to position [300, 0]
click at [316, 36] on span "Save changes" at bounding box center [320, 38] width 41 height 8
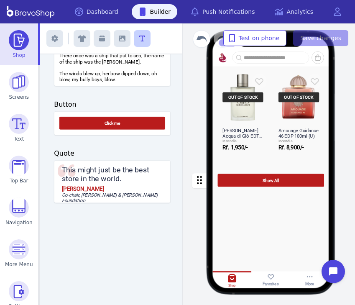
click at [294, 176] on div "button" at bounding box center [270, 179] width 117 height 23
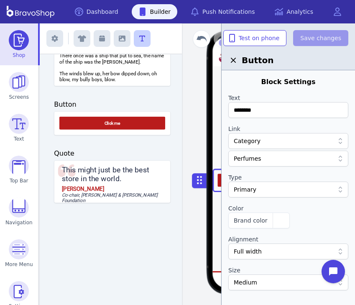
click at [282, 46] on div "Button" at bounding box center [287, 46] width 133 height 47
click at [281, 43] on button "Test on phone" at bounding box center [255, 38] width 64 height 16
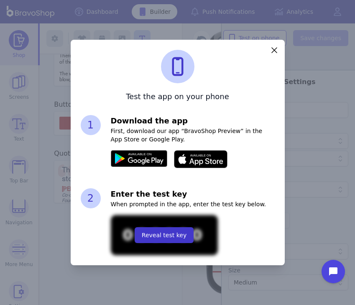
click at [174, 235] on span "Reveal test key" at bounding box center [164, 235] width 45 height 8
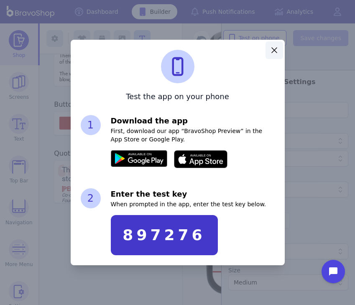
click at [275, 44] on button "button" at bounding box center [274, 50] width 18 height 18
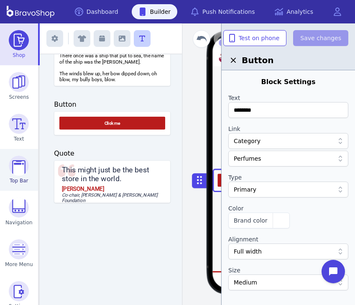
click at [22, 169] on img at bounding box center [19, 165] width 20 height 20
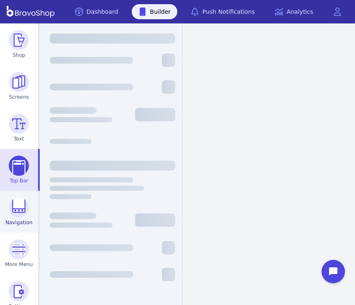
click at [21, 209] on img at bounding box center [19, 207] width 20 height 20
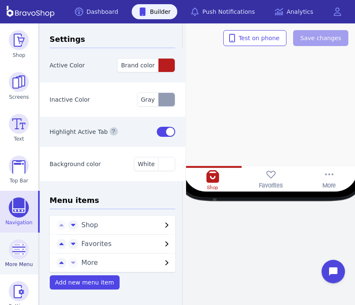
click at [25, 252] on img at bounding box center [19, 249] width 20 height 20
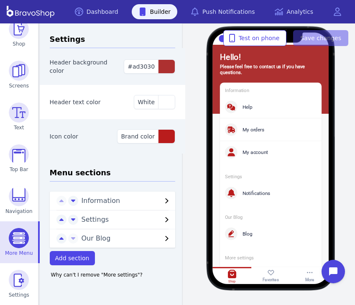
scroll to position [11, 0]
click at [20, 292] on span "Settings" at bounding box center [19, 294] width 20 height 7
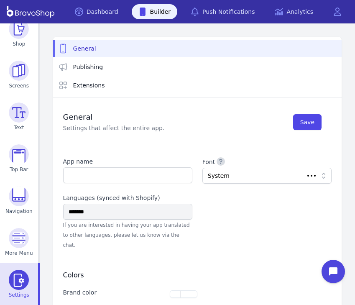
type input "********"
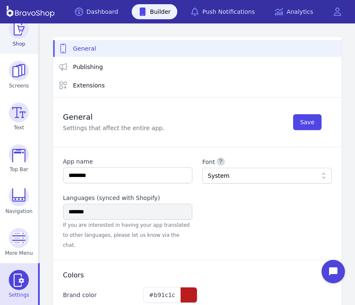
click at [13, 35] on img at bounding box center [19, 29] width 20 height 20
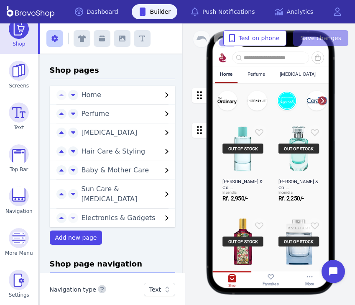
click at [103, 175] on span "Baby & Mother Care" at bounding box center [121, 170] width 81 height 10
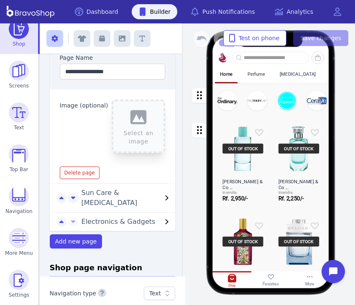
scroll to position [178, 0]
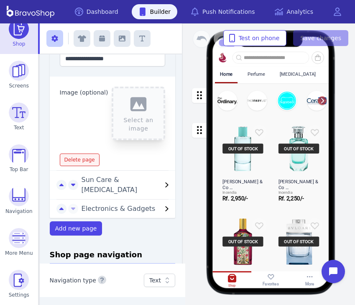
click at [87, 161] on span "Delete page" at bounding box center [79, 159] width 31 height 7
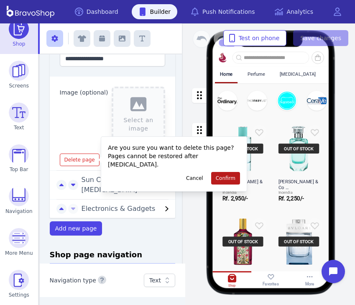
click at [235, 172] on button "Confirm" at bounding box center [225, 178] width 29 height 13
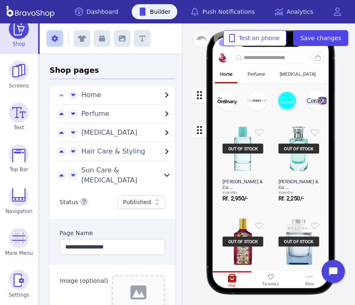
scroll to position [0, 0]
click at [127, 169] on span "Sun Care & [MEDICAL_DATA]" at bounding box center [109, 175] width 56 height 18
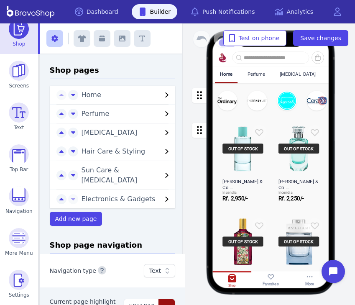
click at [120, 195] on span "Electronics & Gadgets" at bounding box center [118, 199] width 74 height 8
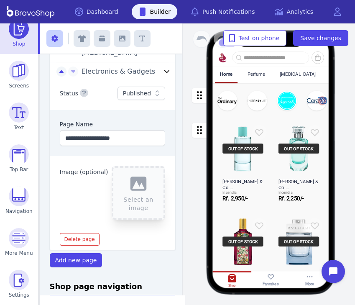
scroll to position [127, 0]
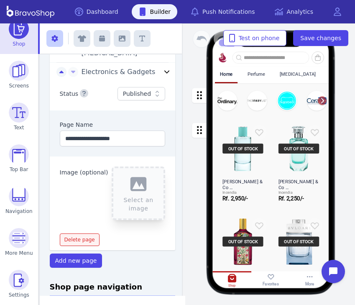
click at [92, 233] on button "Delete page" at bounding box center [80, 239] width 40 height 13
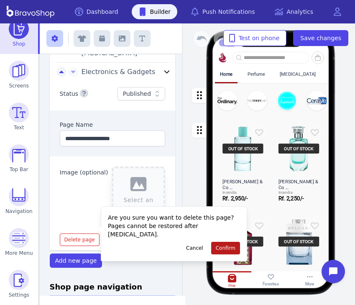
click at [218, 242] on button "Confirm" at bounding box center [225, 248] width 29 height 13
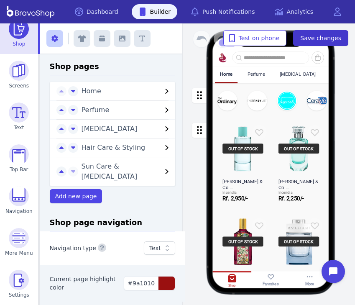
click at [329, 41] on span "Save changes" at bounding box center [320, 38] width 41 height 8
click at [110, 165] on span "Sun Care & [MEDICAL_DATA]" at bounding box center [109, 171] width 56 height 18
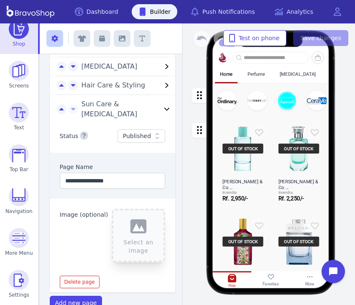
scroll to position [67, 0]
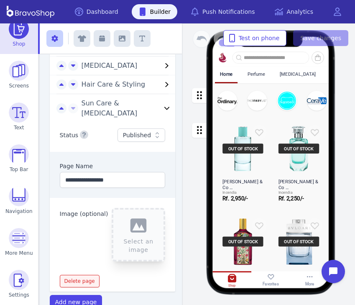
click at [89, 277] on span "Delete page" at bounding box center [79, 280] width 31 height 7
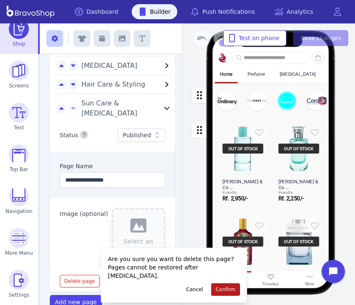
click at [228, 283] on button "Confirm" at bounding box center [225, 289] width 29 height 13
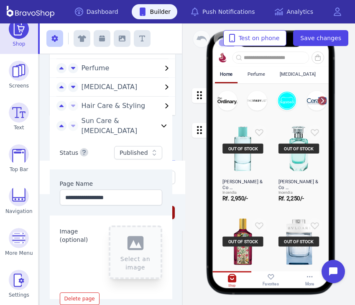
scroll to position [0, 0]
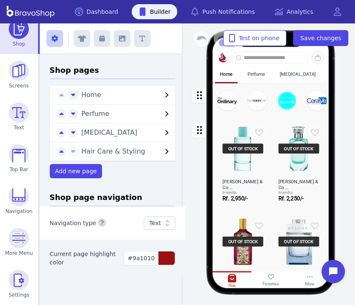
click at [92, 114] on span "Perfume" at bounding box center [95, 113] width 28 height 8
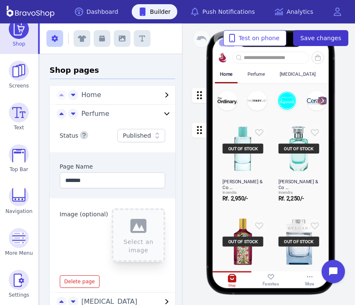
click at [338, 35] on span "Save changes" at bounding box center [320, 38] width 41 height 8
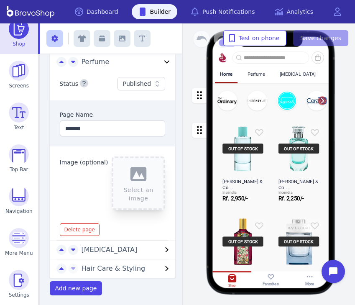
scroll to position [50, 0]
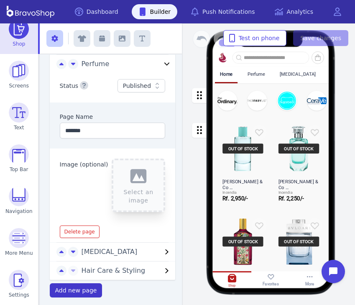
click at [78, 288] on span "Add new page" at bounding box center [76, 290] width 42 height 7
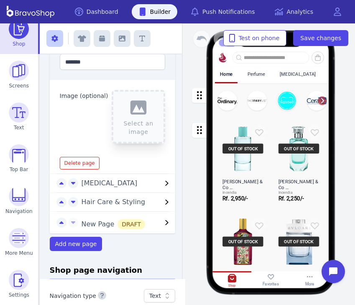
scroll to position [130, 0]
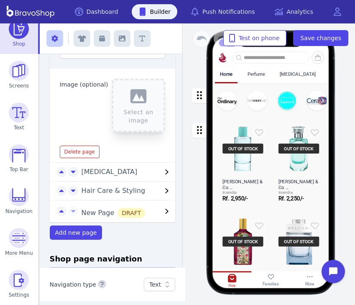
click at [104, 216] on span "New Page DRAFT" at bounding box center [113, 213] width 64 height 8
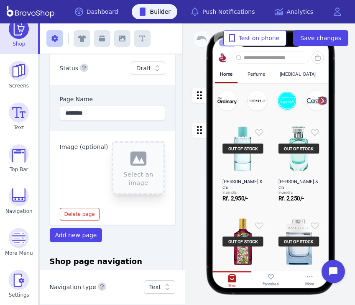
scroll to position [116, 0]
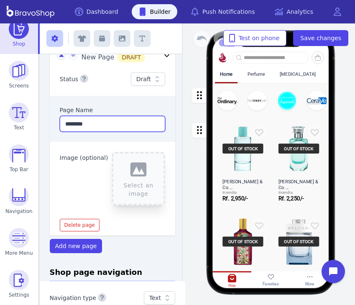
click at [104, 126] on input "********" at bounding box center [113, 124] width 106 height 16
type input "*"
type input "**********"
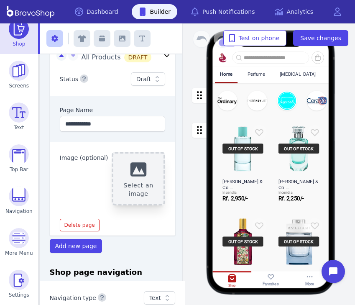
click at [122, 180] on button "Select an image" at bounding box center [138, 178] width 53 height 53
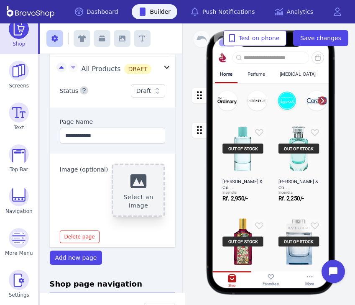
scroll to position [100, 0]
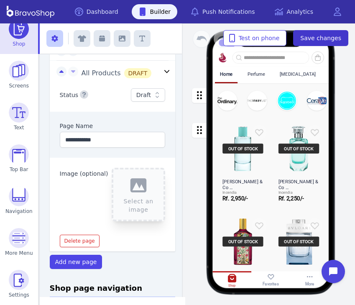
click at [309, 42] on button "Save changes" at bounding box center [320, 38] width 55 height 16
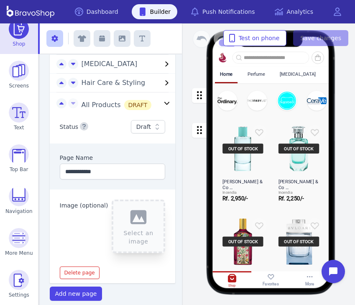
scroll to position [68, 0]
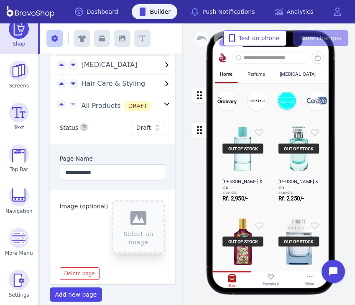
click at [131, 111] on div "Status Draft" at bounding box center [113, 127] width 126 height 33
click at [162, 99] on icon "button" at bounding box center [167, 104] width 10 height 10
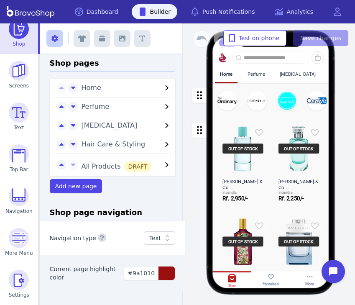
scroll to position [4, 0]
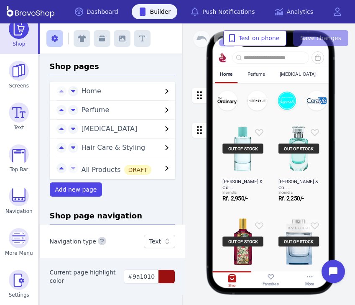
click at [162, 170] on icon "button" at bounding box center [167, 168] width 10 height 10
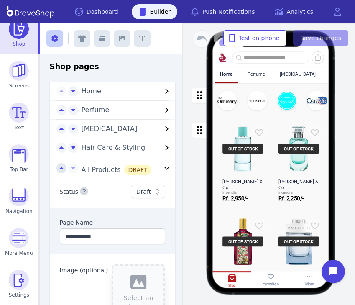
click at [56, 170] on button "button" at bounding box center [61, 168] width 10 height 10
click at [56, 175] on div "**********" at bounding box center [113, 259] width 126 height 169
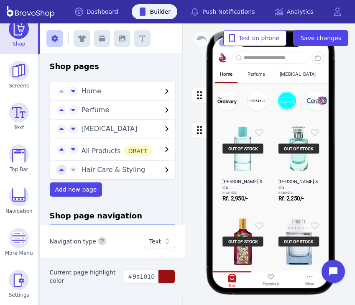
click at [59, 169] on icon "button" at bounding box center [61, 170] width 4 height 7
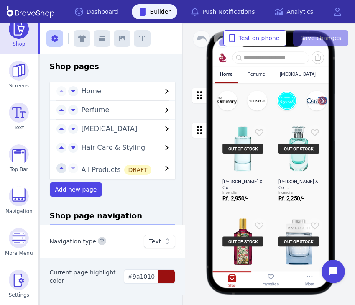
click at [60, 167] on icon "button" at bounding box center [61, 168] width 4 height 7
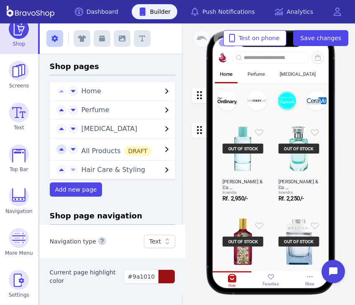
click at [60, 167] on icon "button" at bounding box center [61, 170] width 4 height 7
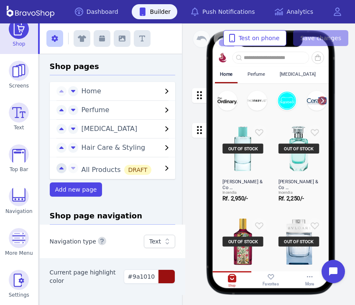
click at [61, 166] on icon "button" at bounding box center [61, 168] width 4 height 7
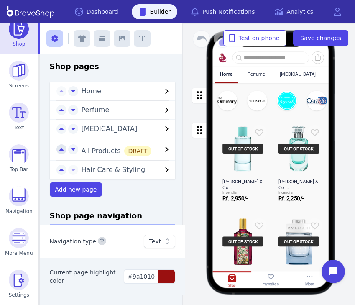
click at [59, 153] on button "button" at bounding box center [61, 149] width 10 height 10
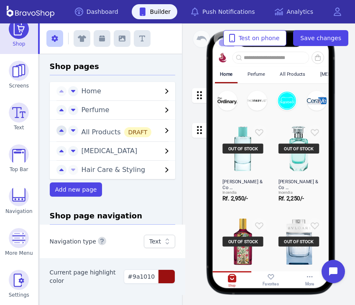
click at [59, 133] on icon "button" at bounding box center [61, 130] width 4 height 7
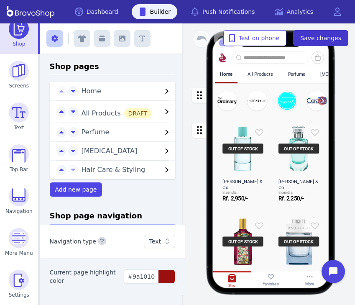
click at [311, 35] on span "Save changes" at bounding box center [320, 38] width 41 height 8
click at [132, 118] on div "DRAFT" at bounding box center [138, 113] width 28 height 10
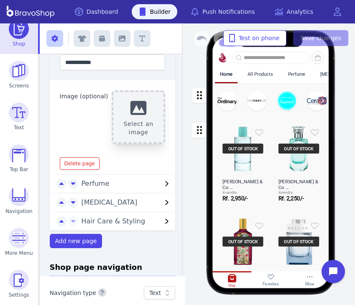
scroll to position [124, 0]
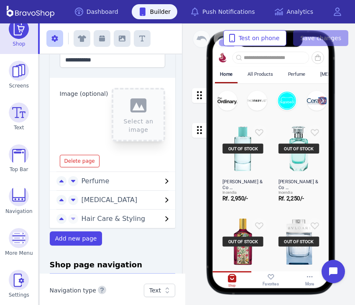
click at [258, 74] on div "All Products" at bounding box center [259, 73] width 25 height 5
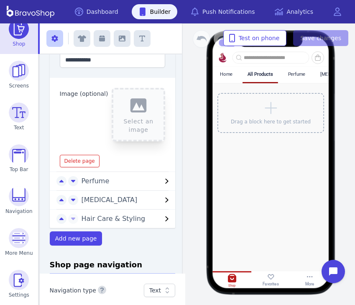
click at [254, 114] on div "Drag a block here to get started" at bounding box center [270, 113] width 107 height 40
click at [264, 114] on icon at bounding box center [270, 107] width 13 height 15
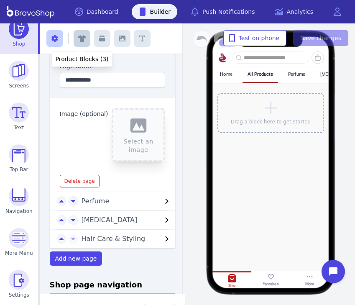
click at [83, 39] on icon "button" at bounding box center [82, 38] width 8 height 7
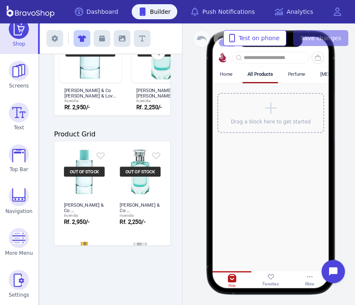
scroll to position [251, 0]
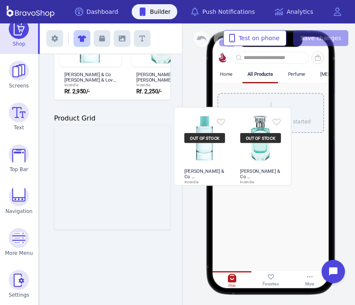
drag, startPoint x: 111, startPoint y: 181, endPoint x: 263, endPoint y: 160, distance: 153.5
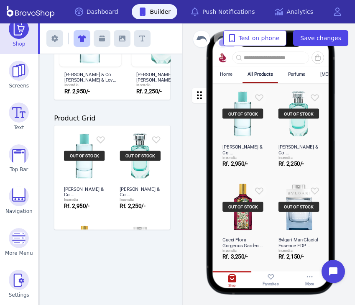
click at [263, 142] on div "button" at bounding box center [270, 178] width 117 height 191
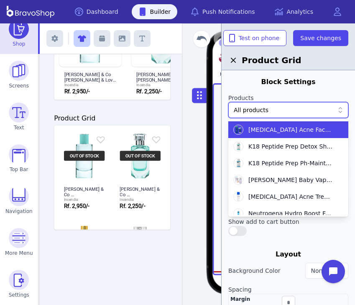
click at [273, 115] on div "All products" at bounding box center [288, 110] width 120 height 16
click at [270, 96] on label "Products" at bounding box center [288, 97] width 120 height 8
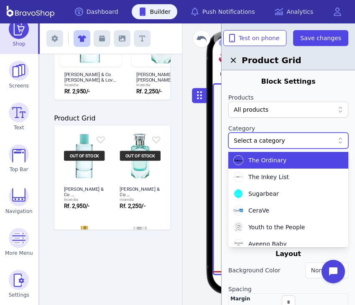
click at [288, 141] on div at bounding box center [284, 140] width 100 height 8
click at [270, 125] on label "Category" at bounding box center [288, 128] width 120 height 8
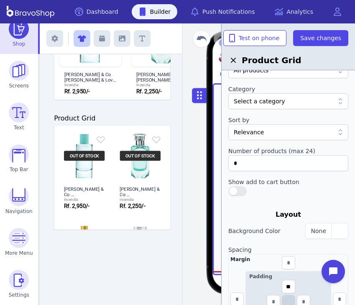
scroll to position [41, 0]
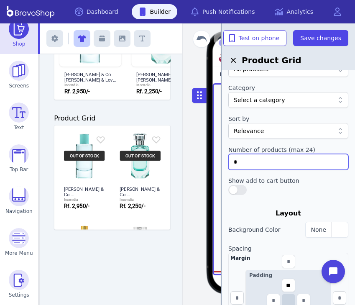
drag, startPoint x: 264, startPoint y: 160, endPoint x: 221, endPoint y: 166, distance: 43.1
click at [221, 166] on div "Block Settings Products All products Category Select a category Sort by Relevan…" at bounding box center [287, 175] width 133 height 305
type input "**"
click at [248, 193] on div at bounding box center [288, 190] width 120 height 10
click at [242, 189] on button "button" at bounding box center [237, 190] width 18 height 10
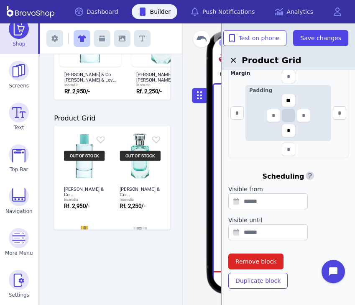
scroll to position [234, 0]
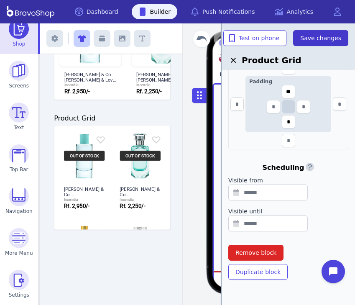
click at [309, 39] on span "Save changes" at bounding box center [320, 38] width 41 height 8
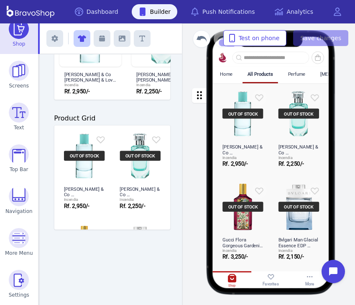
scroll to position [0, 0]
click at [21, 240] on img at bounding box center [19, 238] width 20 height 20
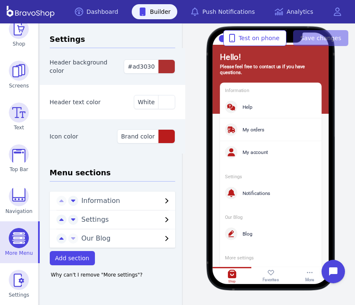
click at [121, 238] on span "Our Blog" at bounding box center [121, 238] width 81 height 10
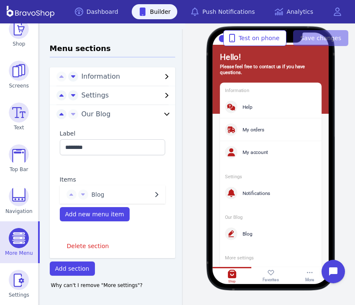
scroll to position [124, 0]
click at [112, 196] on span "Blog" at bounding box center [122, 195] width 61 height 8
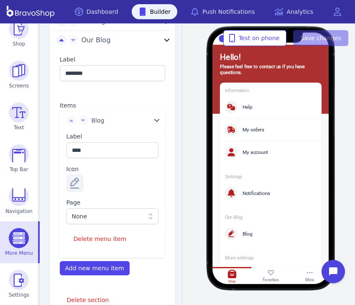
scroll to position [208, 0]
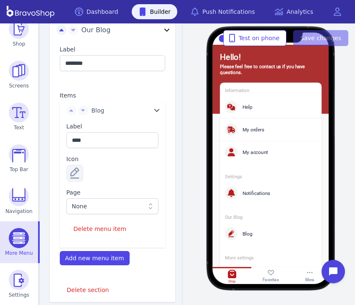
click at [109, 211] on div "None" at bounding box center [112, 206] width 92 height 16
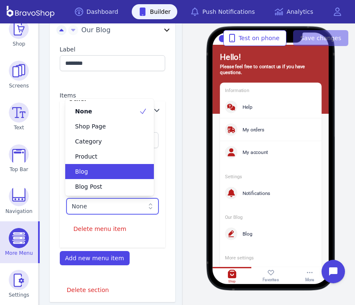
scroll to position [52, 0]
click at [106, 169] on div "Blog" at bounding box center [104, 171] width 69 height 8
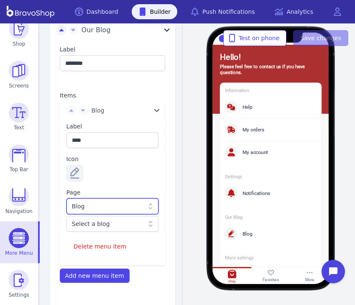
click at [112, 223] on div "Select a blog" at bounding box center [108, 223] width 73 height 8
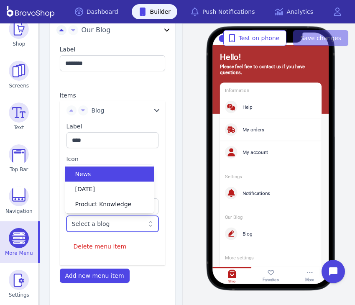
click at [111, 179] on div "News" at bounding box center [109, 173] width 89 height 15
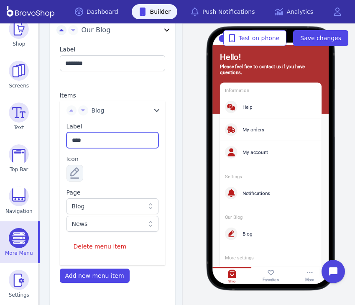
click at [95, 145] on input "****" at bounding box center [112, 140] width 92 height 16
type input "*"
type input "****"
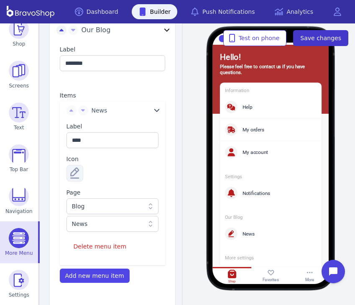
click at [333, 36] on span "Save changes" at bounding box center [320, 38] width 41 height 8
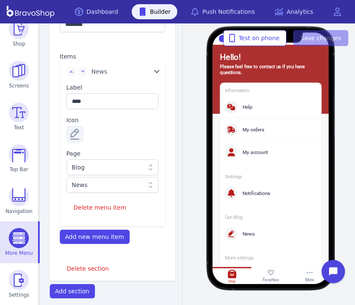
scroll to position [245, 0]
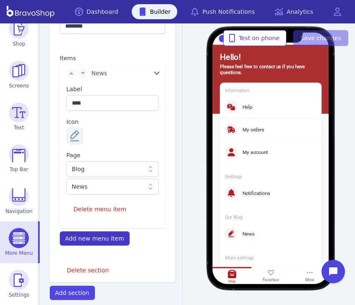
click at [115, 239] on span "Add new menu item" at bounding box center [94, 238] width 59 height 7
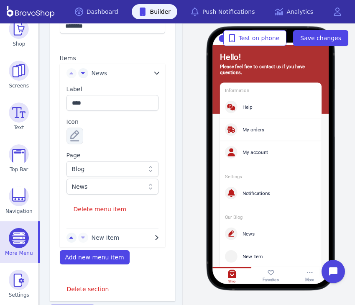
click at [124, 235] on span "New Item" at bounding box center [122, 237] width 61 height 8
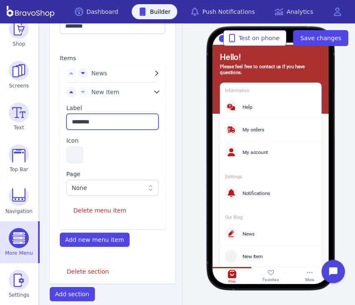
click at [106, 122] on input "********" at bounding box center [112, 122] width 92 height 16
type input "*"
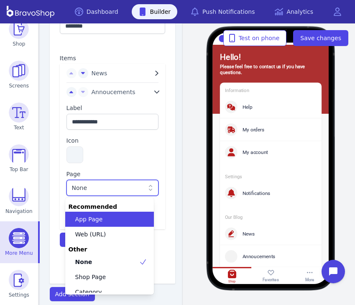
click at [90, 192] on div "None" at bounding box center [112, 188] width 92 height 16
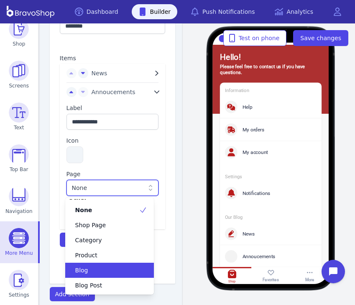
scroll to position [52, 0]
click at [112, 269] on div "Blog" at bounding box center [104, 270] width 69 height 8
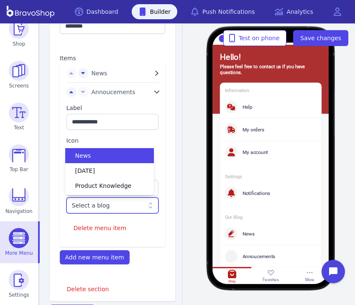
click at [113, 202] on div "Select a blog" at bounding box center [108, 205] width 73 height 8
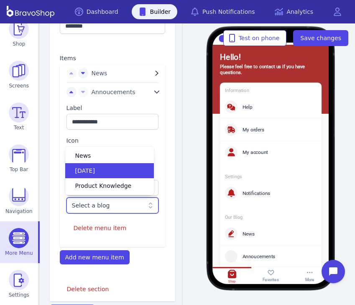
click at [95, 174] on span "[DATE]" at bounding box center [85, 170] width 20 height 8
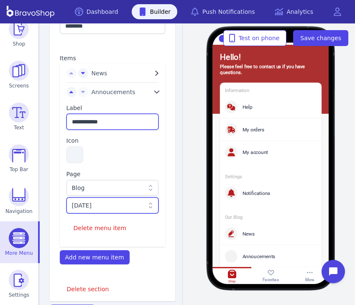
click at [122, 120] on input "**********" at bounding box center [112, 122] width 92 height 16
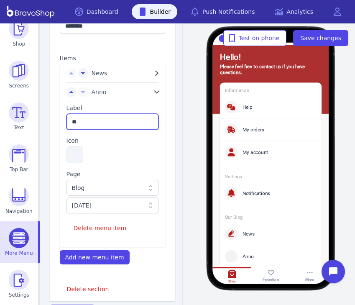
type input "*"
type input "**********"
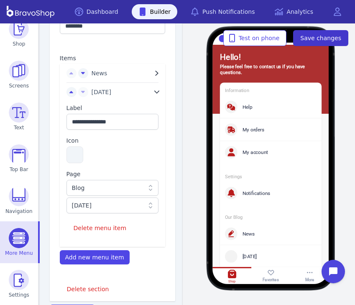
click at [327, 38] on span "Save changes" at bounding box center [320, 38] width 41 height 8
click at [78, 158] on button "button" at bounding box center [74, 154] width 17 height 17
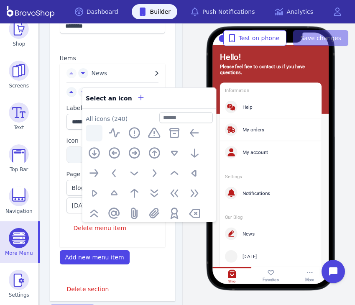
scroll to position [0, 0]
click at [187, 117] on input "text" at bounding box center [185, 117] width 53 height 11
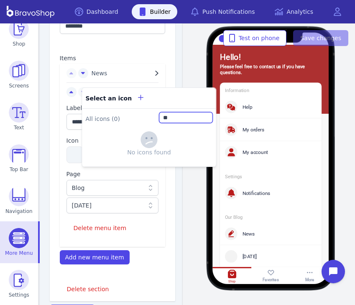
type input "*"
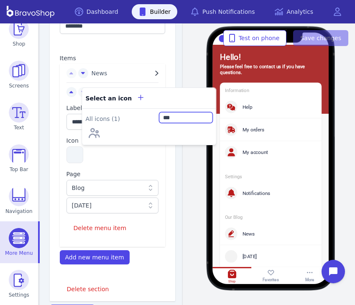
type input "***"
drag, startPoint x: 187, startPoint y: 113, endPoint x: 89, endPoint y: 133, distance: 99.9
click at [89, 133] on icon "button" at bounding box center [93, 132] width 13 height 13
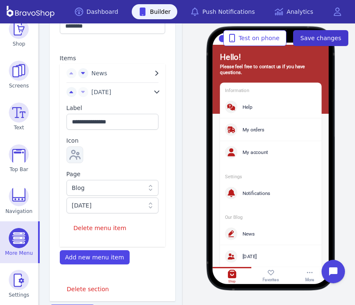
click at [316, 37] on span "Save changes" at bounding box center [320, 38] width 41 height 8
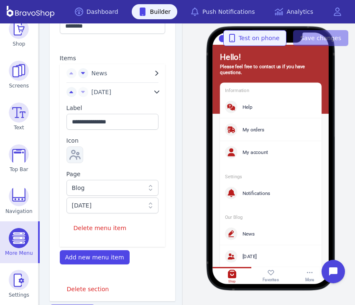
click at [254, 37] on span "Test on phone" at bounding box center [254, 38] width 49 height 8
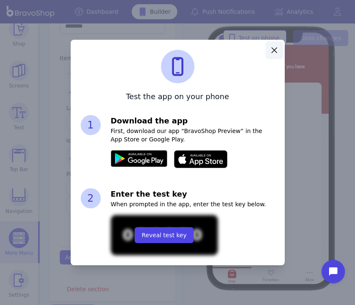
click at [273, 53] on icon "button" at bounding box center [274, 50] width 10 height 10
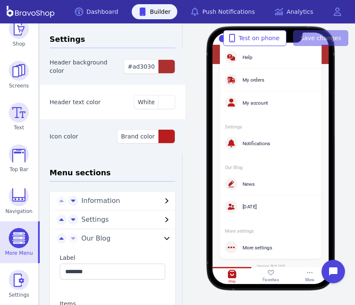
scroll to position [94, 0]
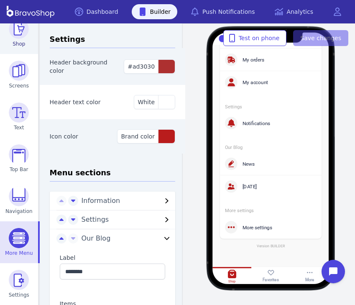
click at [25, 39] on link "Shop" at bounding box center [19, 33] width 38 height 42
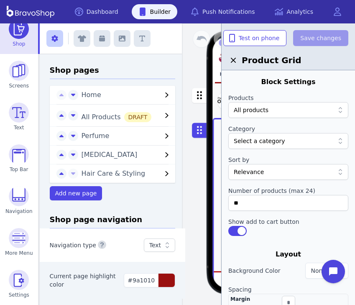
click at [215, 112] on div "button" at bounding box center [270, 100] width 117 height 35
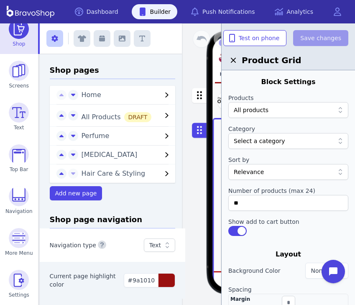
click at [214, 109] on div "button" at bounding box center [270, 100] width 117 height 35
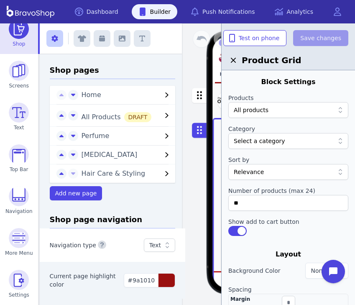
click at [214, 107] on div "button" at bounding box center [270, 100] width 117 height 35
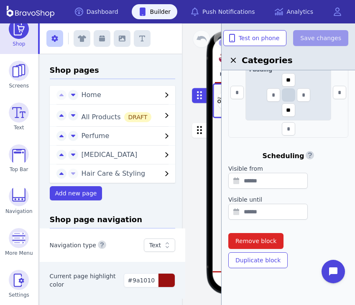
scroll to position [265, 0]
click at [252, 238] on span "Remove block" at bounding box center [255, 241] width 41 height 8
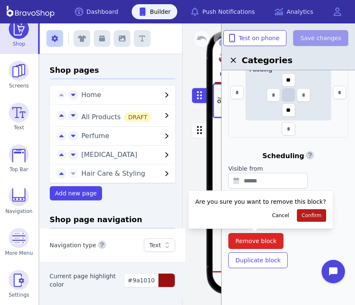
click at [300, 211] on button "Confirm" at bounding box center [311, 215] width 29 height 13
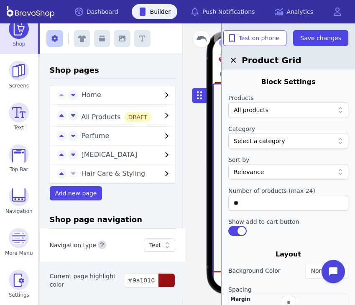
click at [215, 78] on div "Home" at bounding box center [226, 73] width 23 height 15
click at [233, 64] on icon "button" at bounding box center [233, 60] width 10 height 10
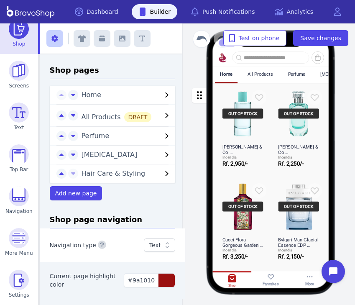
click at [125, 114] on div "DRAFT" at bounding box center [138, 117] width 28 height 10
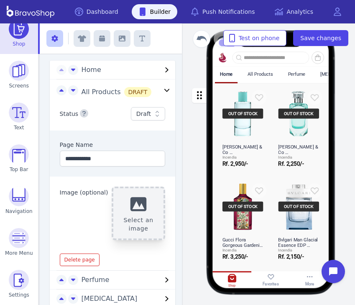
scroll to position [7, 0]
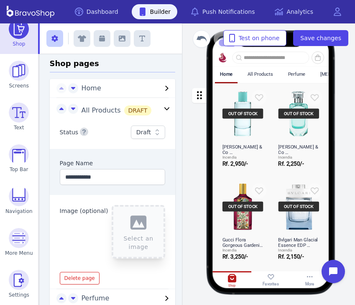
click at [127, 113] on div "DRAFT" at bounding box center [138, 110] width 28 height 10
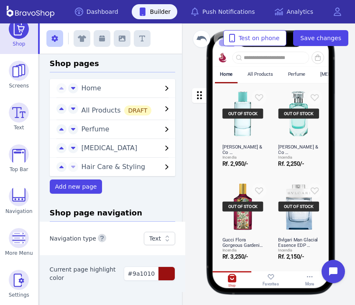
click at [130, 115] on div "All Products DRAFT" at bounding box center [113, 109] width 126 height 22
click at [133, 111] on div "DRAFT" at bounding box center [138, 110] width 28 height 10
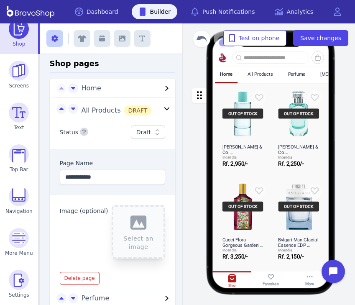
click at [146, 130] on div "Draft" at bounding box center [143, 132] width 15 height 8
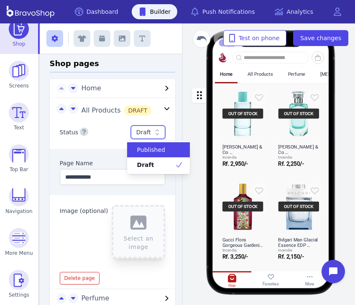
click at [154, 151] on span "Published" at bounding box center [151, 149] width 28 height 8
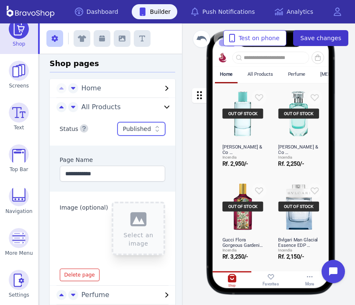
click at [307, 33] on button "Save changes" at bounding box center [320, 38] width 55 height 16
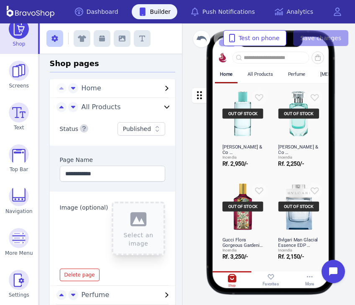
click at [109, 89] on span "Home" at bounding box center [121, 88] width 81 height 10
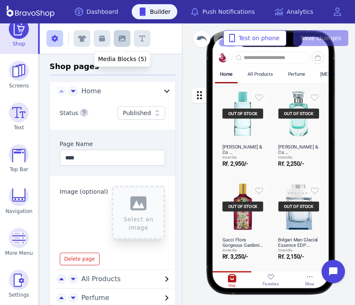
click at [122, 41] on icon "button" at bounding box center [122, 39] width 7 height 6
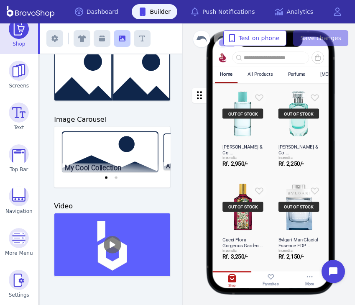
scroll to position [146, 0]
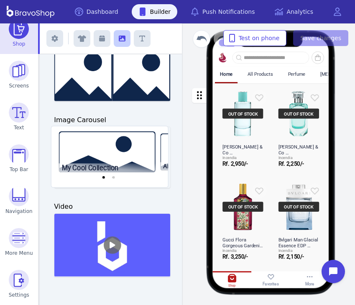
click at [120, 158] on div "My Cool Collection Another Cool One Exit builder Media Blocks (5) Add blocks to…" at bounding box center [197, 163] width 315 height 281
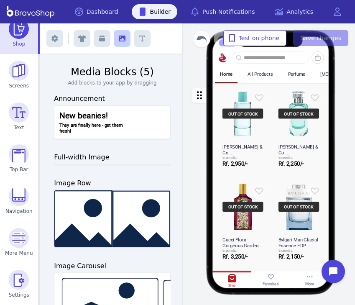
scroll to position [0, 0]
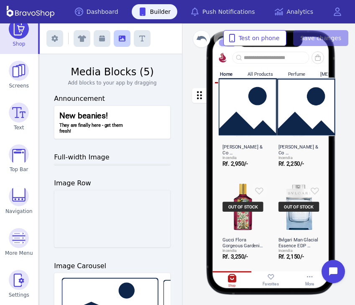
drag, startPoint x: 95, startPoint y: 219, endPoint x: 257, endPoint y: 108, distance: 196.6
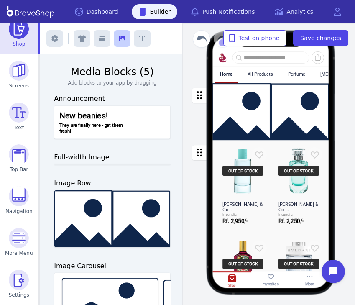
click at [257, 108] on div "button" at bounding box center [270, 111] width 117 height 57
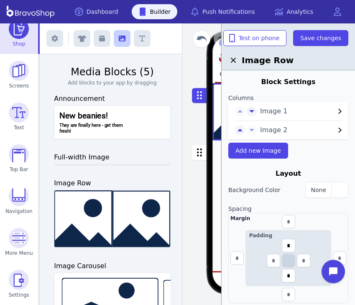
click at [272, 128] on span "Image 2" at bounding box center [297, 130] width 75 height 10
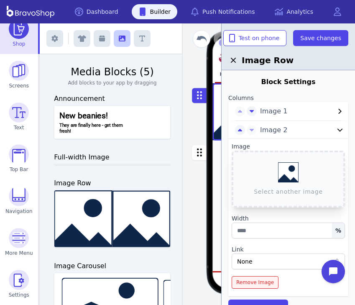
click at [255, 284] on span "Remove Image" at bounding box center [255, 282] width 38 height 7
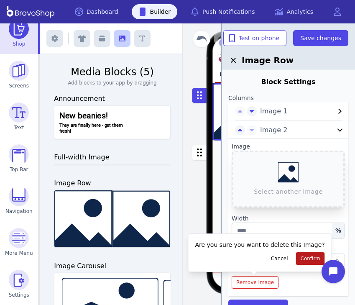
click at [310, 254] on button "Confirm" at bounding box center [310, 258] width 29 height 13
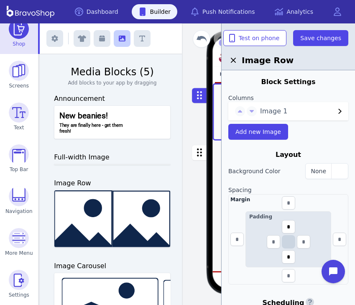
click at [271, 117] on div "Image 1" at bounding box center [288, 111] width 120 height 18
click at [275, 108] on span "Image 1" at bounding box center [297, 111] width 75 height 10
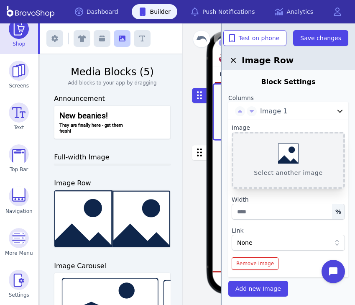
click at [285, 148] on button "Select another image" at bounding box center [288, 160] width 113 height 57
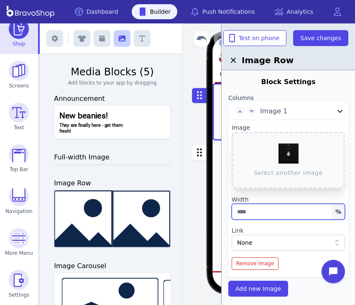
click at [258, 212] on input "text" at bounding box center [288, 212] width 113 height 16
click at [253, 200] on label "Width" at bounding box center [288, 199] width 113 height 8
click at [261, 240] on div "None" at bounding box center [284, 242] width 94 height 8
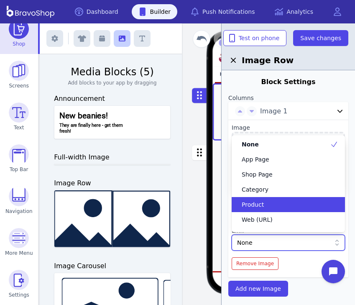
click at [263, 206] on span "Product" at bounding box center [253, 204] width 22 height 8
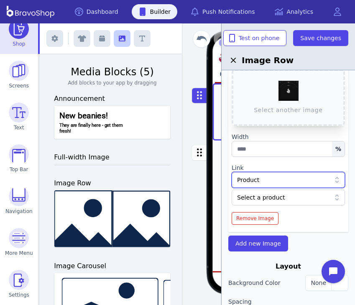
scroll to position [65, 0]
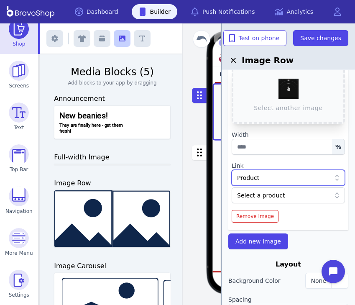
click at [272, 193] on div "Select a product" at bounding box center [284, 195] width 94 height 8
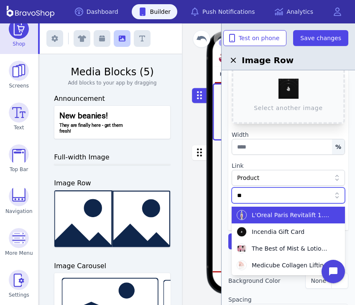
type input "*"
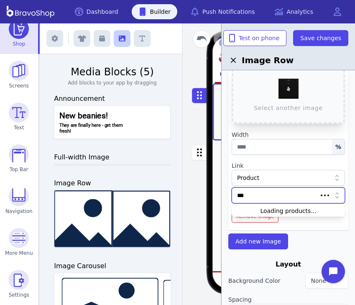
type input "****"
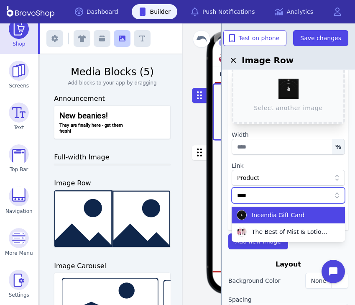
click at [285, 215] on span "Incendia Gift Card" at bounding box center [278, 215] width 53 height 8
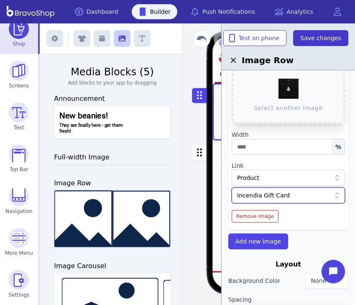
click at [335, 43] on button "Save changes" at bounding box center [320, 38] width 55 height 16
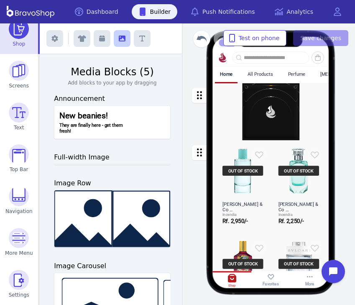
scroll to position [0, 0]
click at [286, 118] on div "button" at bounding box center [270, 111] width 117 height 57
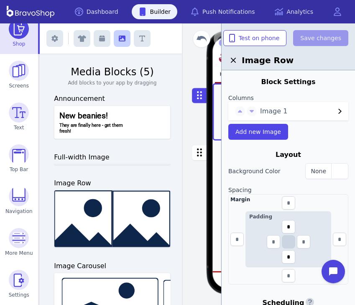
click at [237, 61] on icon "button" at bounding box center [233, 60] width 10 height 10
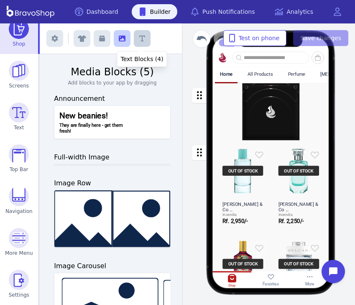
click at [148, 32] on button "button" at bounding box center [142, 38] width 17 height 17
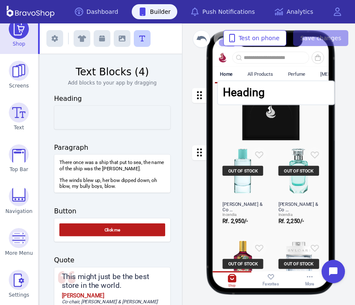
drag, startPoint x: 110, startPoint y: 120, endPoint x: 275, endPoint y: 98, distance: 166.5
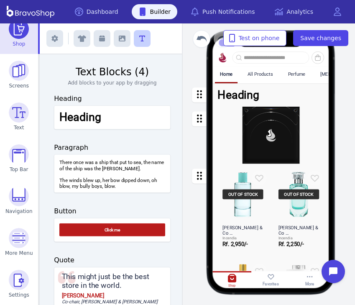
click at [251, 94] on div "button" at bounding box center [270, 94] width 117 height 23
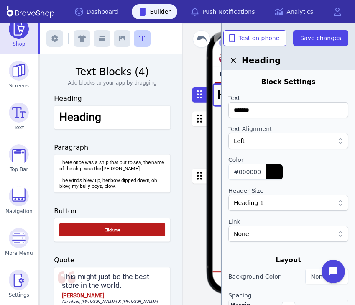
click at [236, 66] on h2 "Heading" at bounding box center [288, 60] width 120 height 12
click at [234, 61] on icon "button" at bounding box center [233, 60] width 10 height 10
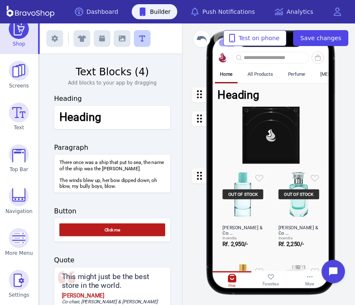
click at [240, 94] on div "button" at bounding box center [270, 94] width 117 height 23
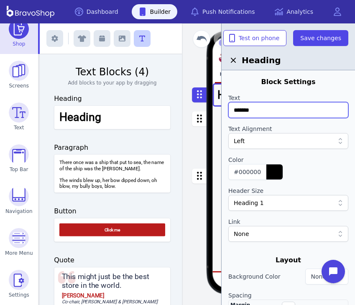
drag, startPoint x: 265, startPoint y: 112, endPoint x: 198, endPoint y: 107, distance: 67.9
click at [198, 107] on div "Exit builder Text Blocks (4) Add blocks to your app by dragging Heading Heading…" at bounding box center [197, 163] width 315 height 281
drag, startPoint x: 285, startPoint y: 111, endPoint x: 189, endPoint y: 117, distance: 96.3
click at [189, 117] on div "Exit builder Text Blocks (4) Add blocks to your app by dragging Heading Heading…" at bounding box center [197, 163] width 315 height 281
paste input "**********"
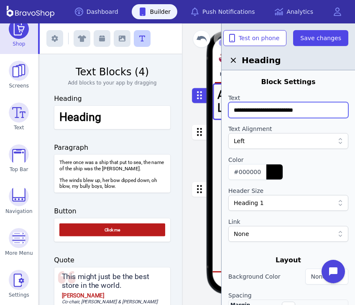
type input "**********"
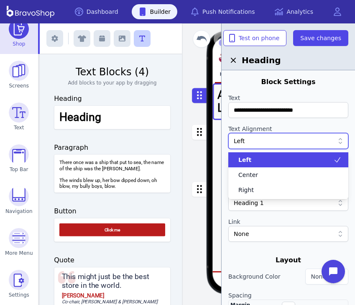
click at [269, 139] on div "Left" at bounding box center [284, 141] width 100 height 8
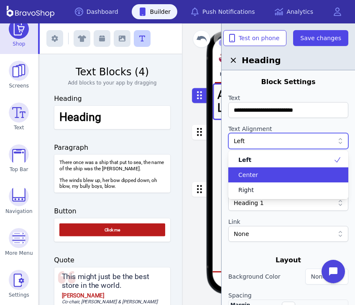
click at [269, 177] on div "Center" at bounding box center [283, 175] width 100 height 8
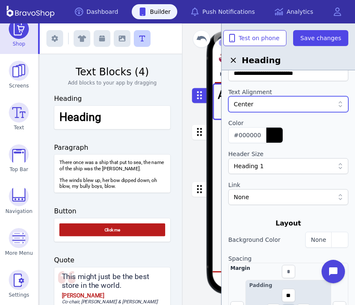
scroll to position [41, 0]
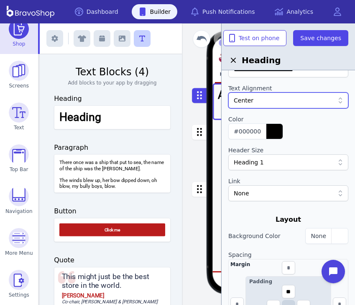
click at [288, 167] on div "Heading 1" at bounding box center [288, 162] width 120 height 16
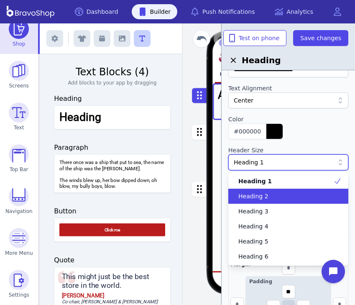
click at [285, 196] on div "Heading 2" at bounding box center [283, 196] width 100 height 8
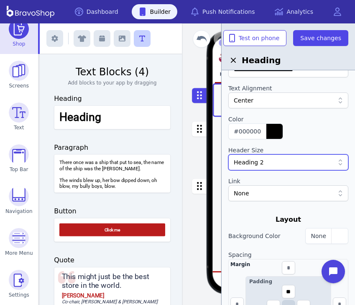
click at [288, 164] on div "Heading 2" at bounding box center [284, 162] width 100 height 8
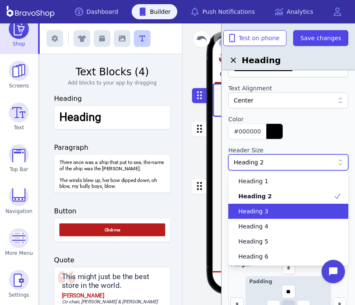
click at [280, 209] on div "Heading 3" at bounding box center [283, 211] width 100 height 8
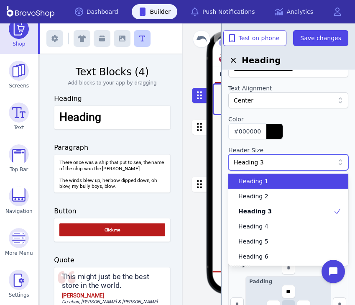
click at [276, 162] on div "Heading 3" at bounding box center [284, 162] width 100 height 8
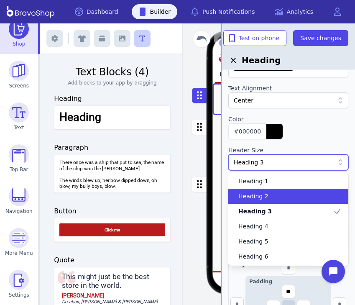
click at [273, 193] on div "Heading 2" at bounding box center [283, 196] width 100 height 8
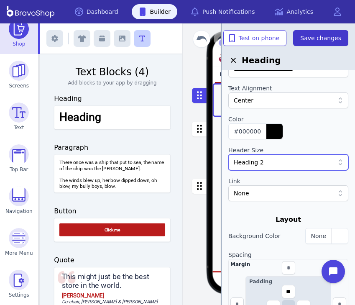
click at [314, 37] on span "Save changes" at bounding box center [320, 38] width 41 height 8
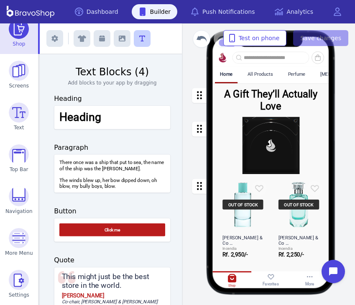
click at [234, 57] on div at bounding box center [270, 57] width 77 height 12
click at [256, 97] on div "button" at bounding box center [270, 99] width 117 height 33
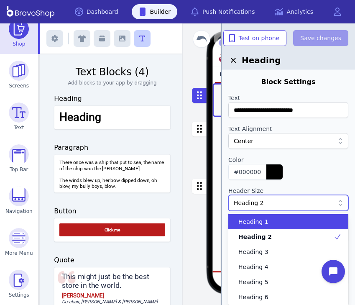
click at [274, 209] on div "Heading 2" at bounding box center [288, 203] width 120 height 16
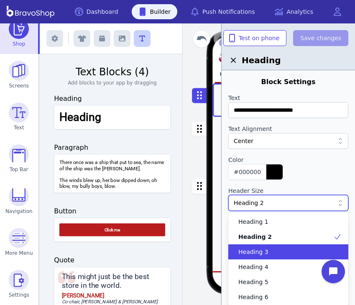
click at [268, 252] on div "Heading 3" at bounding box center [283, 251] width 100 height 8
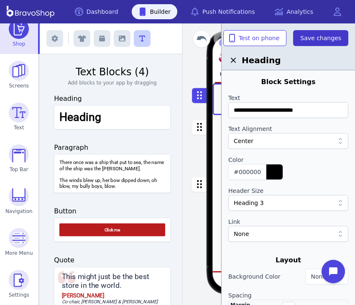
click at [321, 37] on span "Save changes" at bounding box center [320, 38] width 41 height 8
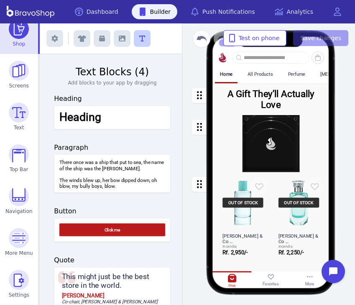
click at [269, 89] on div "button" at bounding box center [270, 99] width 117 height 32
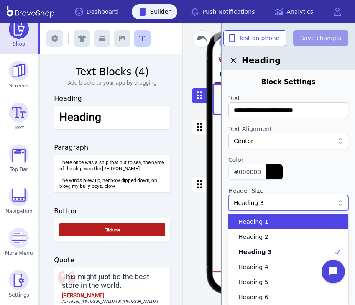
click at [277, 204] on div "Heading 3" at bounding box center [284, 202] width 100 height 8
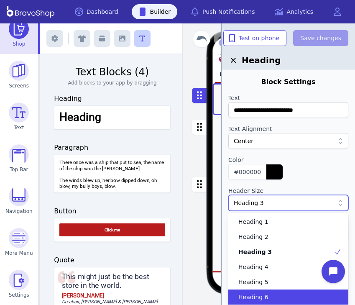
click at [270, 295] on div "Heading 6" at bounding box center [283, 297] width 100 height 8
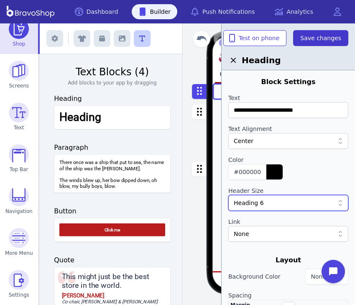
click at [329, 41] on span "Save changes" at bounding box center [320, 38] width 41 height 8
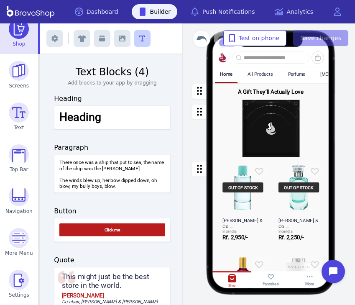
click at [287, 93] on div "button" at bounding box center [270, 91] width 117 height 16
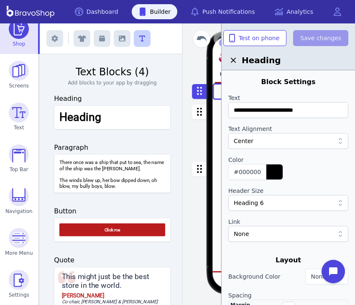
click at [270, 199] on div "Heading 6" at bounding box center [284, 202] width 100 height 8
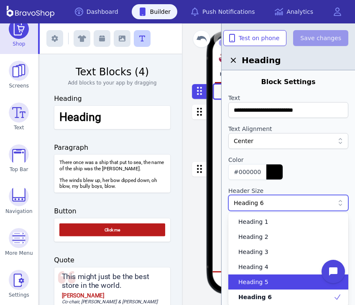
click at [269, 289] on div "Heading 5" at bounding box center [288, 281] width 120 height 15
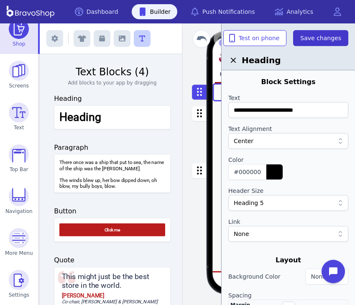
click at [333, 35] on span "Save changes" at bounding box center [320, 38] width 41 height 8
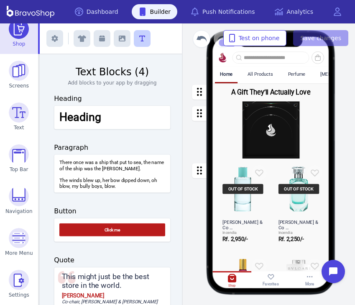
click at [243, 93] on div "button" at bounding box center [270, 92] width 117 height 18
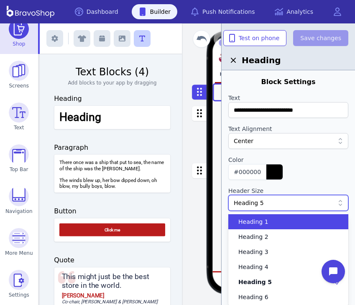
click at [278, 195] on div "Heading 5" at bounding box center [288, 203] width 120 height 16
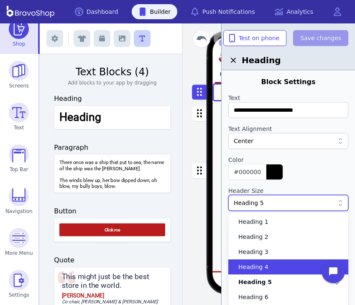
click at [272, 260] on div "Heading 4" at bounding box center [288, 266] width 120 height 15
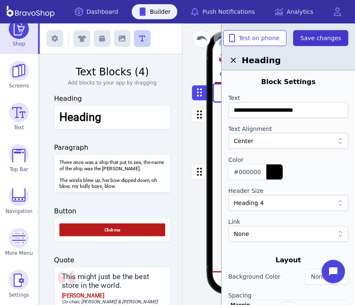
click at [307, 43] on button "Save changes" at bounding box center [320, 38] width 55 height 16
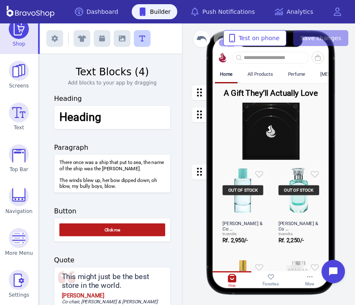
click at [279, 89] on div "button" at bounding box center [270, 92] width 117 height 19
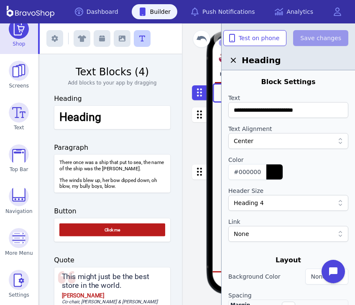
click at [218, 115] on div "button" at bounding box center [270, 130] width 117 height 57
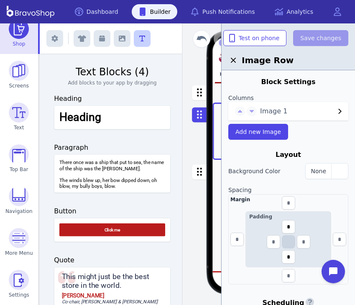
click at [238, 58] on icon "button" at bounding box center [233, 60] width 10 height 10
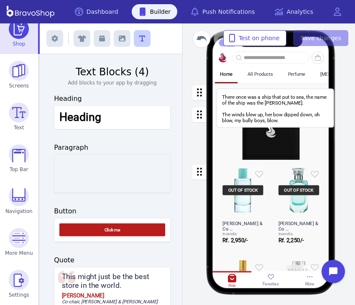
drag, startPoint x: 105, startPoint y: 183, endPoint x: 271, endPoint y: 118, distance: 177.9
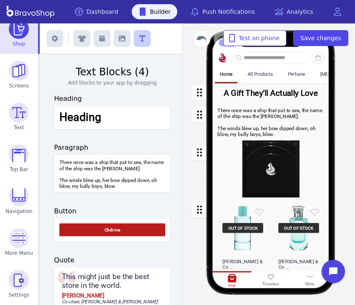
click at [261, 116] on div "button" at bounding box center [270, 121] width 117 height 39
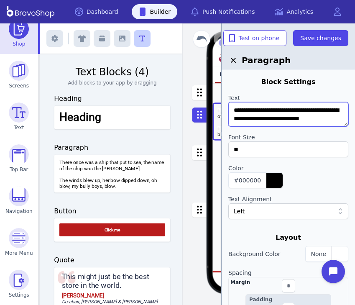
click at [259, 112] on textarea "**********" at bounding box center [288, 114] width 120 height 24
paste textarea
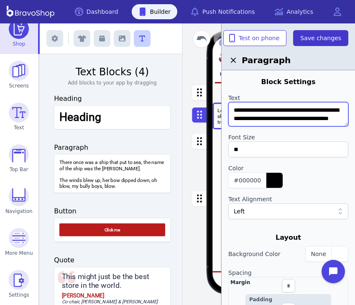
scroll to position [8, 0]
type textarea "**********"
click at [316, 36] on span "Save changes" at bounding box center [320, 38] width 41 height 8
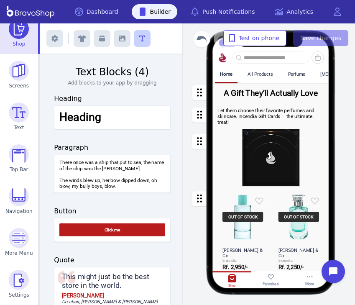
click at [247, 102] on div "button" at bounding box center [270, 92] width 117 height 19
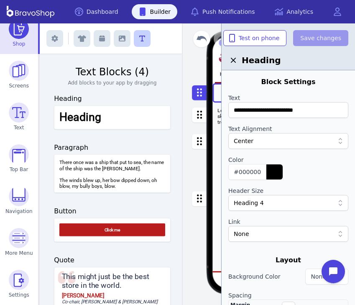
click at [229, 62] on icon "button" at bounding box center [233, 60] width 10 height 10
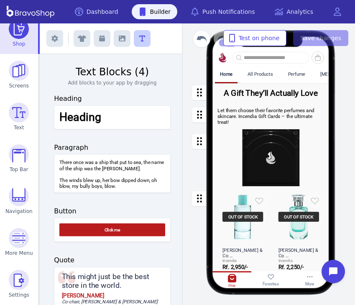
click at [231, 115] on div "button" at bounding box center [270, 116] width 117 height 28
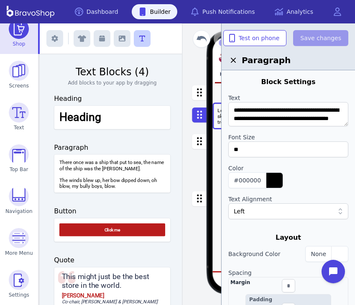
click at [233, 61] on icon "button" at bounding box center [233, 60] width 10 height 10
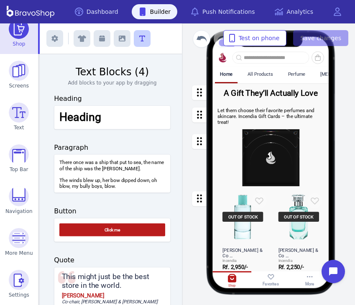
click at [265, 145] on div "button" at bounding box center [270, 157] width 117 height 57
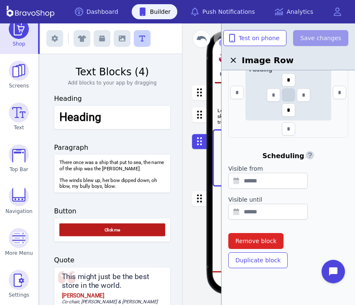
scroll to position [98, 0]
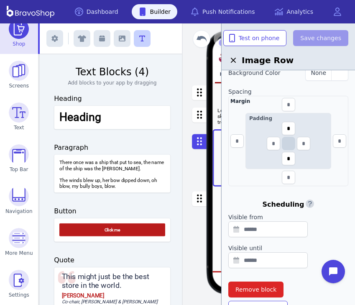
click at [236, 59] on icon "button" at bounding box center [233, 60] width 10 height 10
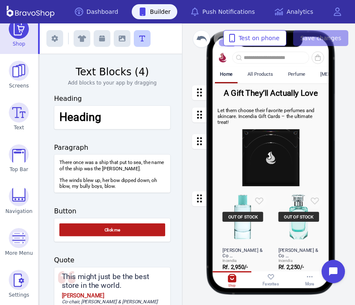
click at [249, 138] on div "button" at bounding box center [270, 157] width 117 height 57
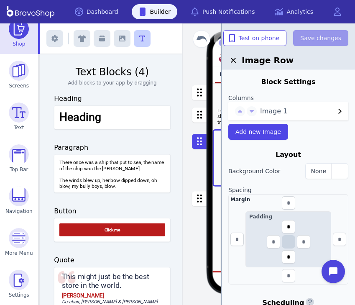
click at [265, 115] on span "Image 1" at bounding box center [297, 111] width 75 height 10
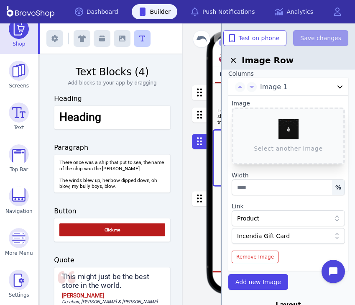
scroll to position [25, 0]
click at [235, 55] on icon "button" at bounding box center [233, 60] width 10 height 10
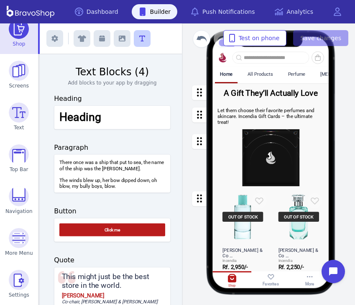
click at [110, 36] on div at bounding box center [111, 38] width 143 height 31
click at [115, 36] on button "button" at bounding box center [122, 38] width 17 height 17
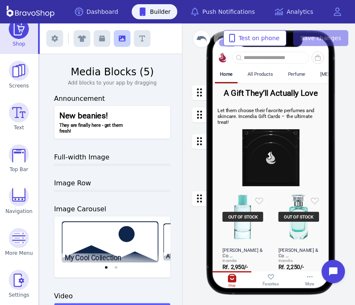
click at [84, 159] on h3 "Full-width Image" at bounding box center [112, 157] width 117 height 10
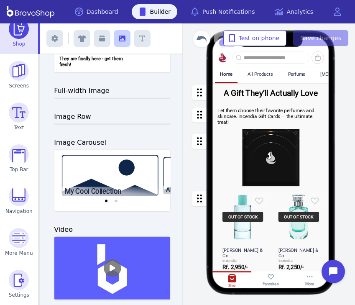
scroll to position [66, 0]
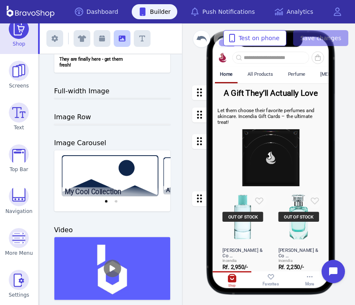
click at [74, 92] on h3 "Full-width Image" at bounding box center [112, 91] width 117 height 10
click at [69, 118] on h3 "Image Row" at bounding box center [112, 117] width 117 height 10
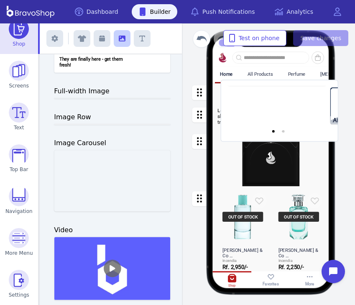
drag, startPoint x: 86, startPoint y: 166, endPoint x: 252, endPoint y: 96, distance: 180.9
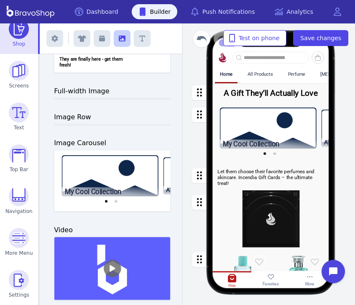
click at [249, 120] on div "button" at bounding box center [270, 132] width 117 height 61
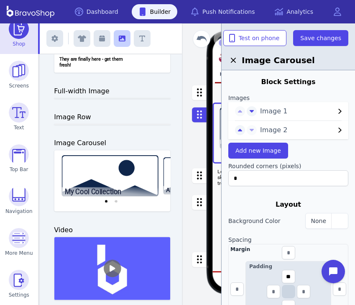
click at [258, 134] on button "Image 2" at bounding box center [303, 130] width 92 height 10
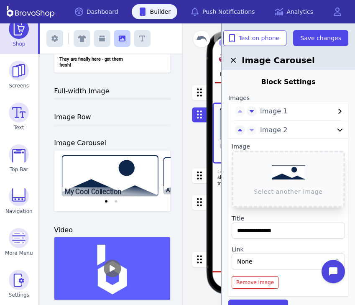
click at [269, 118] on div "Image 1" at bounding box center [288, 111] width 120 height 18
click at [268, 111] on span "Image 1" at bounding box center [297, 111] width 75 height 10
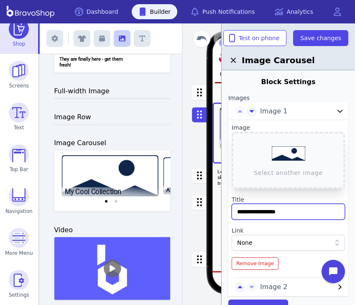
click at [298, 211] on input "**********" at bounding box center [288, 212] width 113 height 16
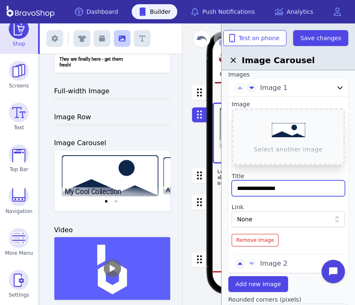
scroll to position [21, 0]
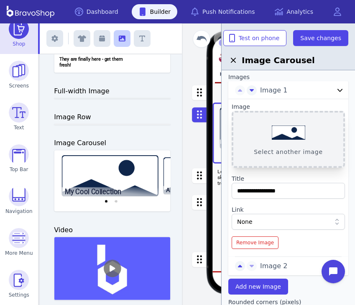
click at [290, 155] on button "Select another image" at bounding box center [288, 139] width 113 height 57
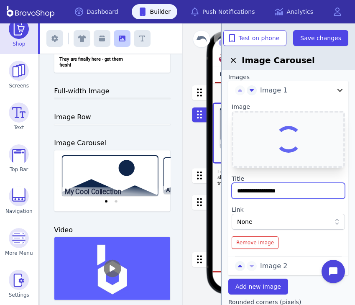
click at [299, 190] on input "**********" at bounding box center [288, 191] width 113 height 16
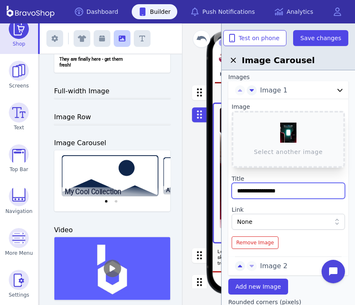
click at [292, 190] on input "**********" at bounding box center [288, 191] width 113 height 16
type input "**********"
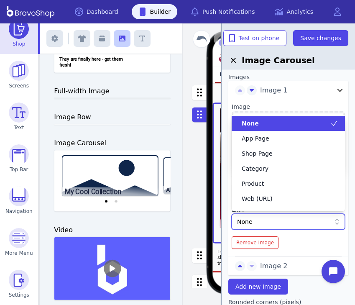
click at [271, 224] on div "None" at bounding box center [284, 221] width 94 height 8
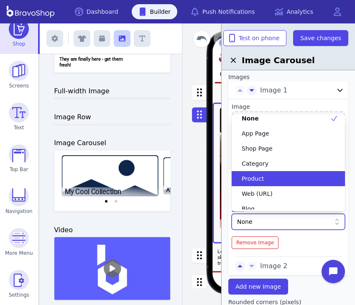
scroll to position [0, 0]
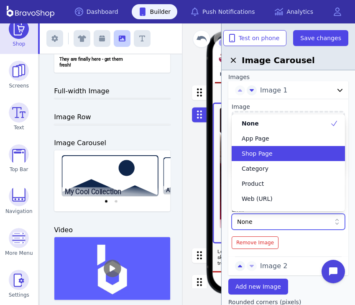
click at [288, 158] on div "Shop Page" at bounding box center [288, 153] width 113 height 15
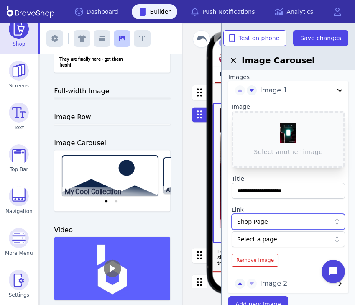
click at [289, 219] on div "Shop Page" at bounding box center [284, 221] width 94 height 8
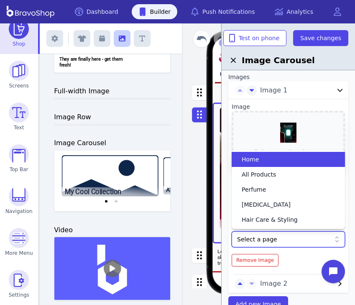
click at [295, 236] on div "Select a page" at bounding box center [284, 239] width 94 height 8
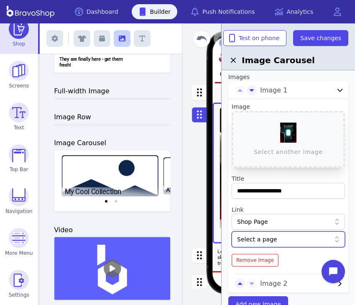
click at [293, 228] on div "Shop Page" at bounding box center [288, 222] width 113 height 16
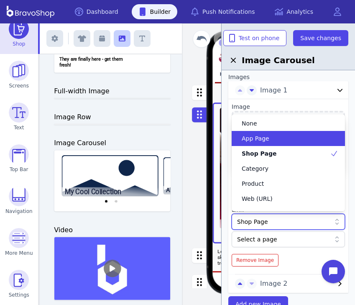
click at [273, 143] on div "App Page" at bounding box center [288, 138] width 113 height 15
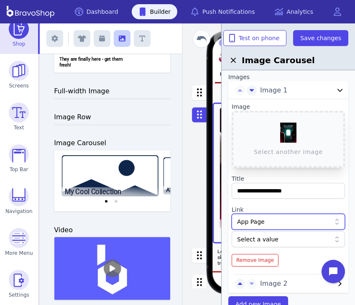
click at [293, 240] on div "Select a value" at bounding box center [284, 239] width 94 height 8
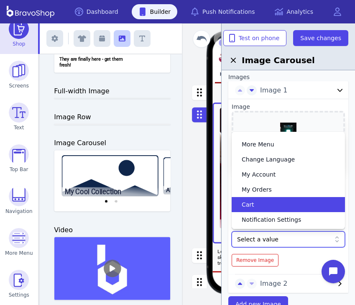
scroll to position [27, 0]
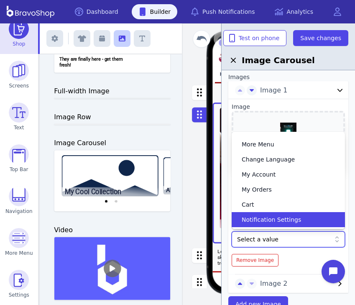
click at [285, 240] on div "Select a value" at bounding box center [284, 239] width 94 height 8
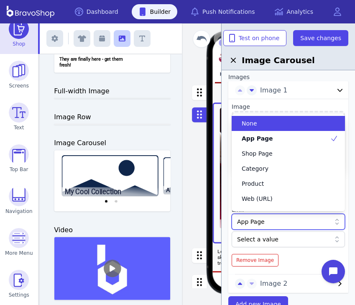
click at [282, 225] on div "App Page" at bounding box center [284, 221] width 94 height 8
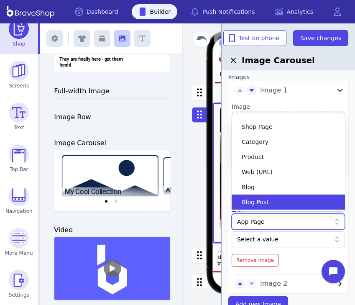
click at [280, 200] on div "Blog Post" at bounding box center [283, 202] width 93 height 8
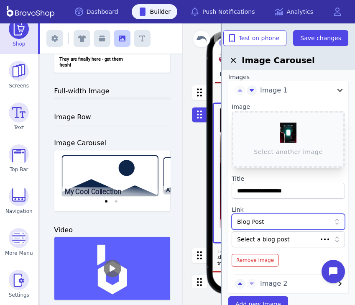
click at [280, 230] on div at bounding box center [288, 230] width 113 height 2
click at [280, 232] on div "Select a blog post" at bounding box center [288, 239] width 113 height 16
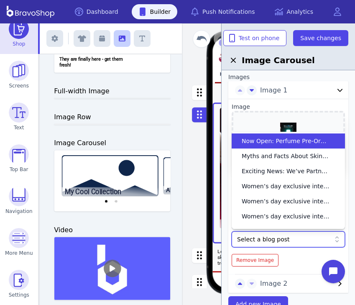
click at [291, 143] on span "Now Open: Perfume Pre-Orders at Incendia!" at bounding box center [286, 141] width 88 height 8
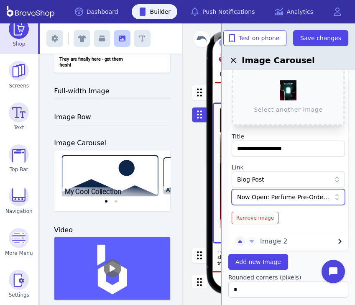
scroll to position [64, 0]
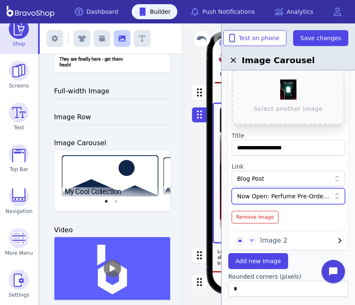
click at [321, 47] on div "Image Carousel" at bounding box center [287, 46] width 133 height 47
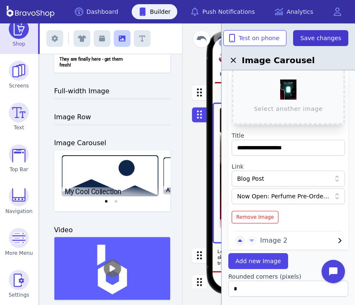
click at [322, 35] on span "Save changes" at bounding box center [320, 38] width 41 height 8
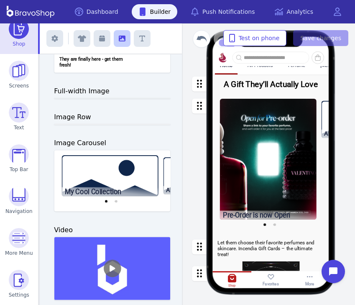
scroll to position [12, 0]
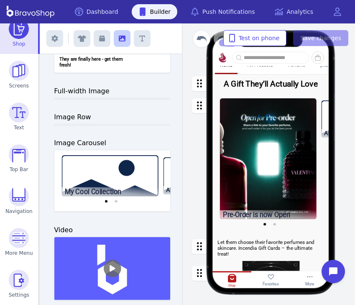
drag, startPoint x: 268, startPoint y: 84, endPoint x: 282, endPoint y: 136, distance: 53.6
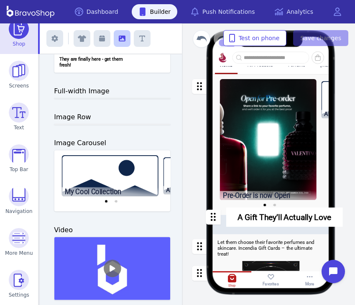
drag, startPoint x: 200, startPoint y: 82, endPoint x: 214, endPoint y: 216, distance: 134.1
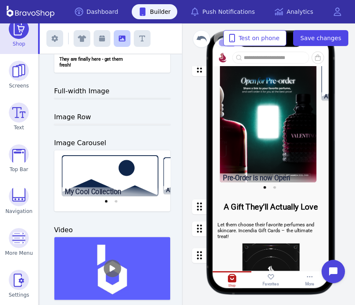
scroll to position [36, 0]
click at [270, 135] on div "button" at bounding box center [270, 126] width 117 height 140
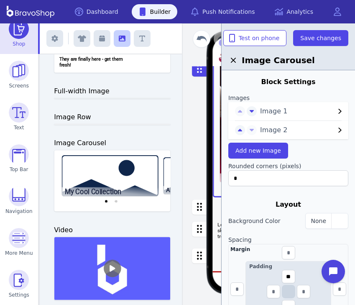
click at [275, 128] on span "Image 2" at bounding box center [297, 130] width 75 height 10
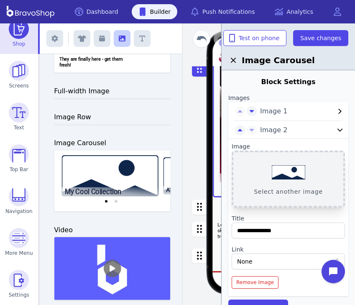
click at [284, 174] on button "Select another image" at bounding box center [288, 178] width 113 height 57
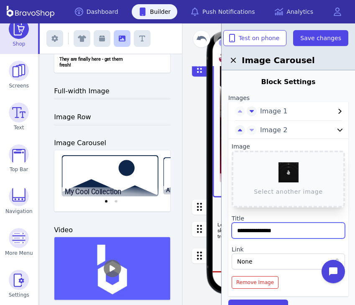
click at [295, 224] on input "**********" at bounding box center [288, 230] width 113 height 16
type input "**********"
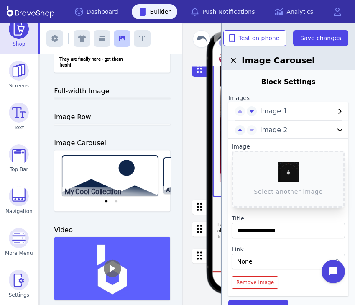
click at [290, 256] on div "None" at bounding box center [288, 261] width 113 height 16
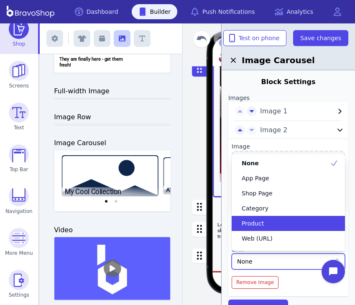
click at [276, 226] on div "Product" at bounding box center [283, 223] width 93 height 8
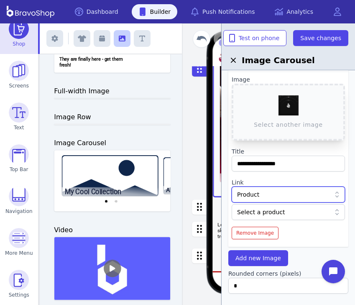
scroll to position [68, 0]
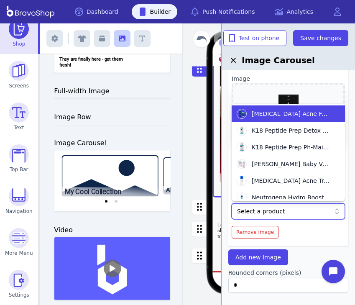
click at [285, 206] on div "Select a product" at bounding box center [288, 211] width 113 height 16
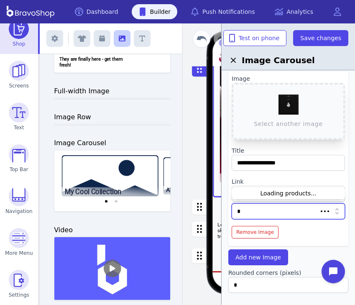
scroll to position [0, 0]
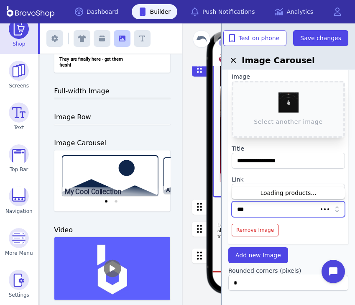
type input "****"
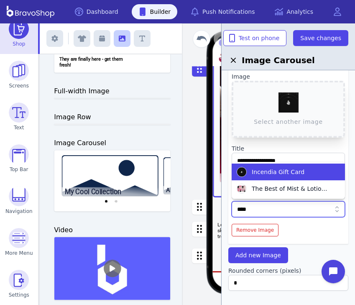
click at [281, 172] on span "Incendia Gift Card" at bounding box center [278, 172] width 53 height 8
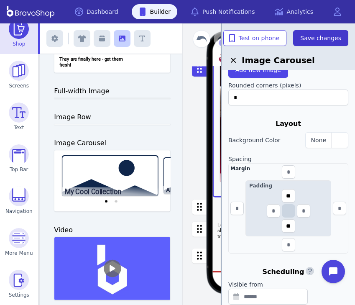
scroll to position [250, 0]
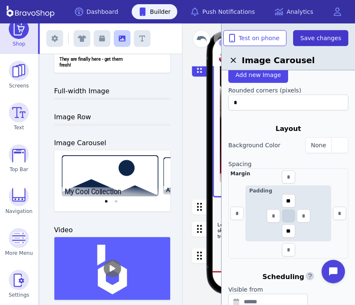
click at [326, 35] on span "Save changes" at bounding box center [320, 38] width 41 height 8
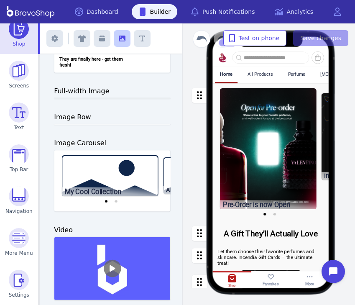
scroll to position [0, 0]
click at [322, 163] on div "button" at bounding box center [270, 153] width 117 height 140
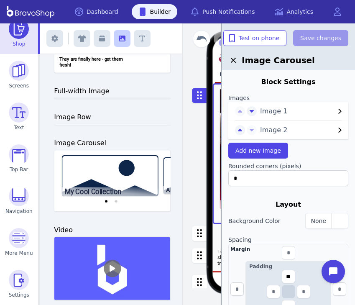
click at [232, 60] on icon "button" at bounding box center [233, 60] width 10 height 10
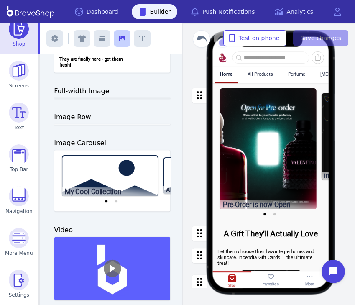
click at [275, 214] on div "button" at bounding box center [270, 153] width 117 height 140
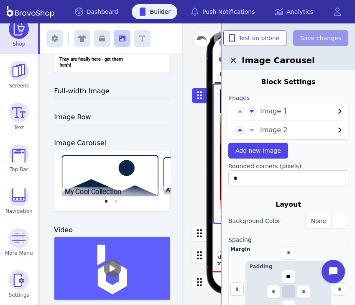
click at [235, 59] on icon "button" at bounding box center [233, 60] width 10 height 10
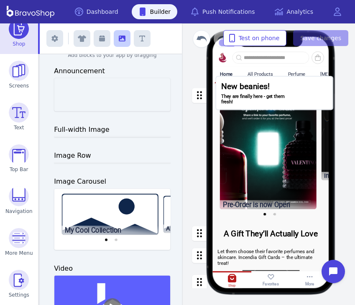
drag, startPoint x: 112, startPoint y: 97, endPoint x: 276, endPoint y: 95, distance: 164.2
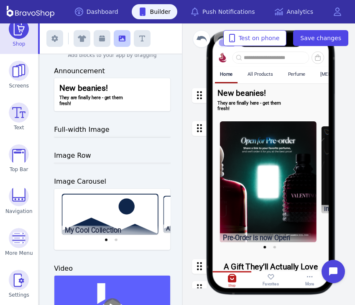
click at [248, 96] on div "button" at bounding box center [270, 99] width 117 height 33
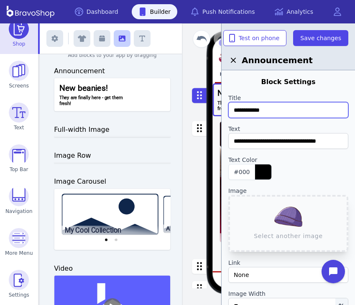
click at [278, 111] on input "**********" at bounding box center [288, 110] width 120 height 16
type input "**********"
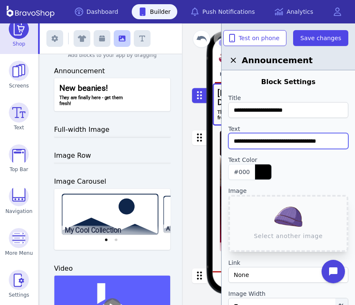
click at [338, 144] on input "**********" at bounding box center [288, 141] width 120 height 16
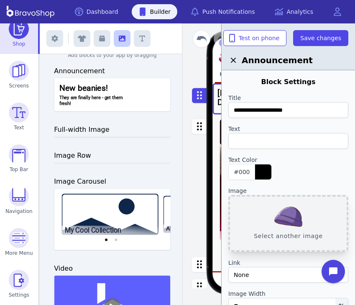
click at [275, 211] on button "Select another image" at bounding box center [288, 223] width 120 height 57
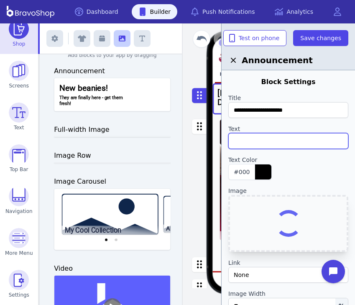
click at [276, 146] on input "text" at bounding box center [288, 141] width 120 height 16
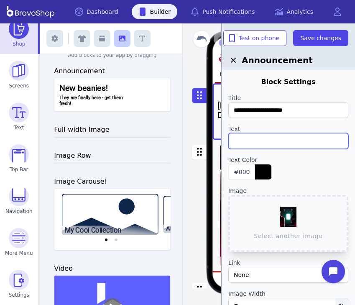
paste input "**********"
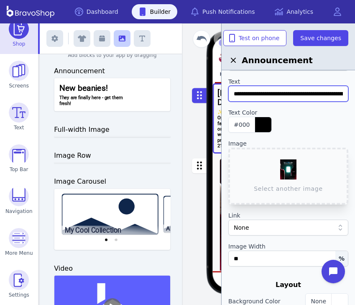
scroll to position [50, 0]
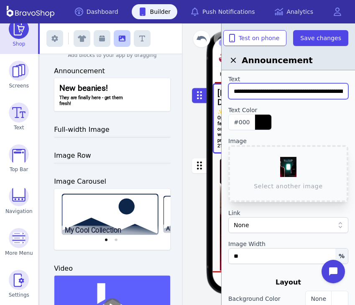
type input "**********"
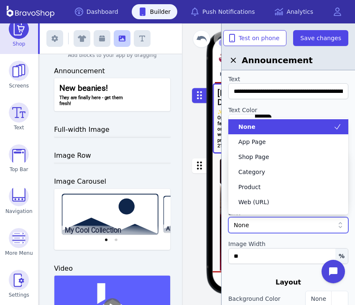
click at [308, 230] on div "None" at bounding box center [288, 225] width 120 height 16
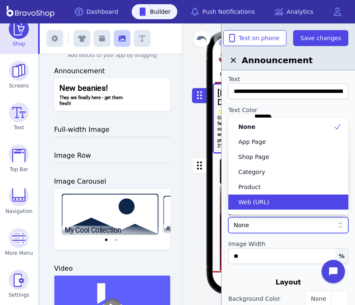
drag, startPoint x: 300, startPoint y: 163, endPoint x: 298, endPoint y: 197, distance: 33.5
click at [298, 197] on div "None App Page Shop Page Category Product Web (URL) Blog Blog Post" at bounding box center [288, 166] width 120 height 94
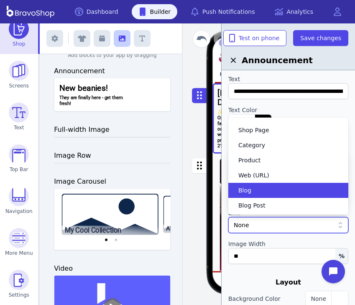
scroll to position [27, 0]
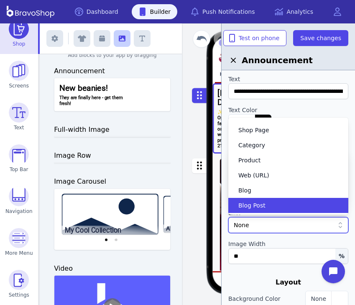
click at [295, 213] on div "None App Page Shop Page Category Product Web (URL) Blog Blog Post" at bounding box center [288, 165] width 120 height 97
click at [292, 204] on div "Blog Post" at bounding box center [283, 205] width 100 height 8
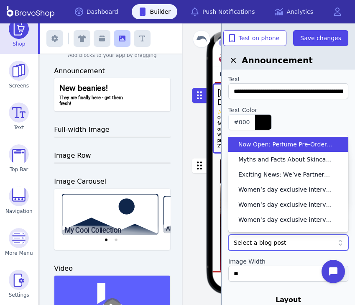
click at [285, 239] on div "Select a blog post" at bounding box center [284, 242] width 100 height 8
click at [277, 150] on div "Now Open: Perfume Pre-Orders at Incendia!" at bounding box center [288, 144] width 120 height 15
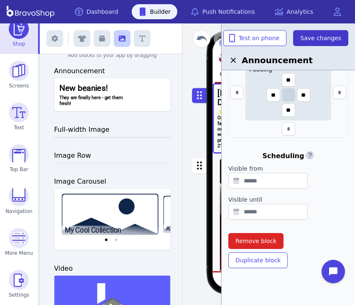
scroll to position [341, 0]
click at [319, 37] on span "Save changes" at bounding box center [320, 38] width 41 height 8
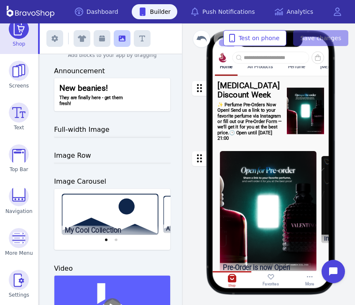
scroll to position [10, 0]
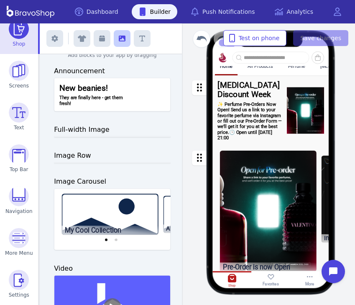
click at [224, 95] on div "button" at bounding box center [270, 110] width 117 height 70
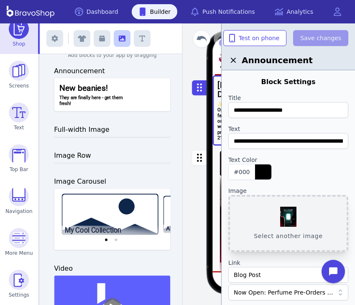
click at [289, 236] on button "Select another image" at bounding box center [288, 223] width 120 height 57
click at [301, 219] on button "Select another image" at bounding box center [288, 223] width 120 height 57
click at [289, 222] on button "Select another image" at bounding box center [288, 223] width 120 height 57
click at [294, 209] on button "Select another image" at bounding box center [288, 223] width 120 height 57
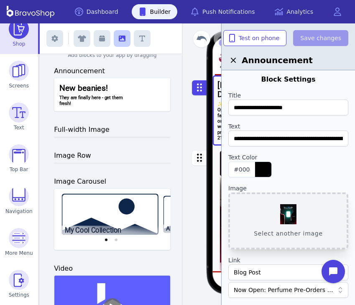
scroll to position [5, 0]
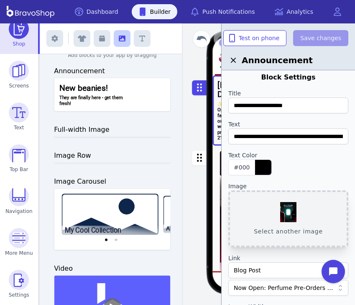
click at [277, 214] on button "Select another image" at bounding box center [288, 218] width 120 height 57
click at [261, 234] on button "Select another image" at bounding box center [288, 218] width 120 height 57
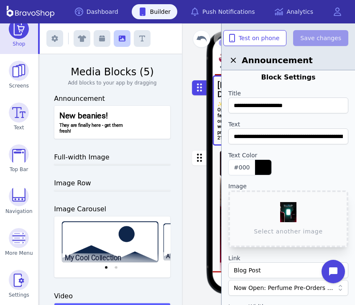
scroll to position [0, 0]
click at [19, 87] on span "Screens" at bounding box center [19, 85] width 20 height 7
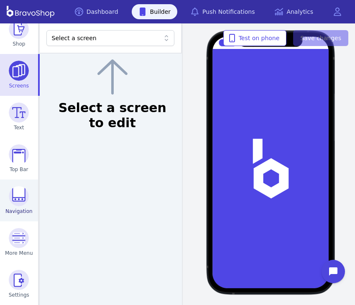
click at [20, 214] on span "Navigation" at bounding box center [18, 211] width 27 height 7
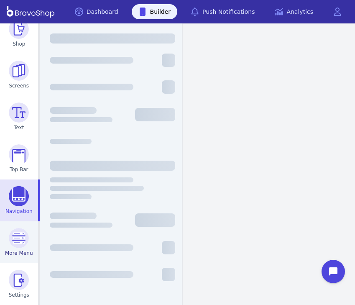
click at [23, 237] on img at bounding box center [19, 238] width 20 height 20
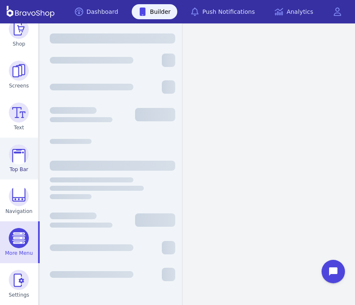
click at [24, 168] on span "Top Bar" at bounding box center [19, 169] width 19 height 7
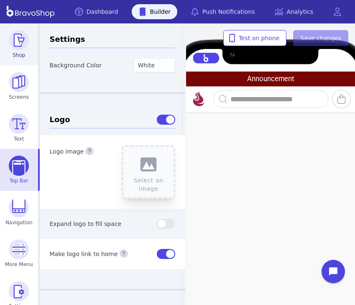
click at [17, 51] on link "Shop" at bounding box center [19, 44] width 38 height 42
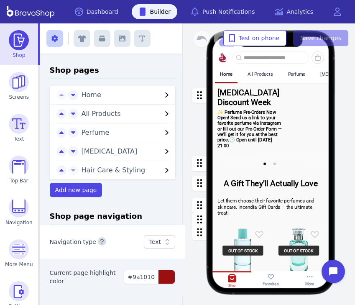
click at [95, 117] on span "All Products" at bounding box center [121, 114] width 81 height 10
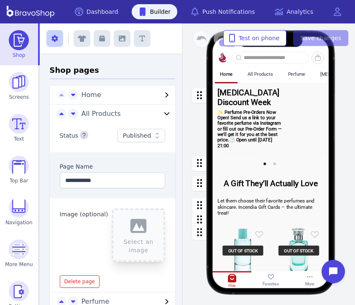
click at [255, 73] on div "All Products" at bounding box center [259, 73] width 25 height 5
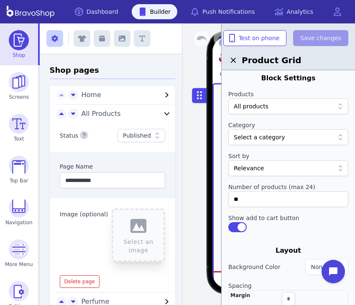
scroll to position [8, 0]
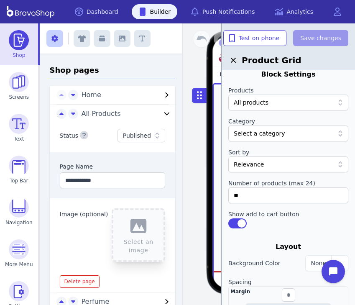
click at [282, 131] on div at bounding box center [284, 133] width 100 height 8
click at [282, 117] on label "Category" at bounding box center [288, 121] width 120 height 8
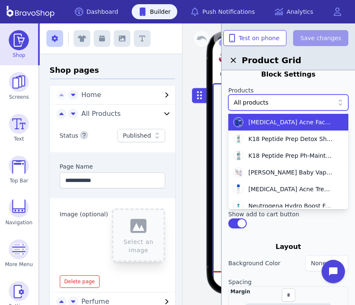
click at [282, 104] on div at bounding box center [284, 102] width 100 height 8
click at [281, 86] on label "Products" at bounding box center [288, 90] width 120 height 8
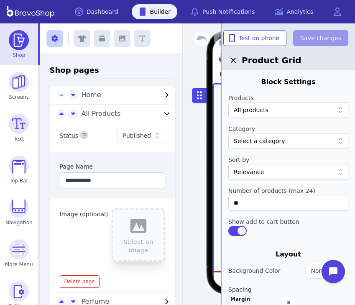
scroll to position [0, 0]
click at [190, 143] on div "Home All Products Perfume [MEDICAL_DATA] Hair Care & Styling OUT OF STOCK [PERS…" at bounding box center [270, 176] width 166 height 221
click at [234, 59] on icon "button" at bounding box center [233, 60] width 5 height 5
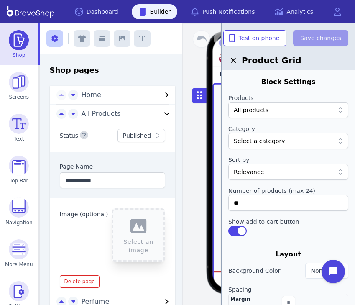
click at [234, 64] on icon "button" at bounding box center [233, 60] width 10 height 10
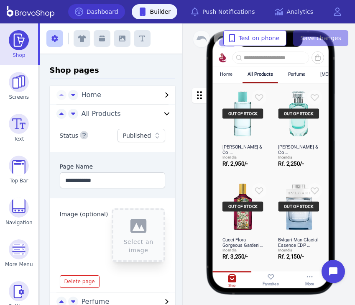
click at [114, 13] on link "Dashboard" at bounding box center [96, 11] width 57 height 15
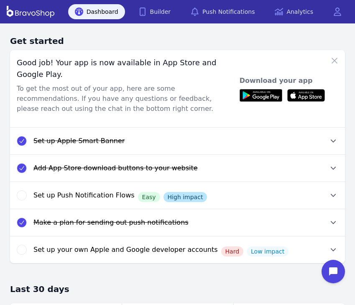
click at [183, 9] on div "Dashboard Builder Push Notifications Analytics" at bounding box center [208, 11] width 280 height 15
click at [177, 10] on link "Builder" at bounding box center [155, 11] width 46 height 15
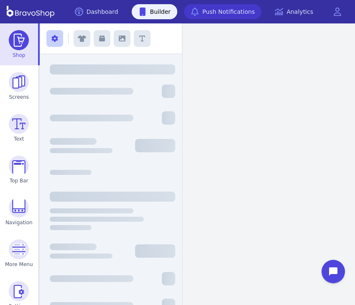
click at [208, 12] on link "Push Notifications" at bounding box center [222, 11] width 77 height 15
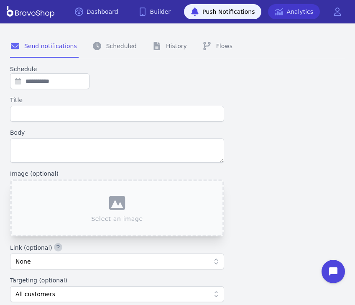
click at [296, 17] on link "Analytics" at bounding box center [294, 11] width 52 height 15
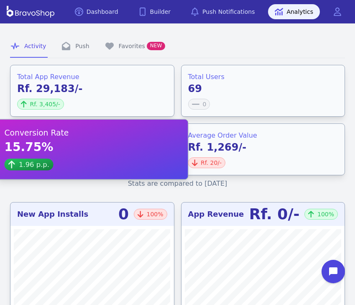
scroll to position [4, 0]
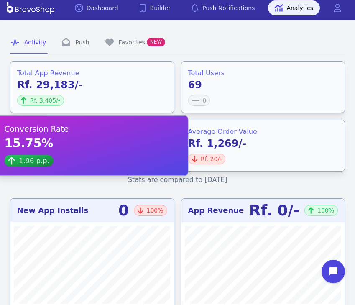
click at [94, 85] on div "Rf. 29,183/- Rf. 3,405/-" at bounding box center [92, 92] width 150 height 28
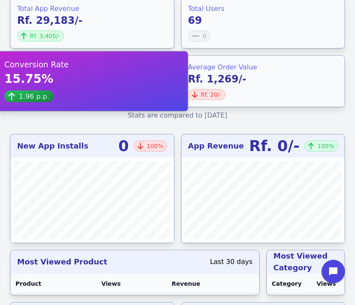
scroll to position [71, 0]
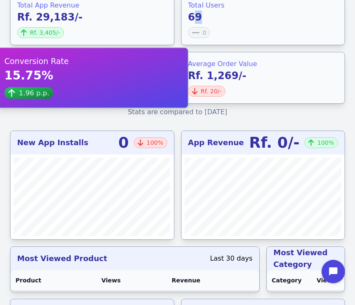
drag, startPoint x: 191, startPoint y: 18, endPoint x: 213, endPoint y: 18, distance: 21.7
click at [213, 18] on div "69 0" at bounding box center [263, 24] width 150 height 28
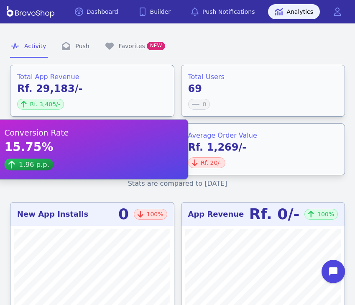
scroll to position [0, 0]
click at [131, 44] on link "Favorites NEW" at bounding box center [135, 46] width 63 height 23
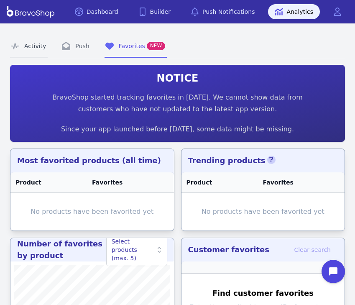
click at [39, 48] on link "Activity" at bounding box center [29, 46] width 38 height 23
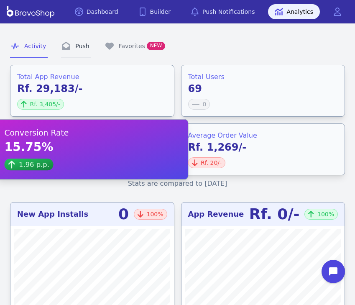
click at [69, 51] on link "Push" at bounding box center [76, 46] width 30 height 23
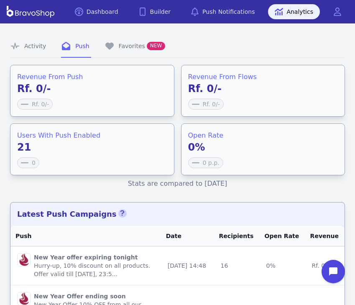
click at [107, 20] on div "Dashboard Builder Push Notifications Analytics Open main menu" at bounding box center [177, 11] width 341 height 23
click at [107, 16] on link "Dashboard" at bounding box center [96, 11] width 57 height 15
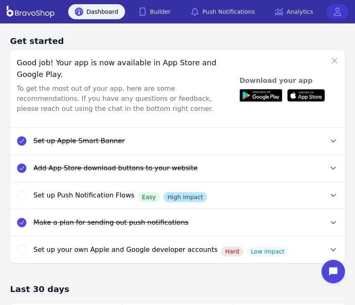
click at [333, 18] on link at bounding box center [337, 11] width 22 height 15
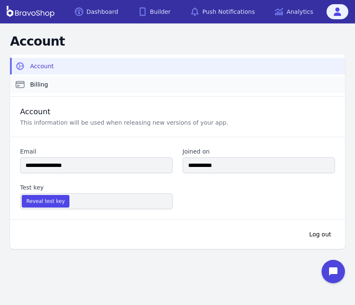
click at [151, 89] on link "Billing" at bounding box center [177, 84] width 335 height 17
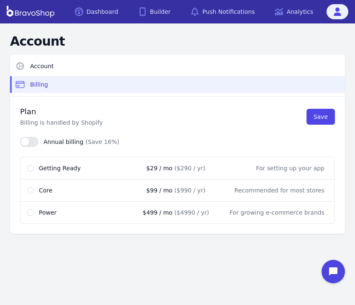
click at [61, 168] on span "Getting Ready" at bounding box center [60, 168] width 42 height 8
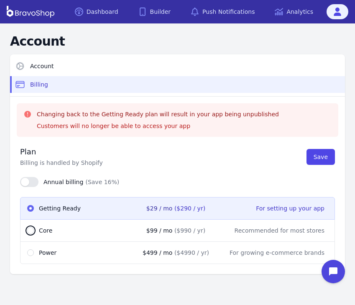
click at [59, 234] on div "Core $ 99 / mo ($ 990 / yr) Recommended for most stores" at bounding box center [177, 230] width 315 height 23
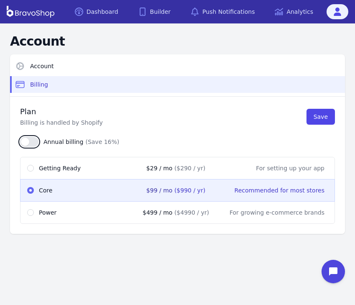
click at [32, 143] on button "button" at bounding box center [29, 142] width 18 height 10
click at [32, 143] on span "button" at bounding box center [33, 141] width 8 height 8
click at [32, 143] on button "button" at bounding box center [29, 142] width 18 height 10
click at [32, 143] on span "button" at bounding box center [33, 141] width 8 height 8
click at [41, 209] on span "Power" at bounding box center [48, 212] width 18 height 8
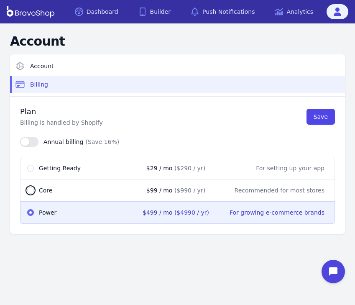
click at [41, 181] on div "Core $ 99 / mo ($ 990 / yr) Recommended for most stores" at bounding box center [177, 190] width 315 height 23
